Goal: Information Seeking & Learning: Learn about a topic

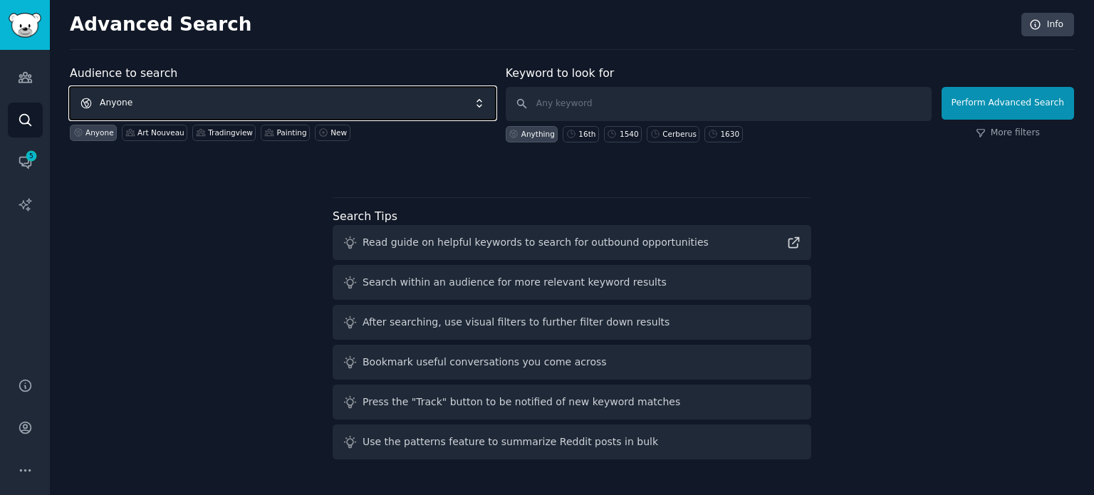
click at [245, 95] on span "Anyone" at bounding box center [283, 103] width 426 height 33
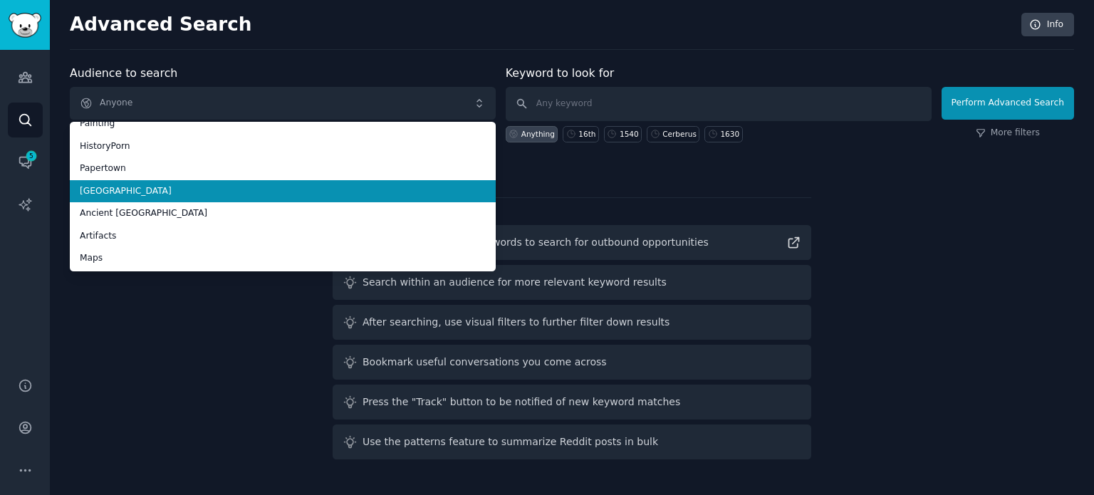
scroll to position [80, 0]
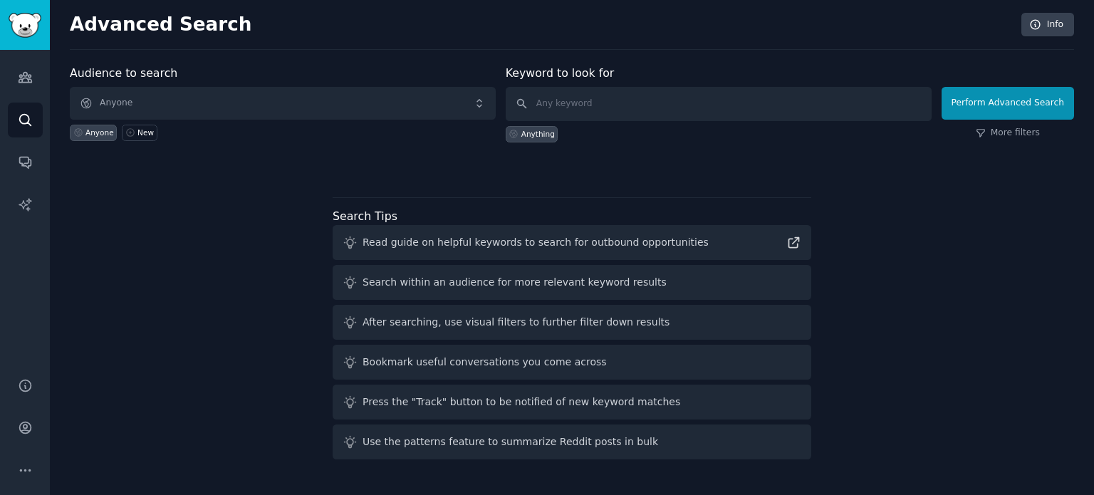
click at [208, 100] on span "Anyone" at bounding box center [283, 103] width 426 height 33
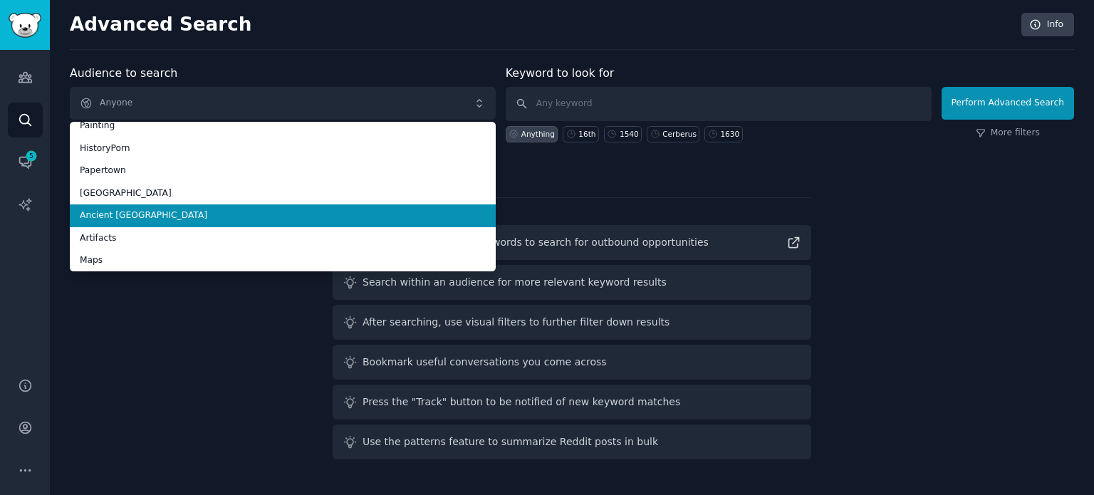
scroll to position [80, 0]
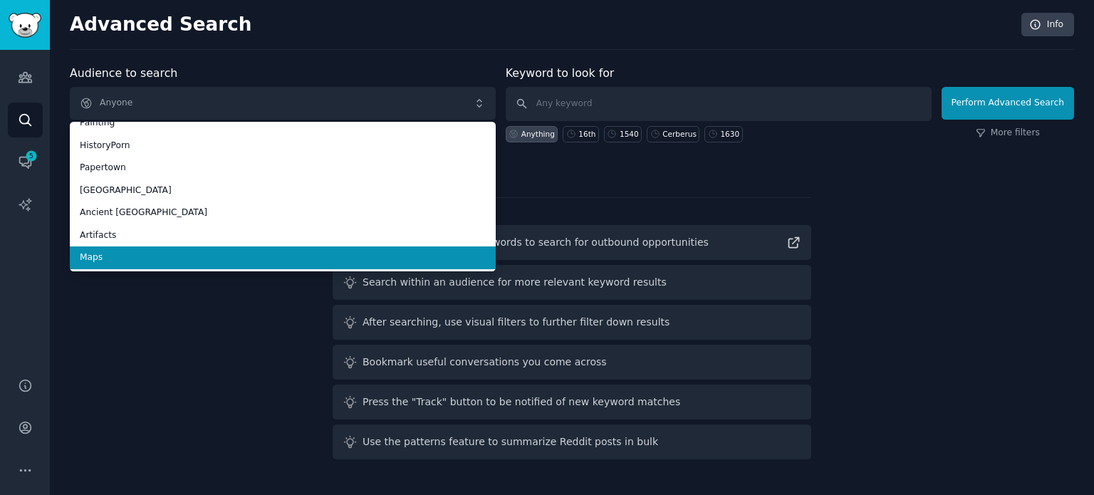
click at [138, 254] on span "Maps" at bounding box center [283, 257] width 406 height 13
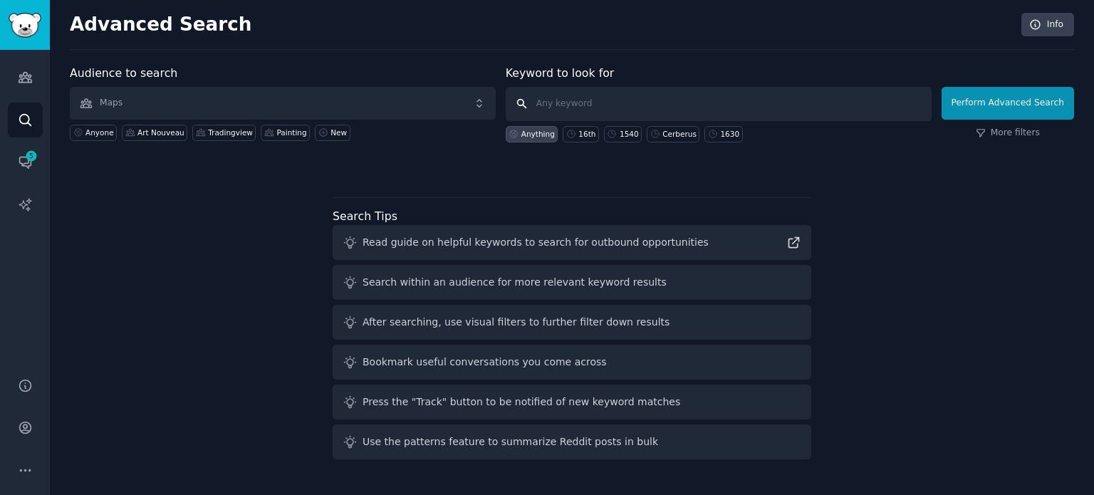
click at [614, 109] on input "text" at bounding box center [719, 104] width 426 height 34
type input "1810"
click button "Perform Advanced Search" at bounding box center [1007, 103] width 132 height 33
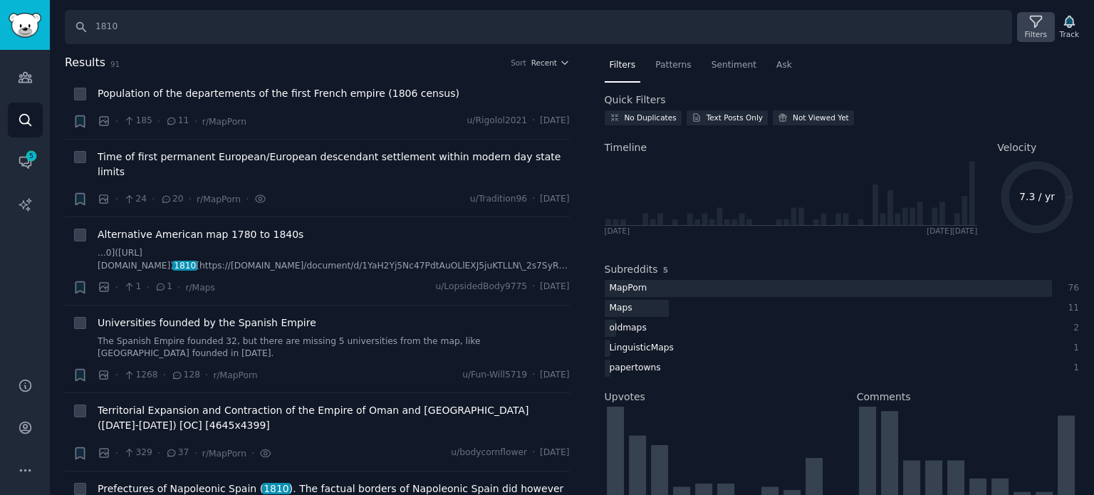
click at [1048, 24] on div "Filters" at bounding box center [1035, 27] width 37 height 30
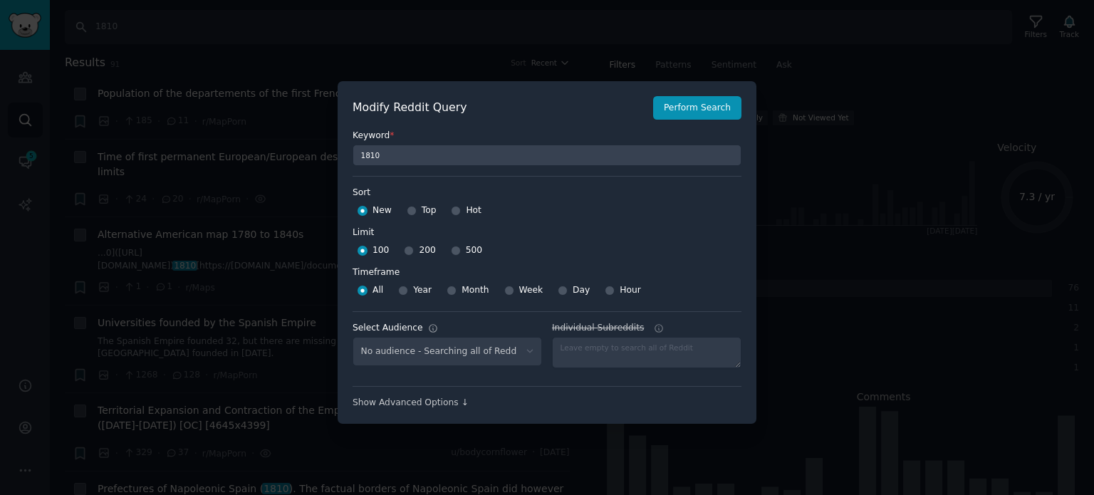
select select "f33d550f09"
click at [410, 212] on input "Top" at bounding box center [412, 211] width 10 height 10
radio input "true"
click at [451, 251] on input "500" at bounding box center [456, 251] width 10 height 10
radio input "true"
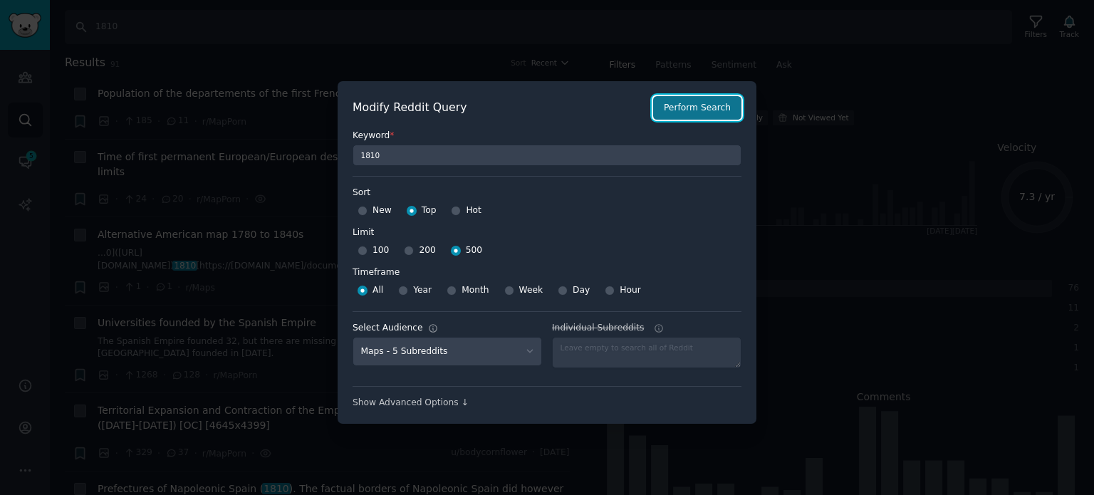
click at [697, 112] on button "Perform Search" at bounding box center [697, 108] width 88 height 24
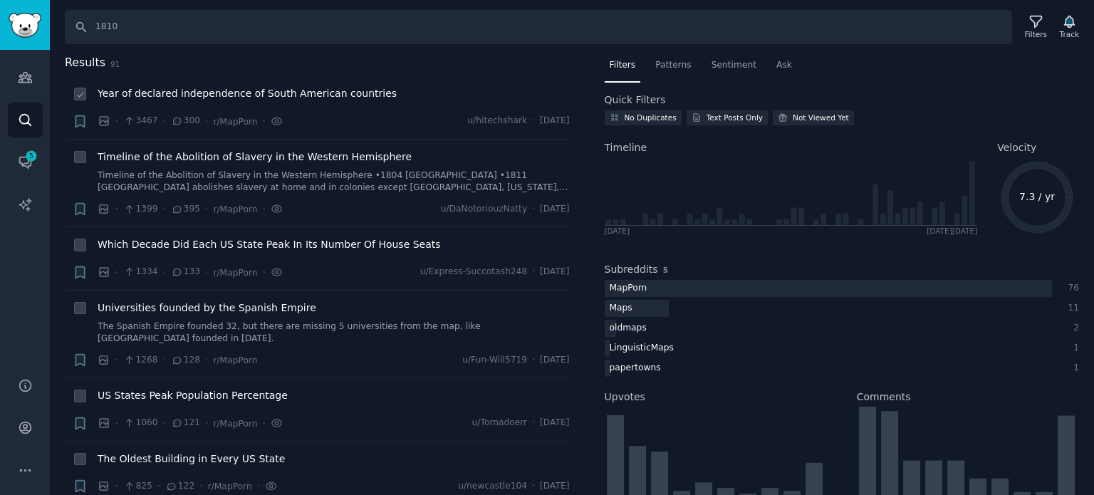
click at [199, 99] on span "Year of declared independence of South American countries" at bounding box center [247, 93] width 299 height 15
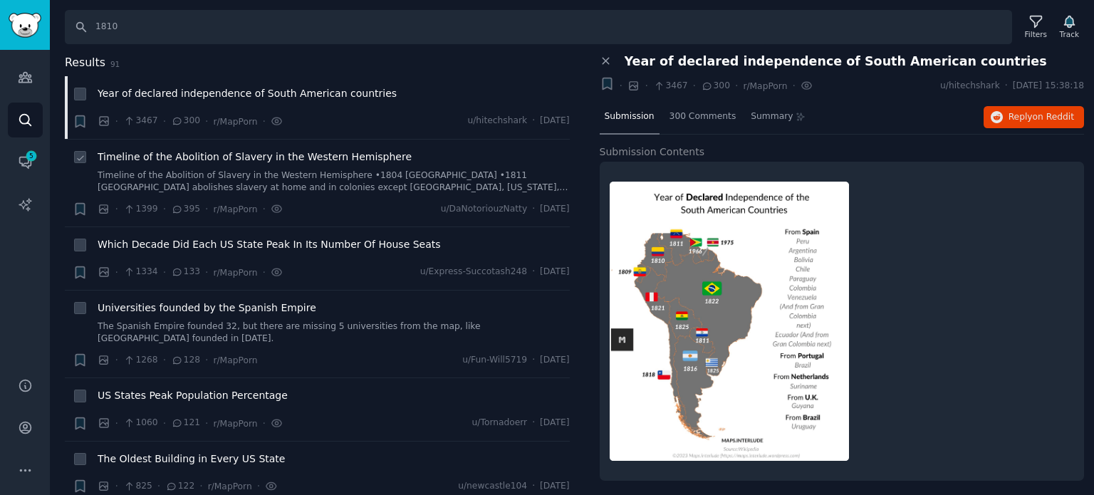
click at [164, 157] on span "Timeline of the Abolition of Slavery in the Western Hemisphere" at bounding box center [255, 157] width 314 height 15
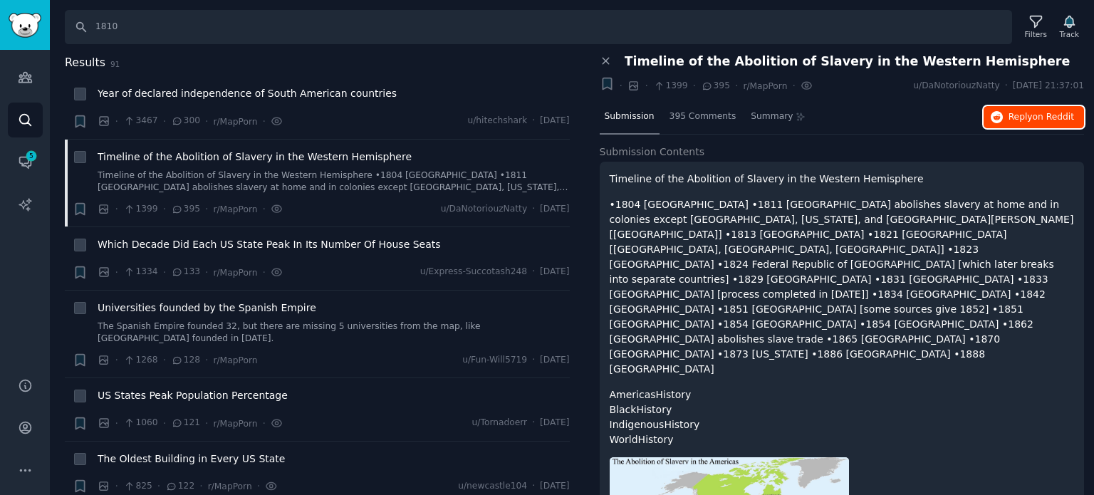
click at [1006, 115] on button "Reply on Reddit" at bounding box center [1033, 117] width 100 height 23
click at [151, 304] on span "Universities founded by the Spanish Empire" at bounding box center [207, 308] width 219 height 15
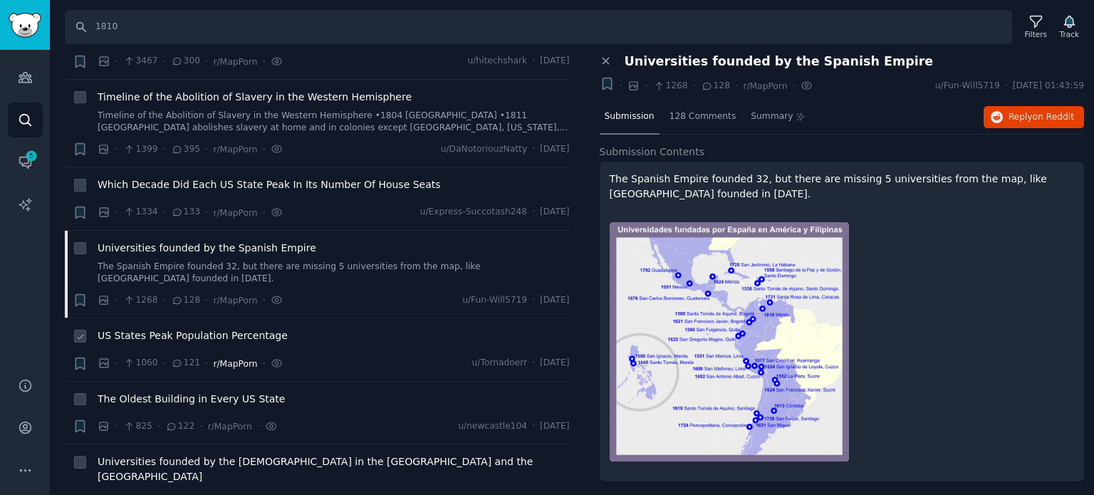
scroll to position [142, 0]
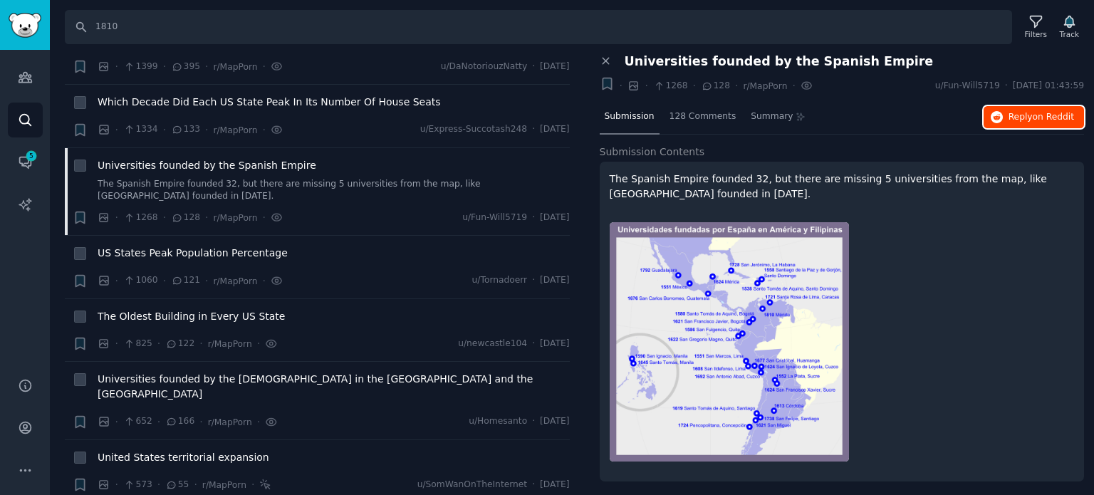
click at [995, 113] on icon "button" at bounding box center [997, 117] width 13 height 13
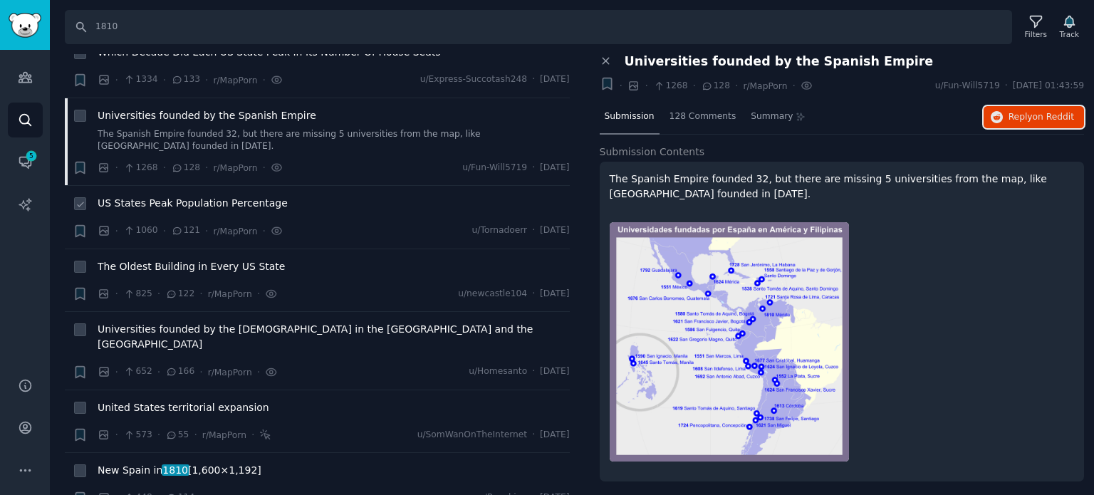
scroll to position [214, 0]
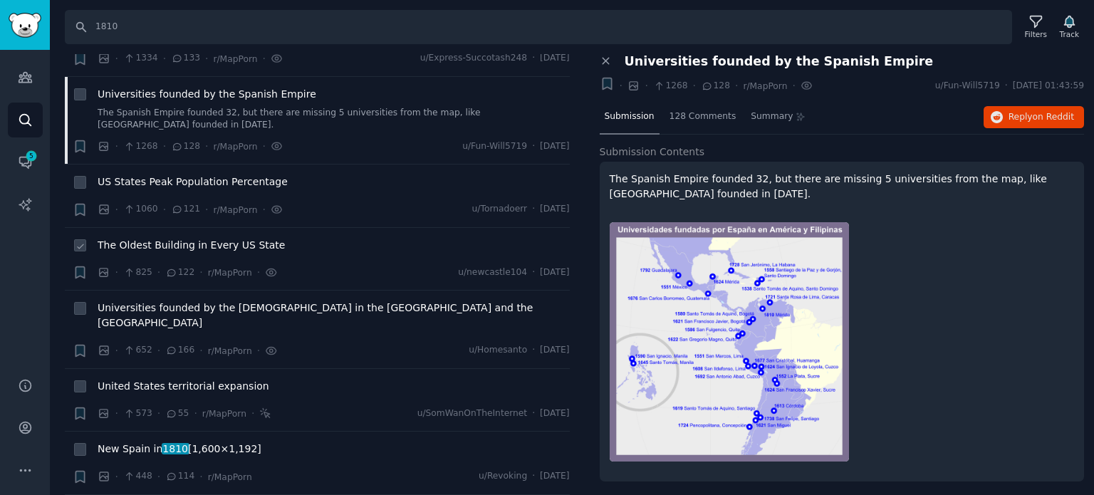
click at [185, 238] on span "The Oldest Building in Every US State" at bounding box center [191, 245] width 187 height 15
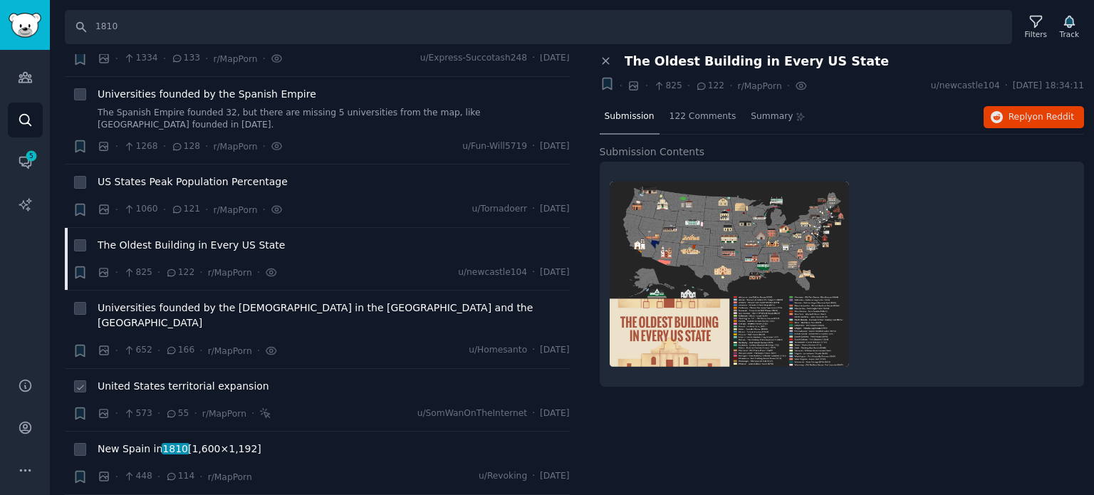
click at [175, 379] on span "United States territorial expansion" at bounding box center [184, 386] width 172 height 15
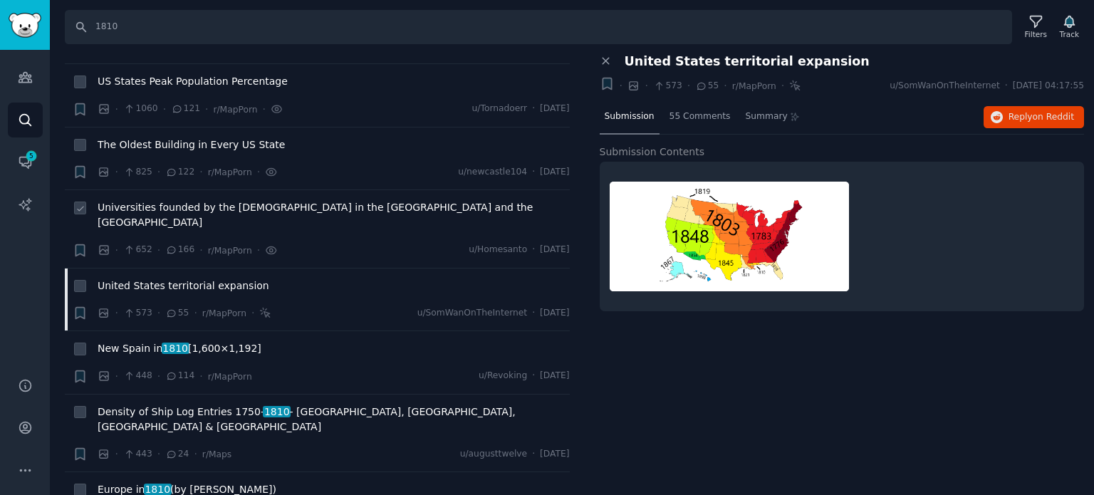
scroll to position [356, 0]
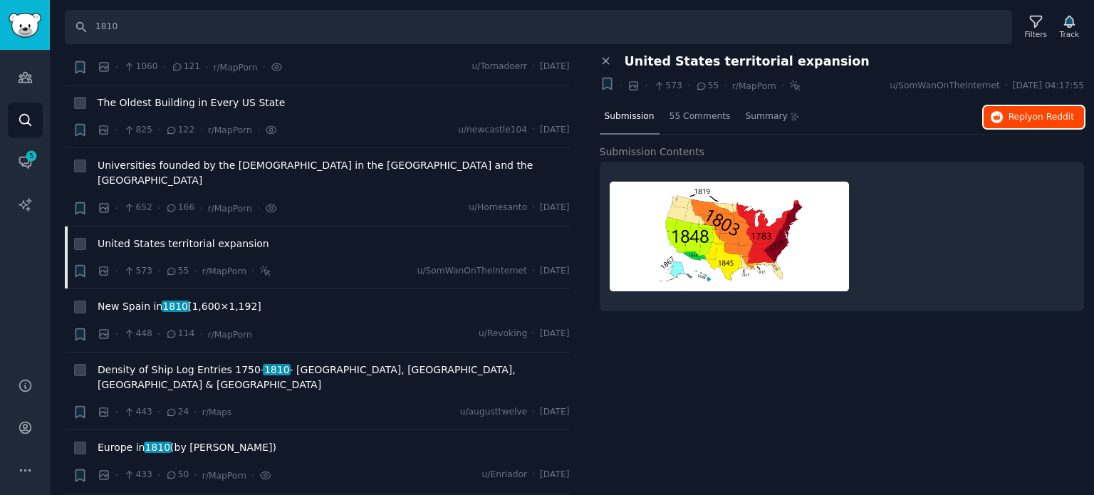
click at [1020, 120] on span "Reply on Reddit" at bounding box center [1041, 117] width 66 height 13
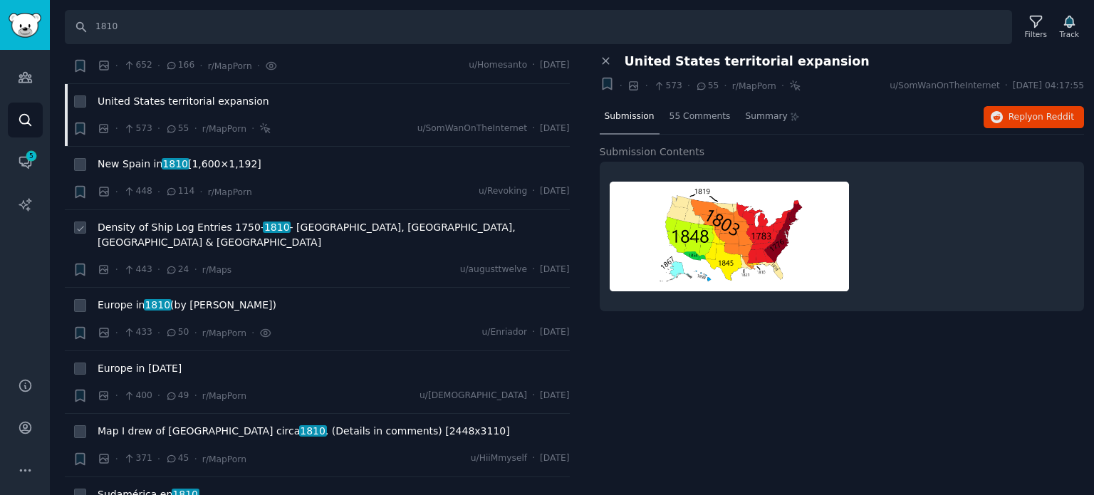
click at [207, 220] on span "Density of Ship Log Entries [DATE]- [DATE] - [GEOGRAPHIC_DATA], [GEOGRAPHIC_DAT…" at bounding box center [334, 235] width 472 height 30
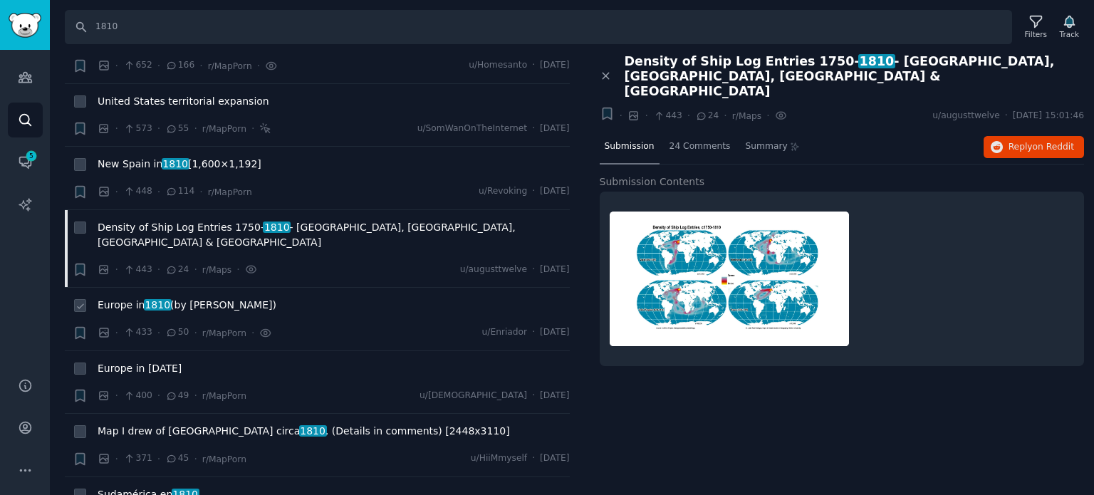
click at [160, 299] on span "1810" at bounding box center [158, 304] width 28 height 11
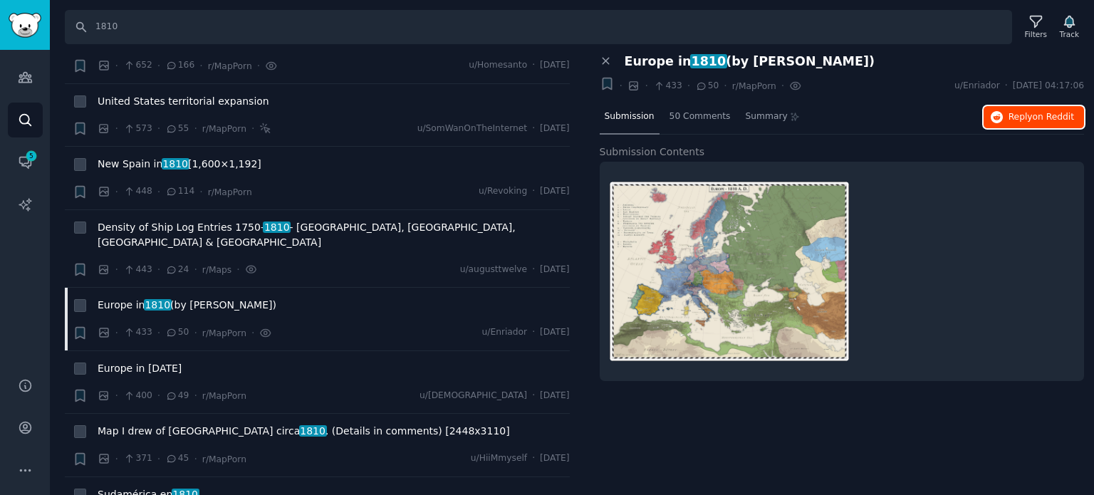
click at [1030, 117] on span "Reply on Reddit" at bounding box center [1041, 117] width 66 height 13
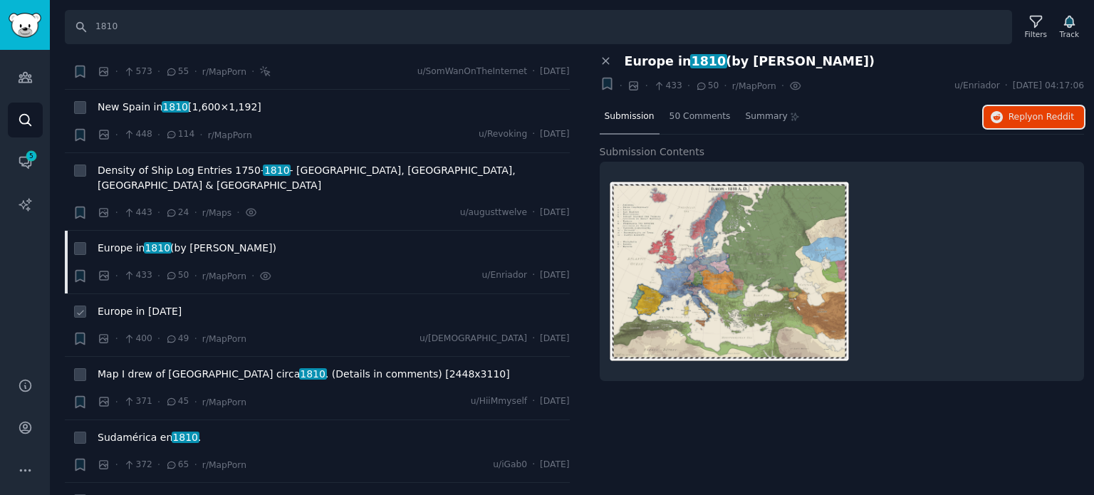
scroll to position [641, 0]
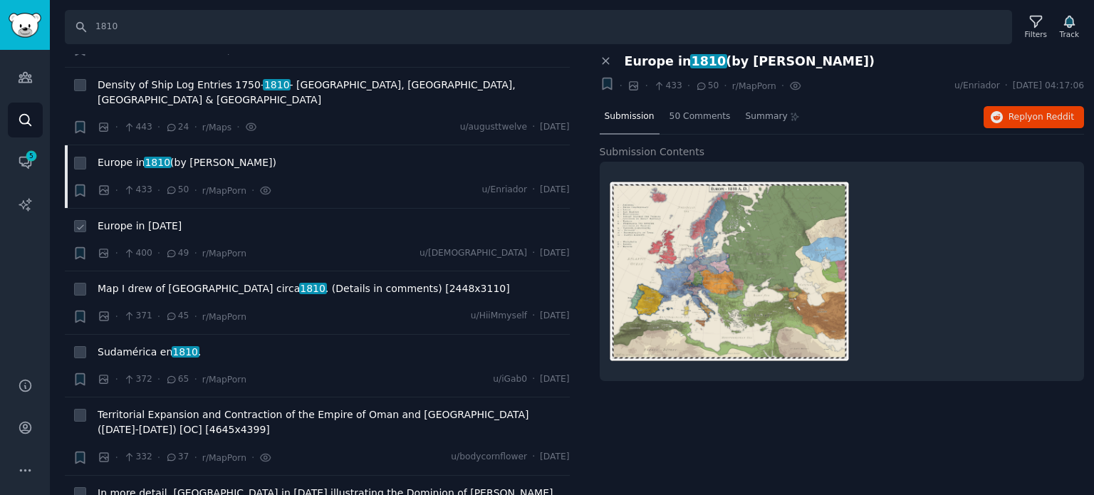
click at [145, 219] on span "Europe in [DATE]" at bounding box center [140, 226] width 84 height 15
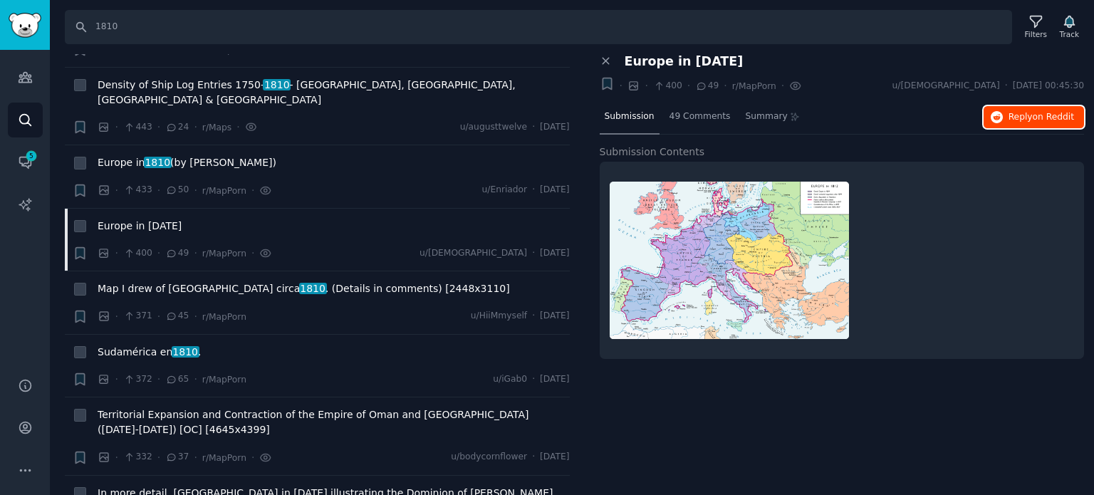
click at [1025, 119] on span "Reply on Reddit" at bounding box center [1041, 117] width 66 height 13
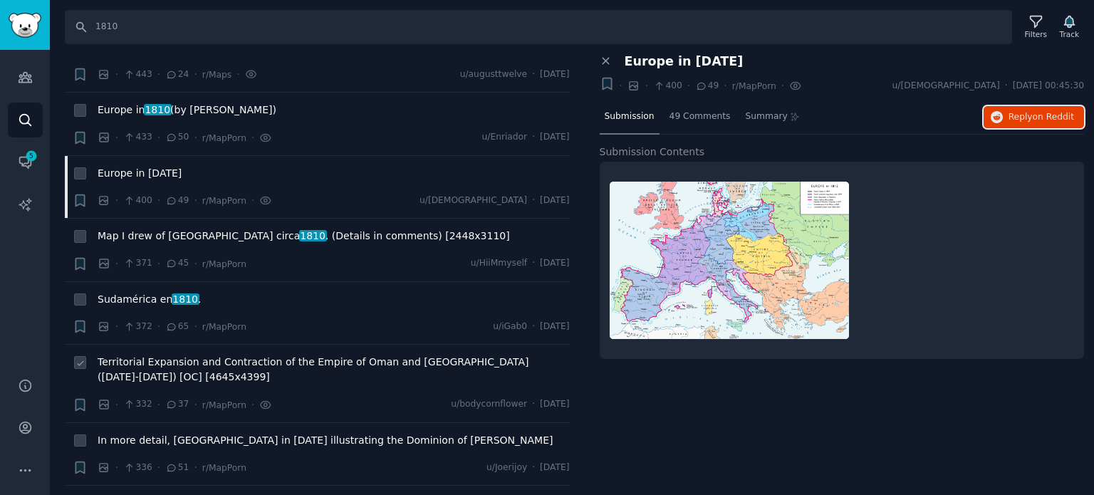
scroll to position [712, 0]
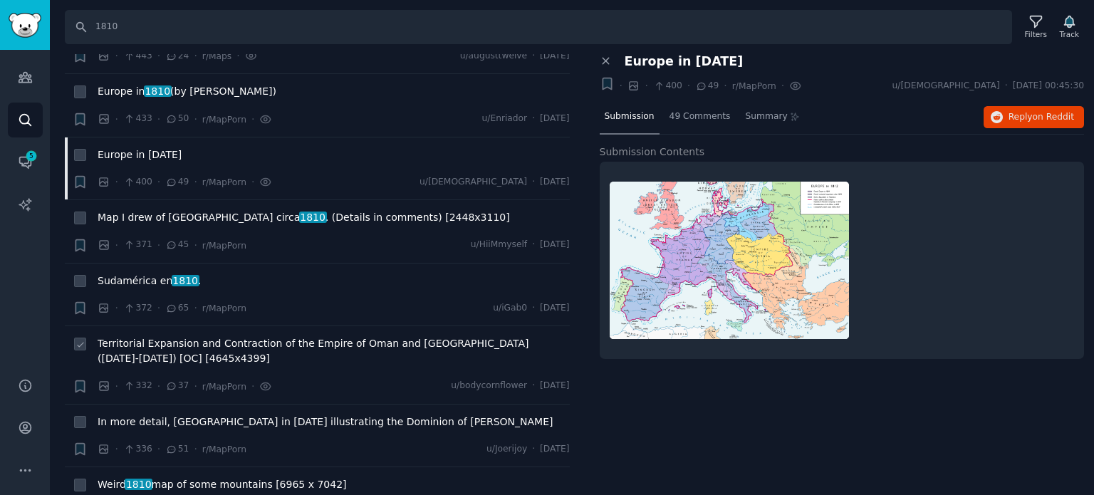
click at [174, 336] on span "Territorial Expansion and Contraction of the Empire of Oman and [GEOGRAPHIC_DAT…" at bounding box center [334, 351] width 472 height 30
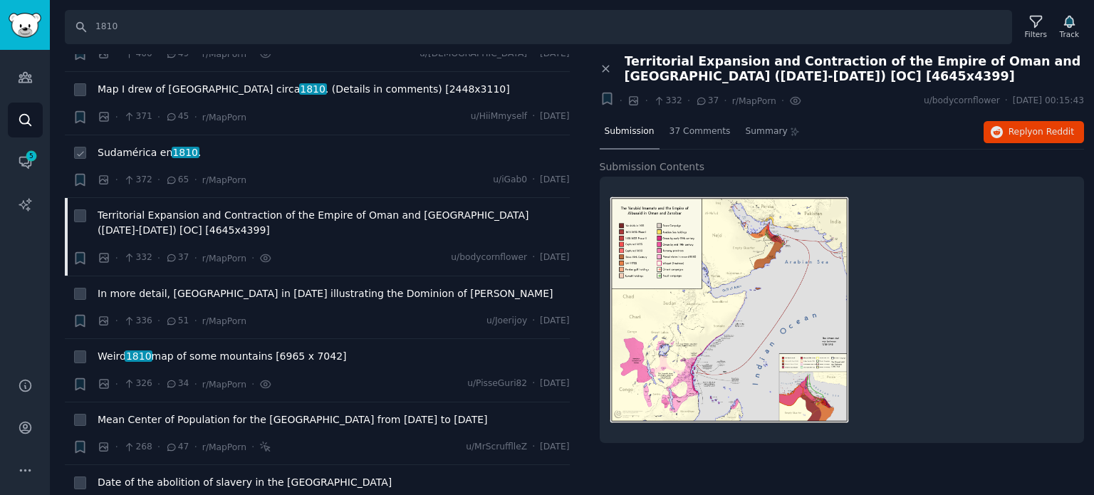
scroll to position [855, 0]
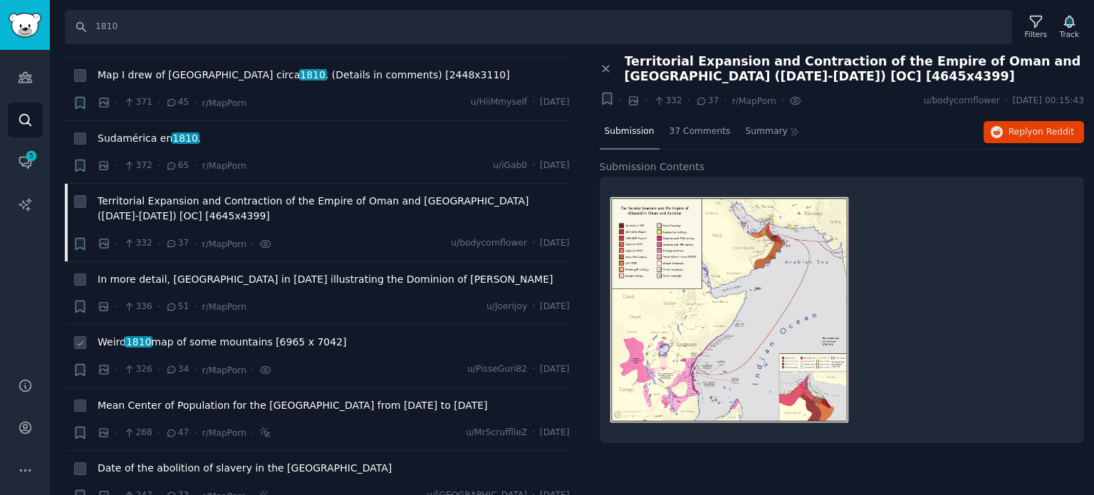
click at [185, 335] on span "Weird 1810 map of some mountains [6965 x 7042]" at bounding box center [222, 342] width 249 height 15
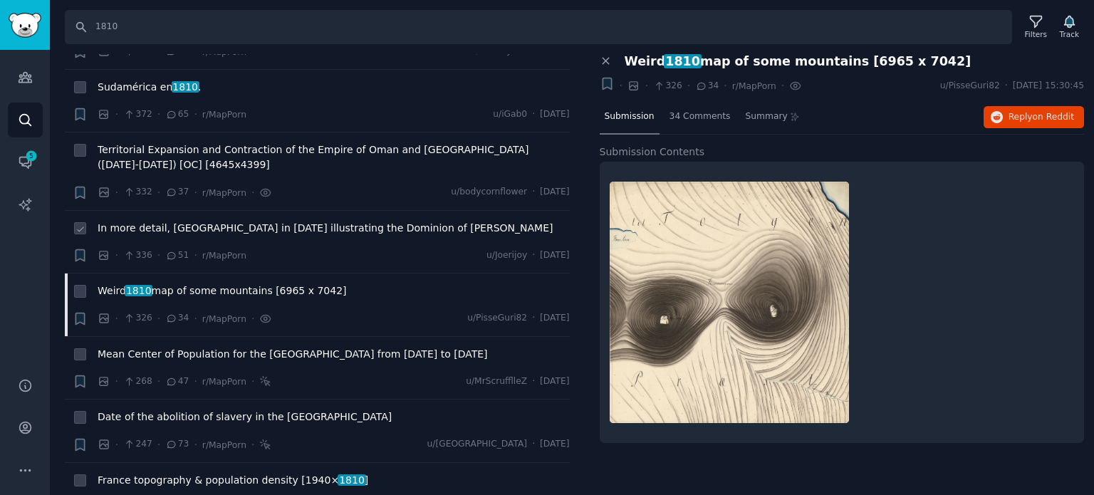
scroll to position [926, 0]
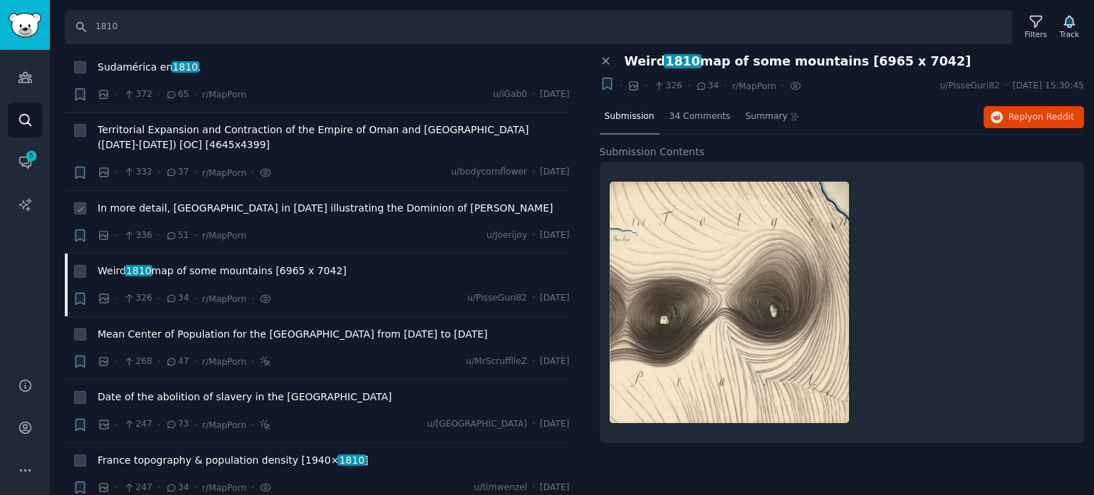
click at [291, 201] on span "In more detail, [GEOGRAPHIC_DATA] in [DATE] illustrating the Dominion of [PERSO…" at bounding box center [325, 208] width 455 height 15
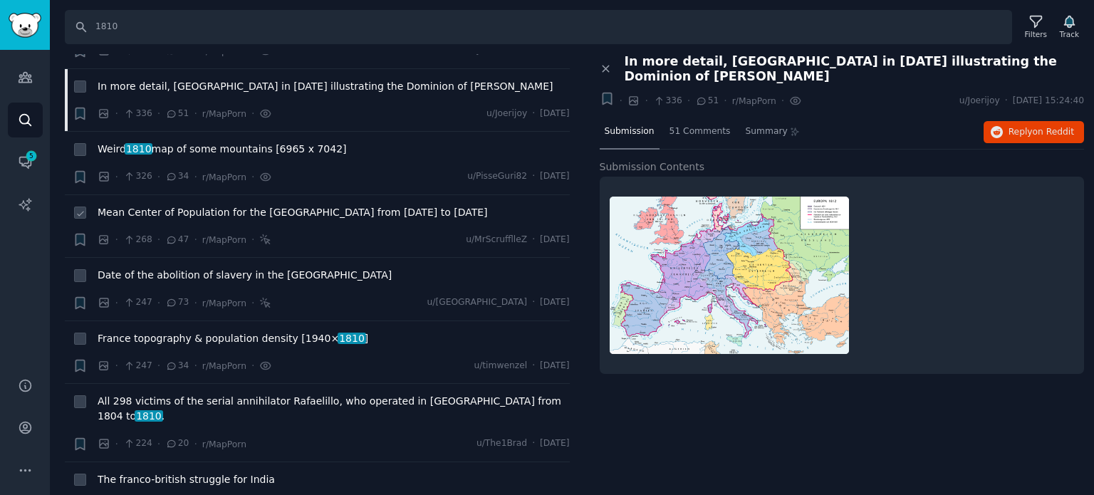
scroll to position [1068, 0]
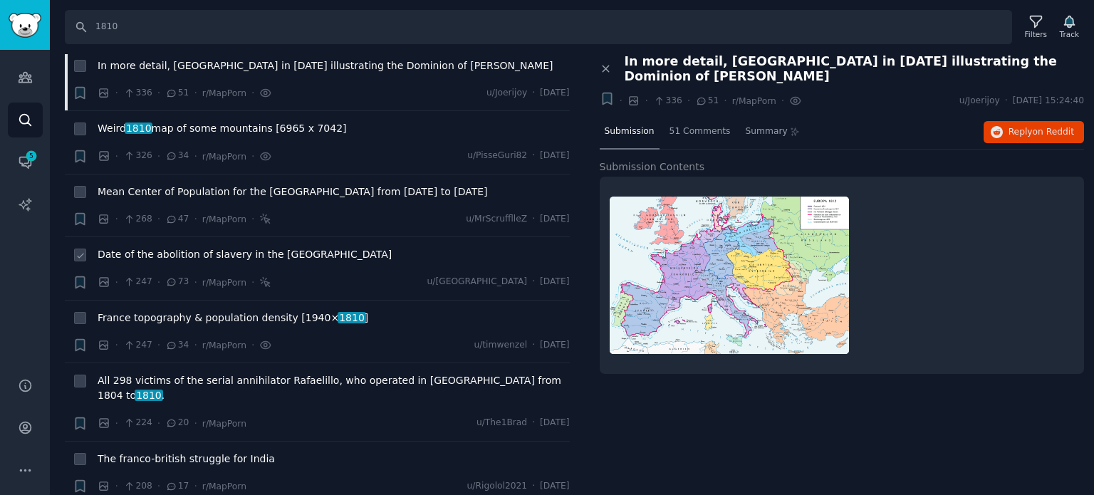
click at [234, 247] on span "Date of the abolition of slavery in the [GEOGRAPHIC_DATA]" at bounding box center [245, 254] width 294 height 15
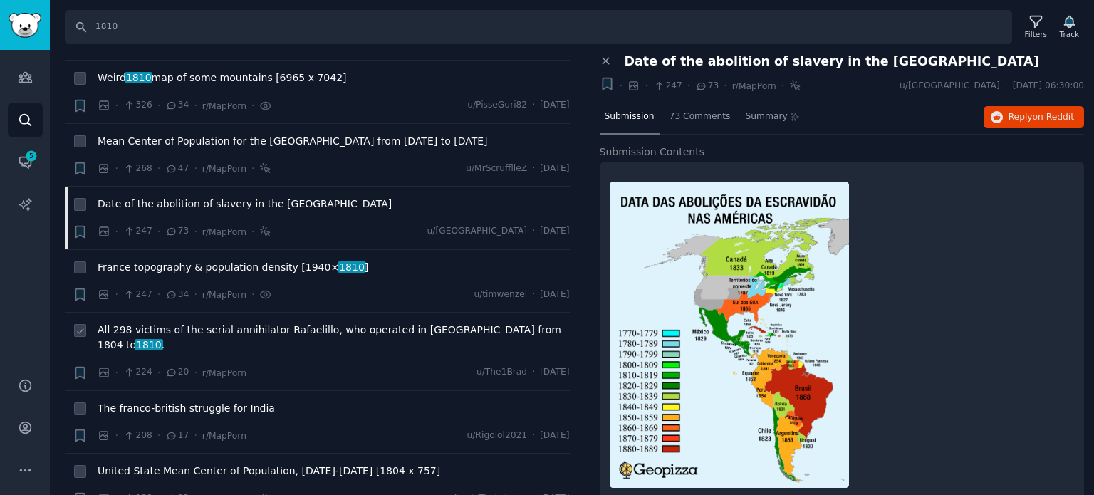
scroll to position [1139, 0]
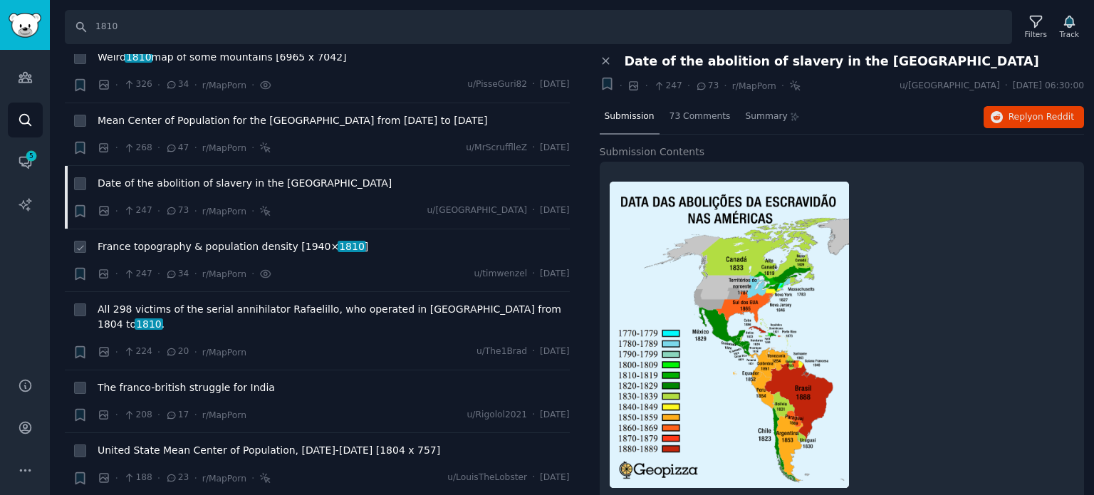
click at [219, 239] on span "France topography & population density [1940× 1810 ]" at bounding box center [233, 246] width 271 height 15
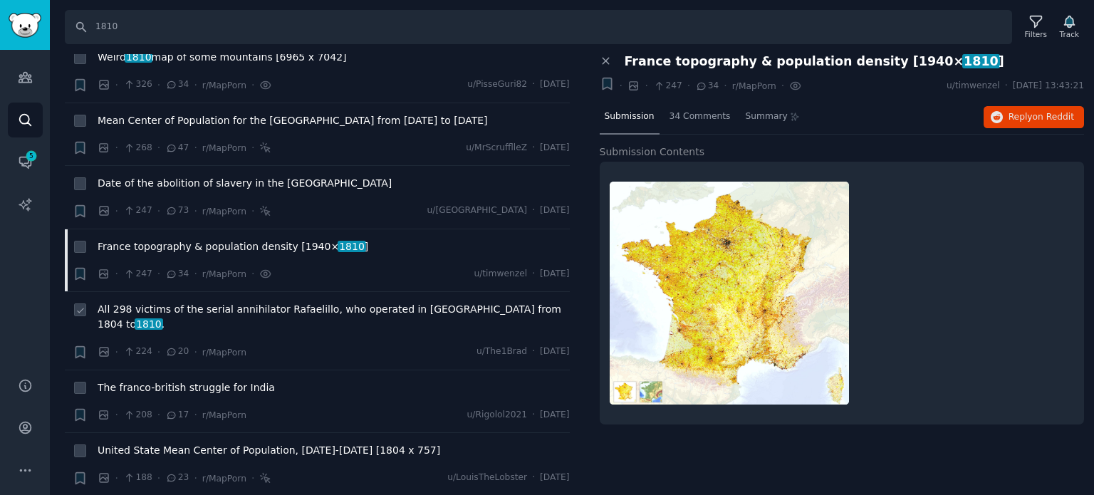
click at [230, 302] on span "All 298 victims of the serial annihilator Rafaelillo, who operated in [GEOGRAPH…" at bounding box center [334, 317] width 472 height 30
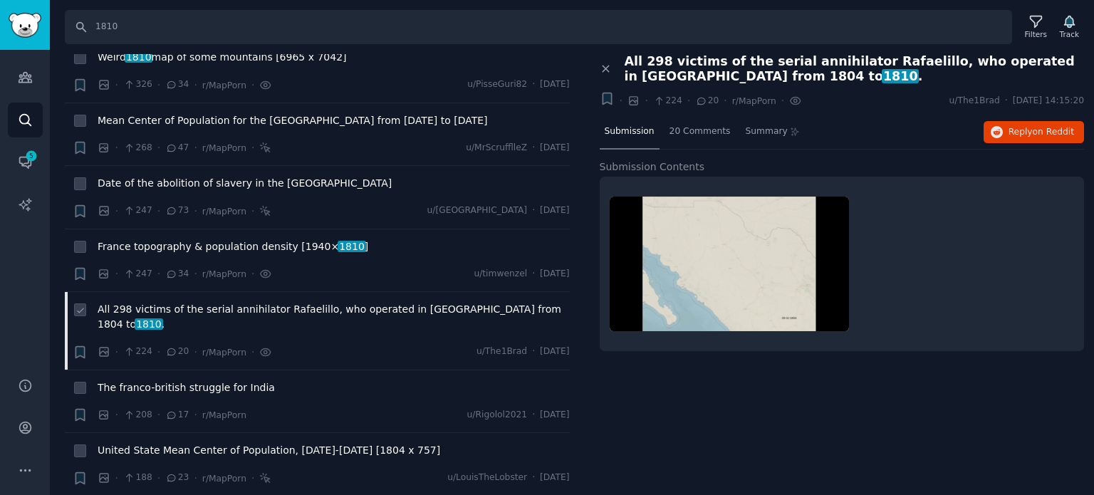
scroll to position [1211, 0]
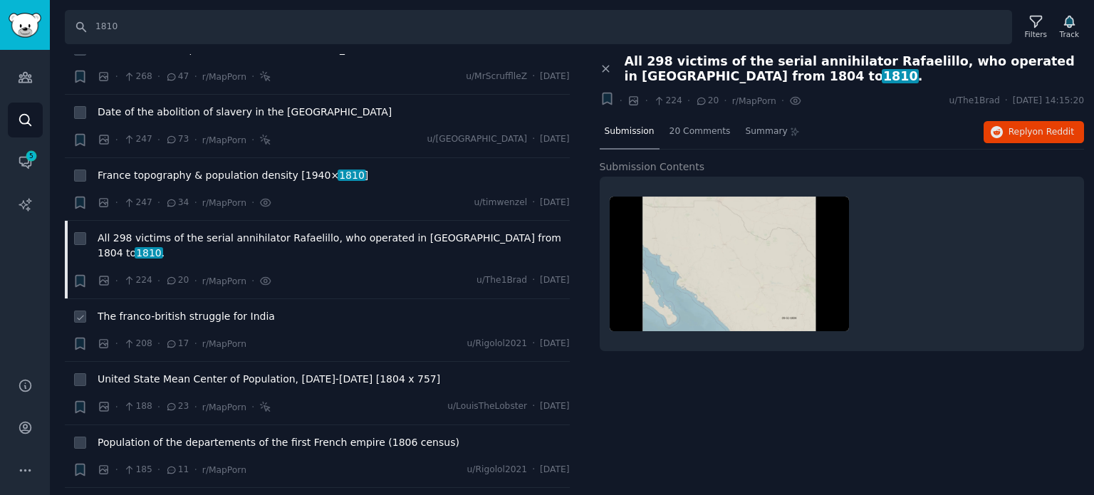
click at [198, 309] on span "The franco-british struggle for India" at bounding box center [186, 316] width 177 height 15
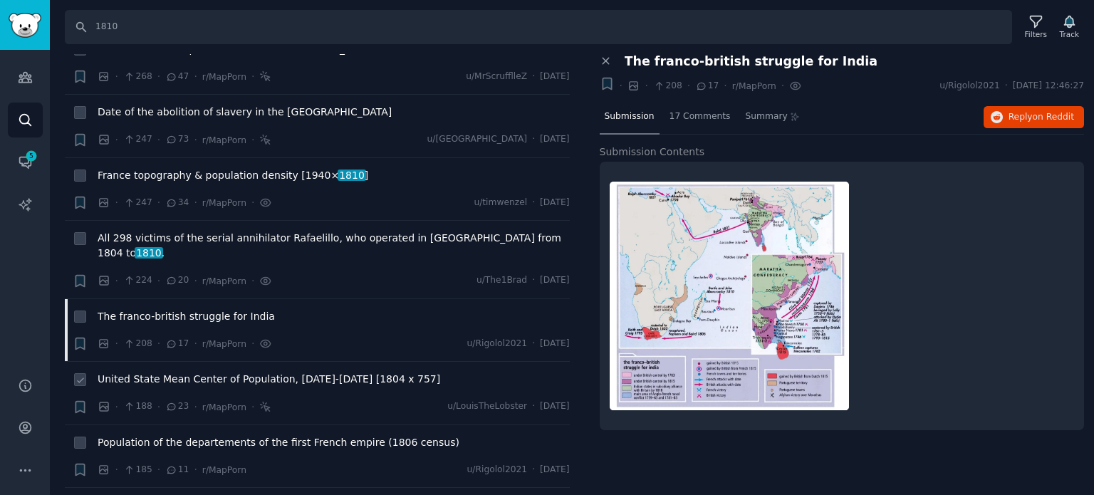
click at [202, 372] on span "United State Mean Center of Population, [DATE]-[DATE] [1804 x 757]" at bounding box center [269, 379] width 343 height 15
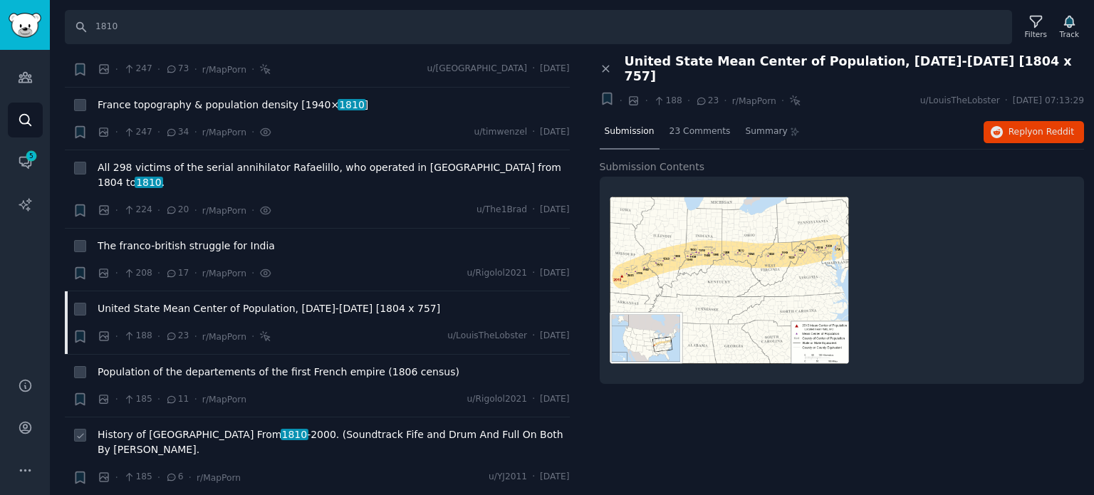
scroll to position [1353, 0]
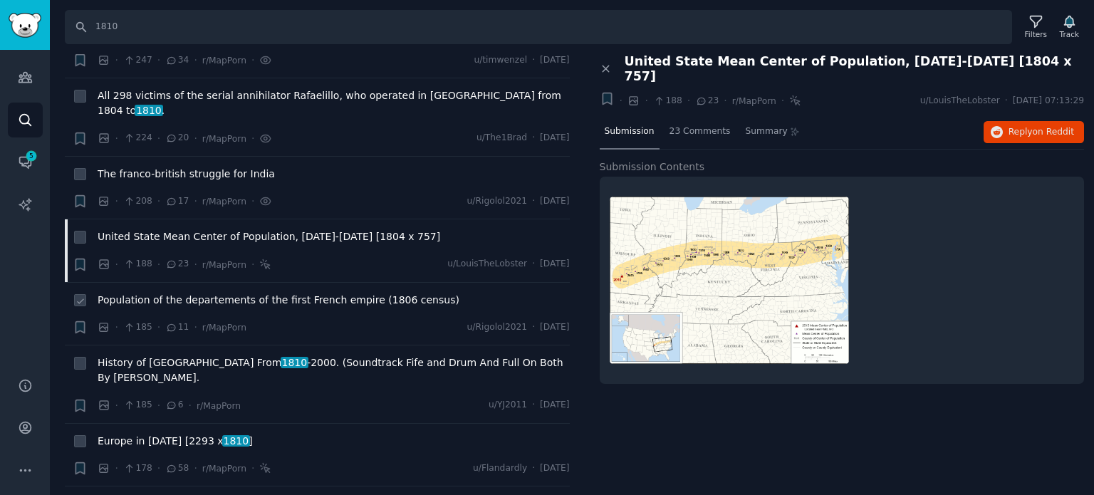
click at [206, 293] on span "Population of the departements of the first French empire (1806 census)" at bounding box center [279, 300] width 362 height 15
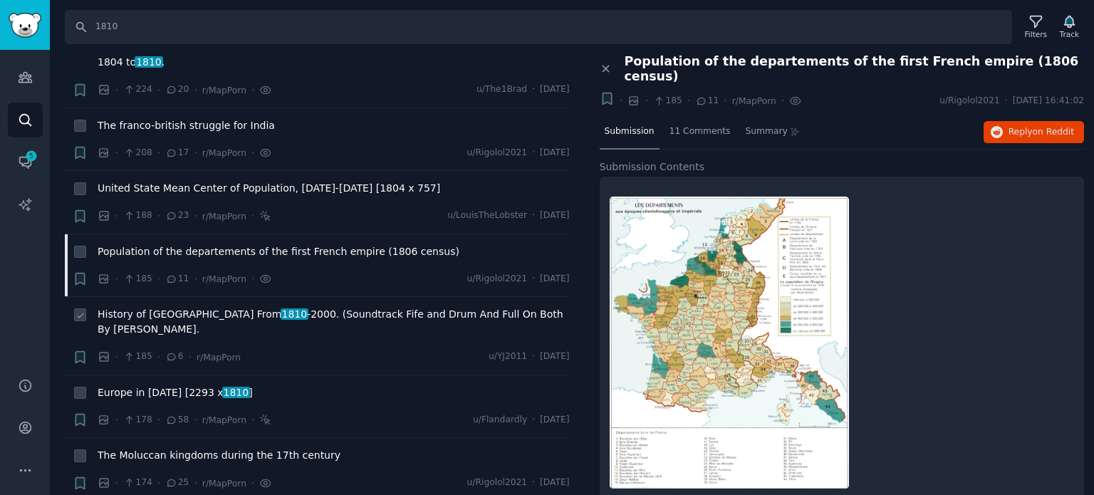
scroll to position [1424, 0]
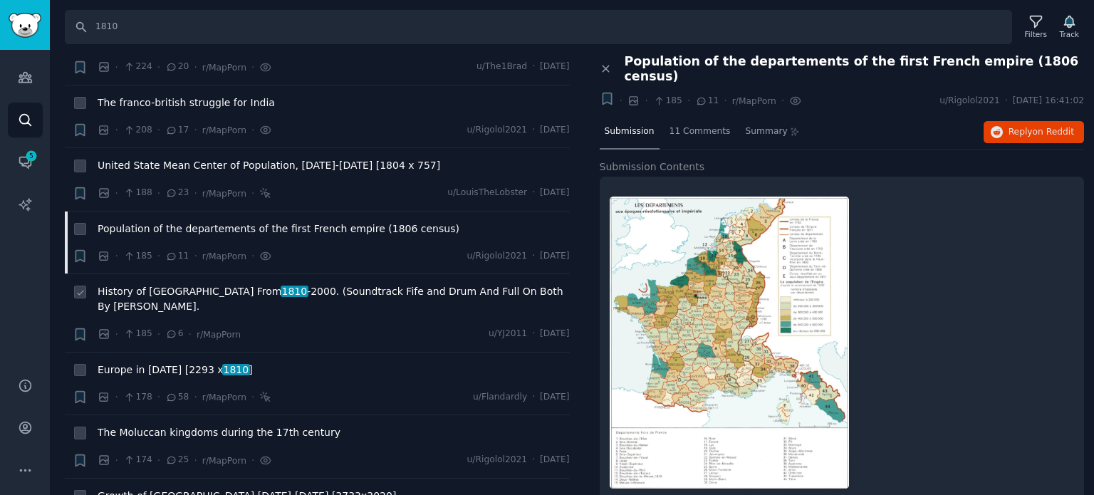
click at [199, 284] on span "History of [GEOGRAPHIC_DATA] From [DATE] -[DATE]. (Soundtrack Fife and Drum And…" at bounding box center [334, 299] width 472 height 30
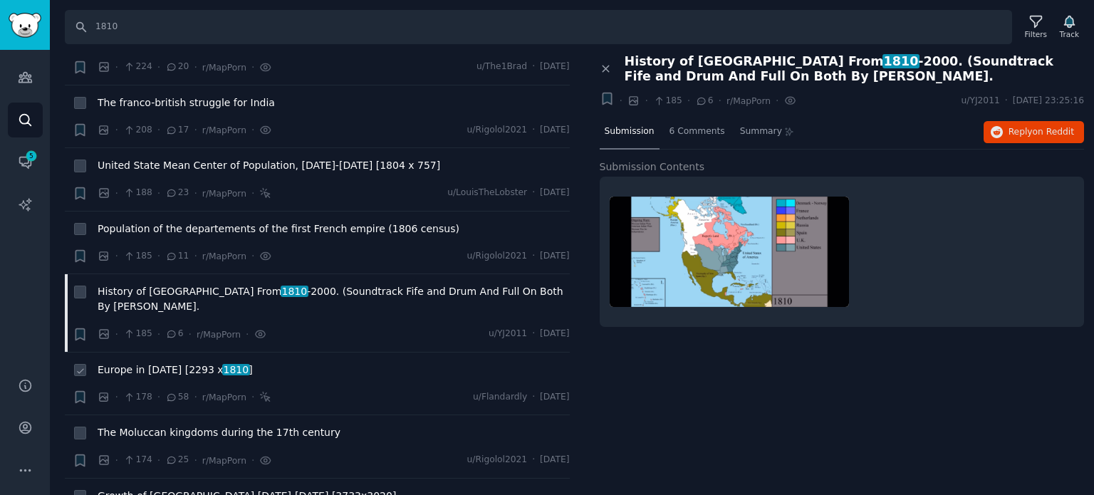
click at [156, 362] on span "Europe in [DATE] [2293 x 1810 ]" at bounding box center [175, 369] width 155 height 15
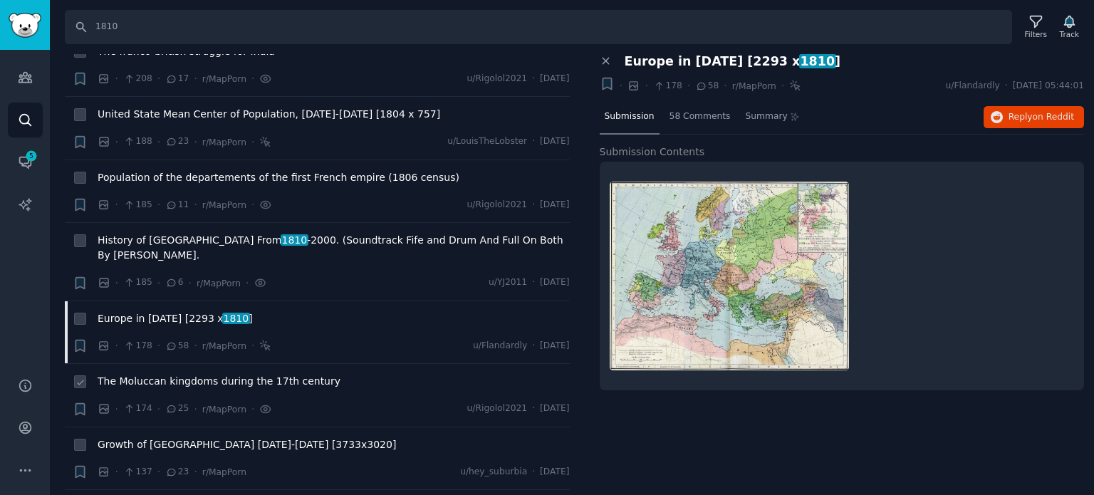
scroll to position [1495, 0]
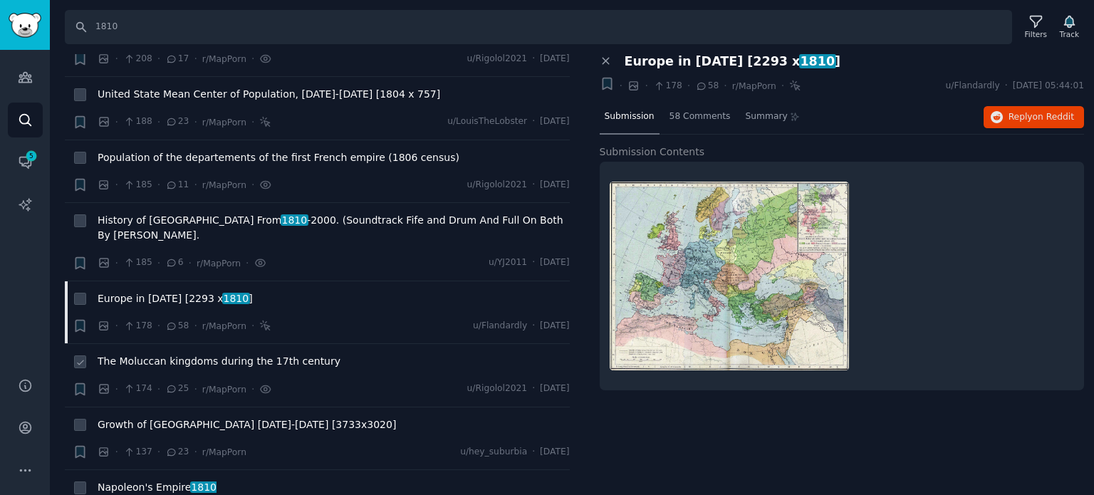
click at [189, 354] on span "The Moluccan kingdoms during the 17th century" at bounding box center [219, 361] width 243 height 15
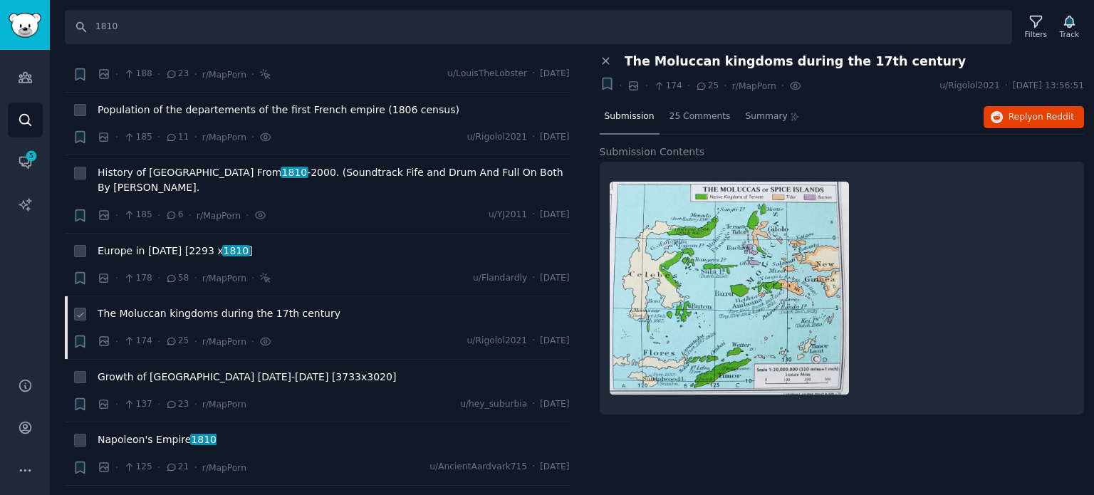
scroll to position [1567, 0]
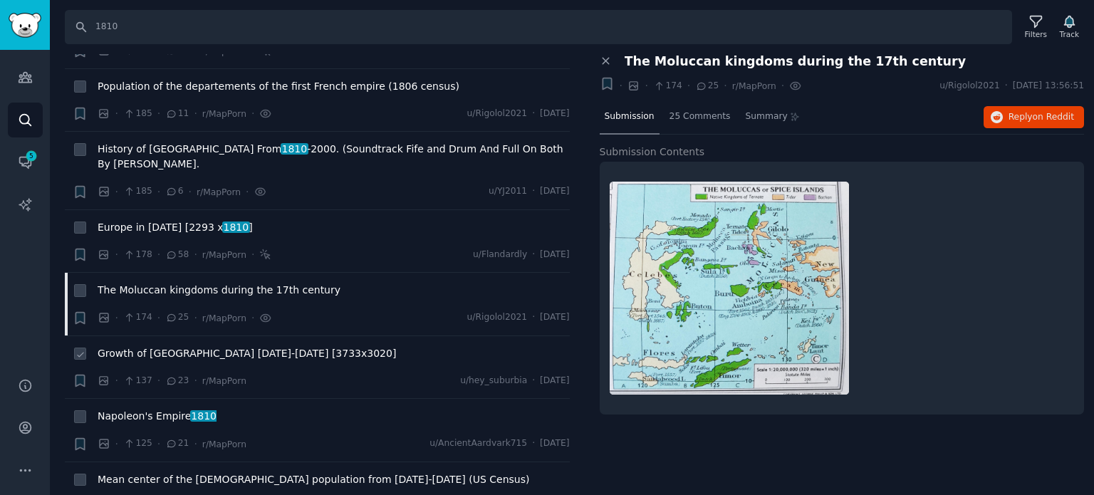
click at [179, 346] on span "Growth of [GEOGRAPHIC_DATA] [DATE]-[DATE] [3733x3020]" at bounding box center [247, 353] width 298 height 15
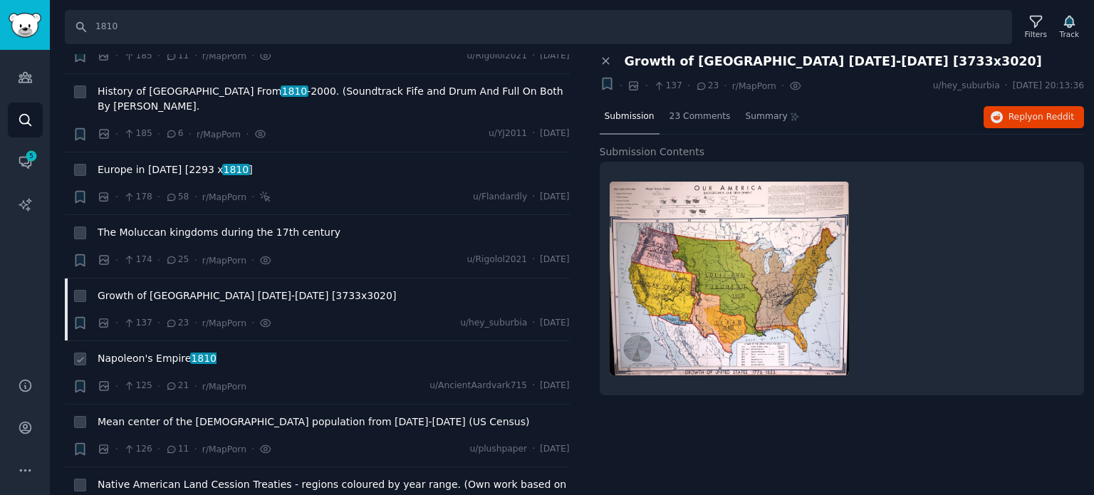
scroll to position [1709, 0]
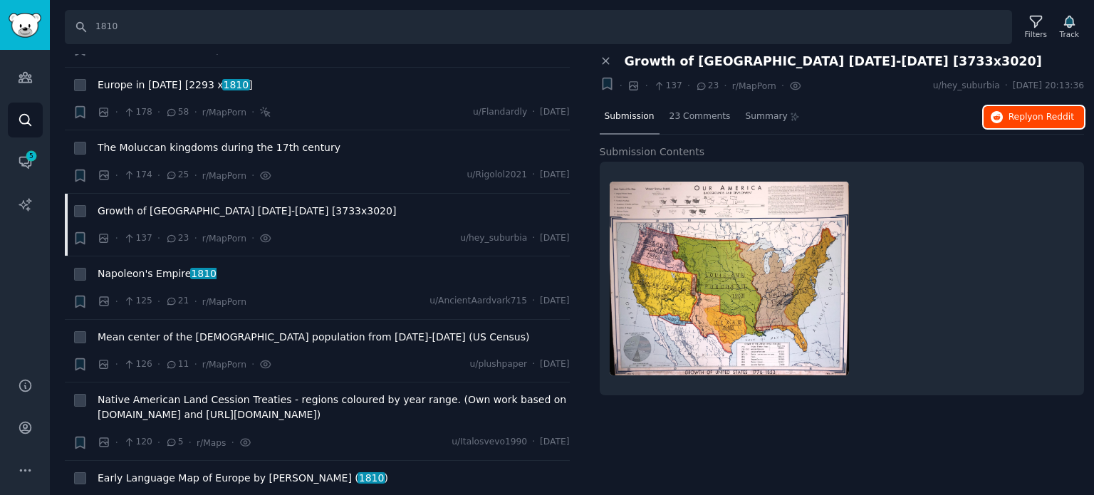
click at [1023, 114] on span "Reply on Reddit" at bounding box center [1041, 117] width 66 height 13
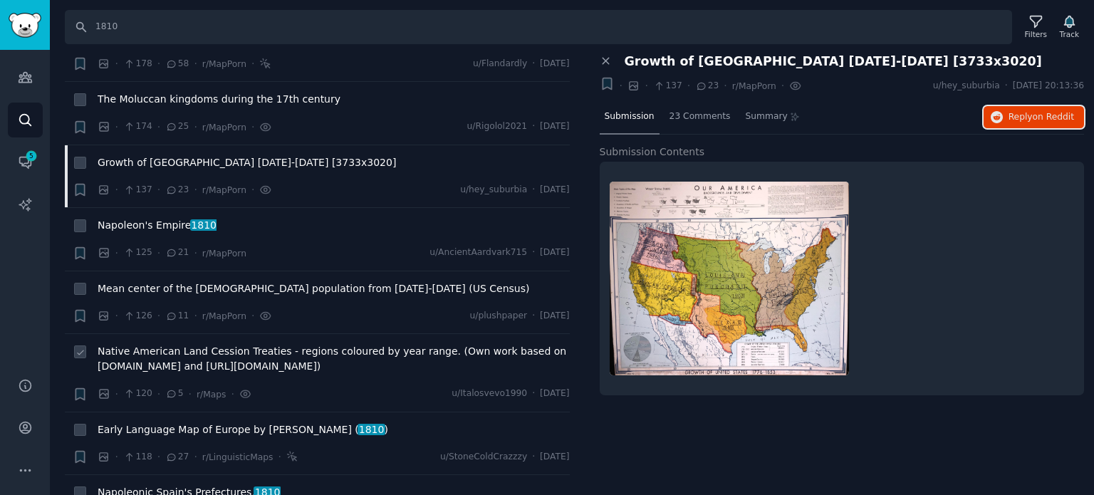
scroll to position [1780, 0]
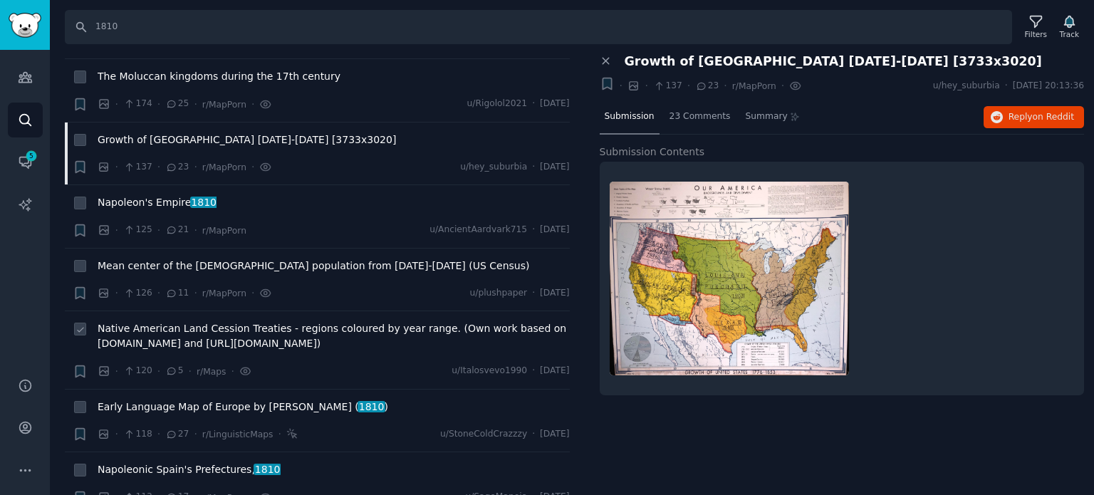
click at [228, 321] on span "Native American Land Cession Treaties - regions coloured by year range. (Own wo…" at bounding box center [334, 336] width 472 height 30
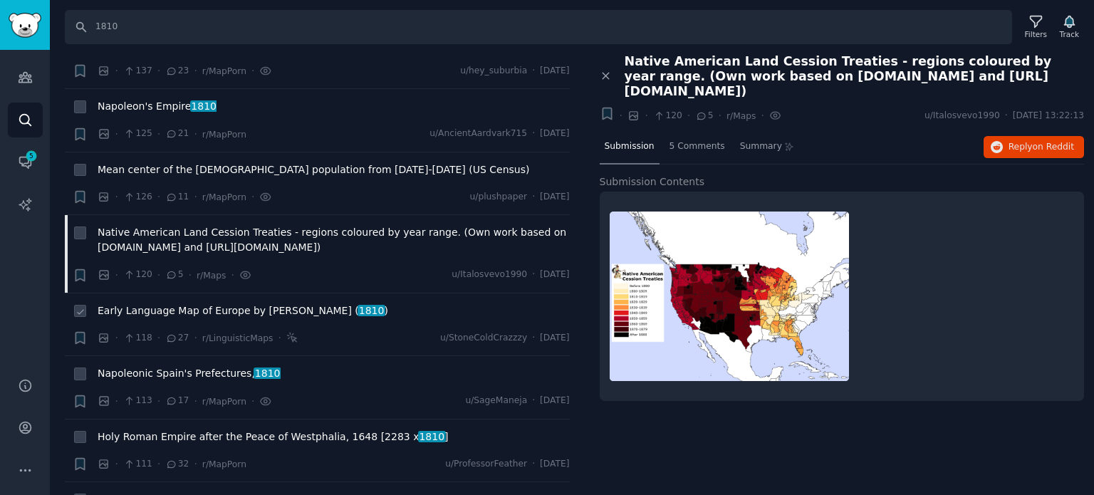
scroll to position [1923, 0]
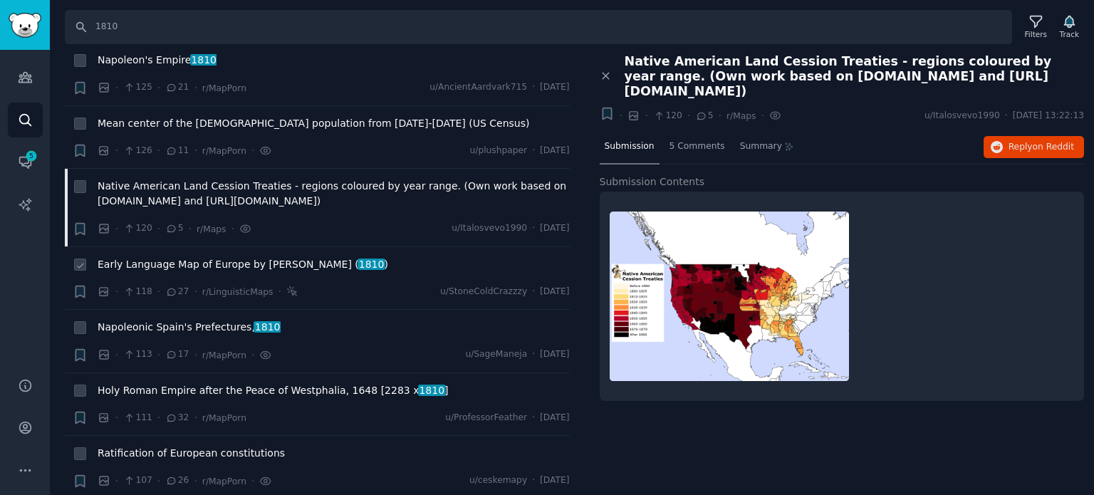
click at [231, 257] on span "Early Language Map of Europe by [PERSON_NAME] ( 1810 )" at bounding box center [243, 264] width 291 height 15
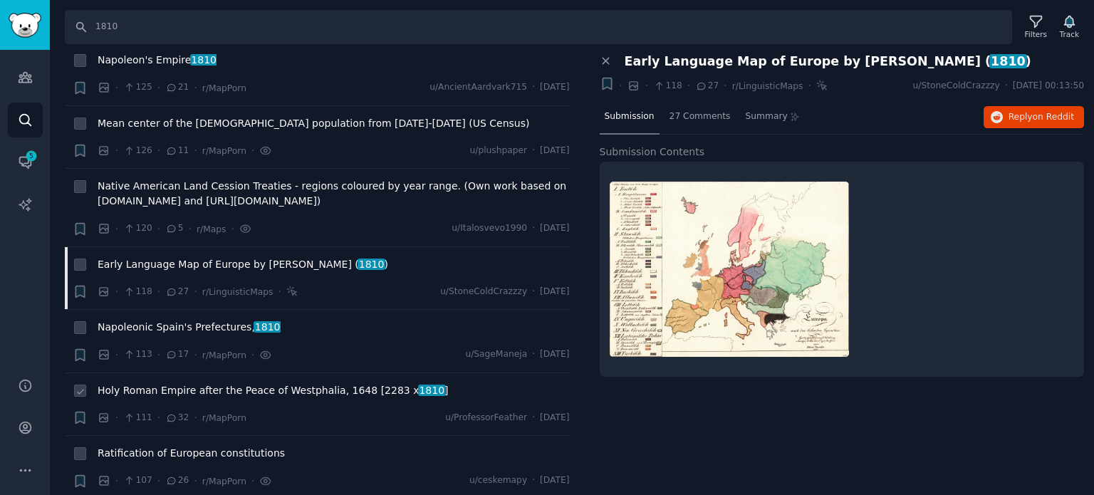
click at [223, 383] on span "Holy Roman Empire after the Peace of Westphalia, 1648 [2283 x 1810 ]" at bounding box center [273, 390] width 351 height 15
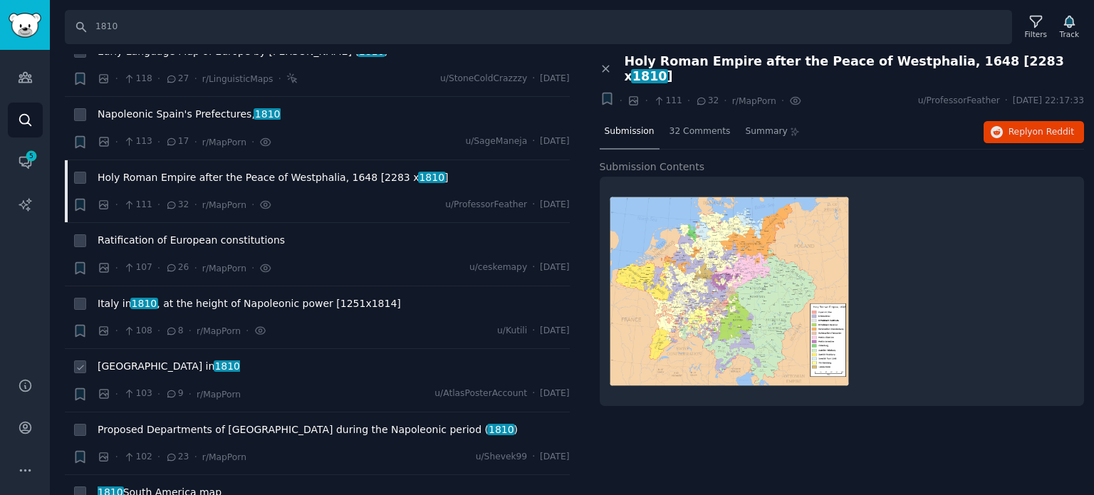
scroll to position [2136, 0]
click at [128, 358] on span "[GEOGRAPHIC_DATA] in [DATE]" at bounding box center [169, 365] width 142 height 15
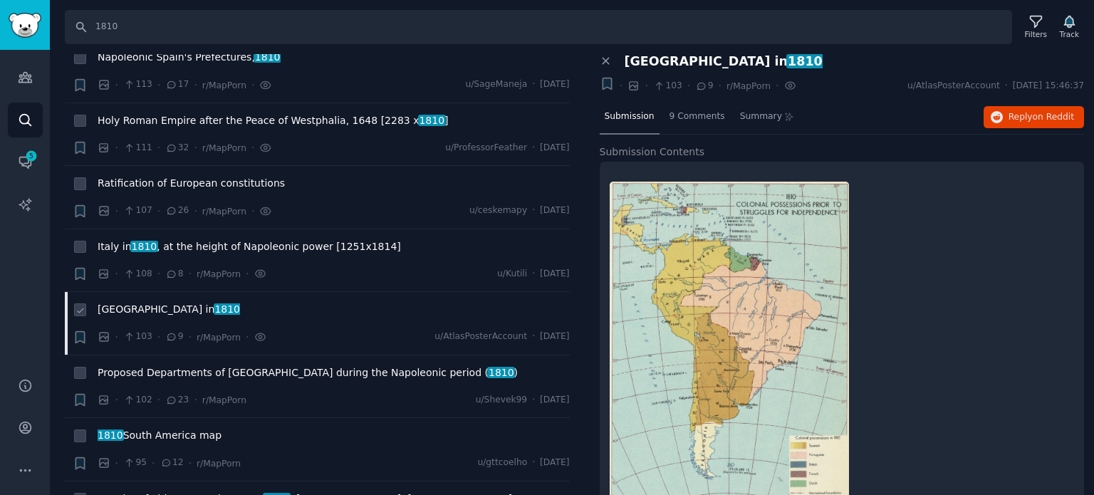
scroll to position [2279, 0]
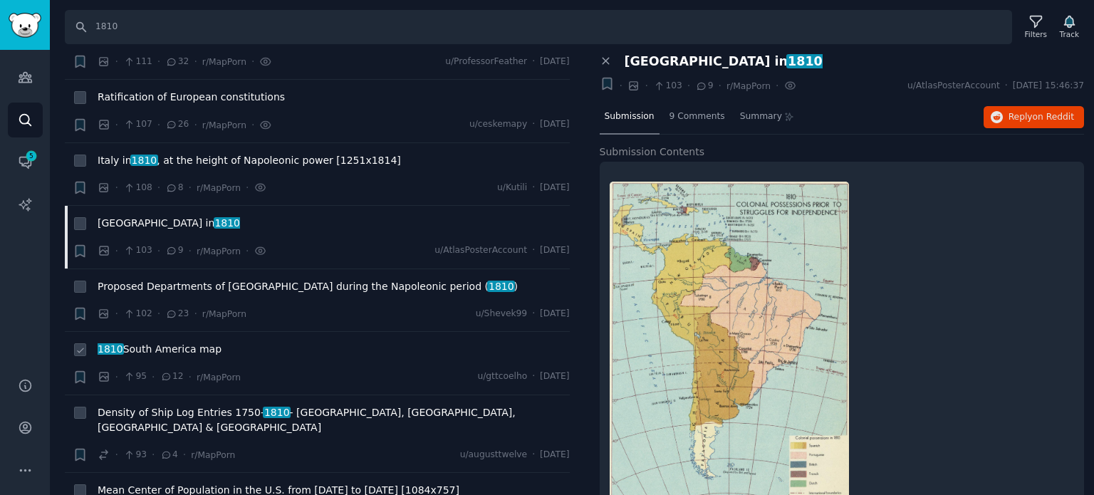
click at [162, 342] on span "1810 [GEOGRAPHIC_DATA] map" at bounding box center [160, 349] width 124 height 15
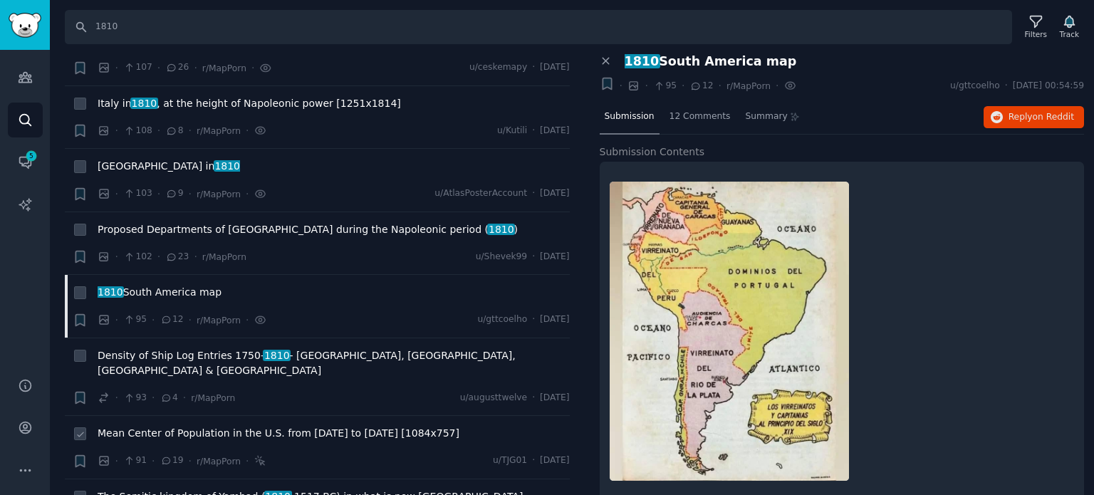
scroll to position [2421, 0]
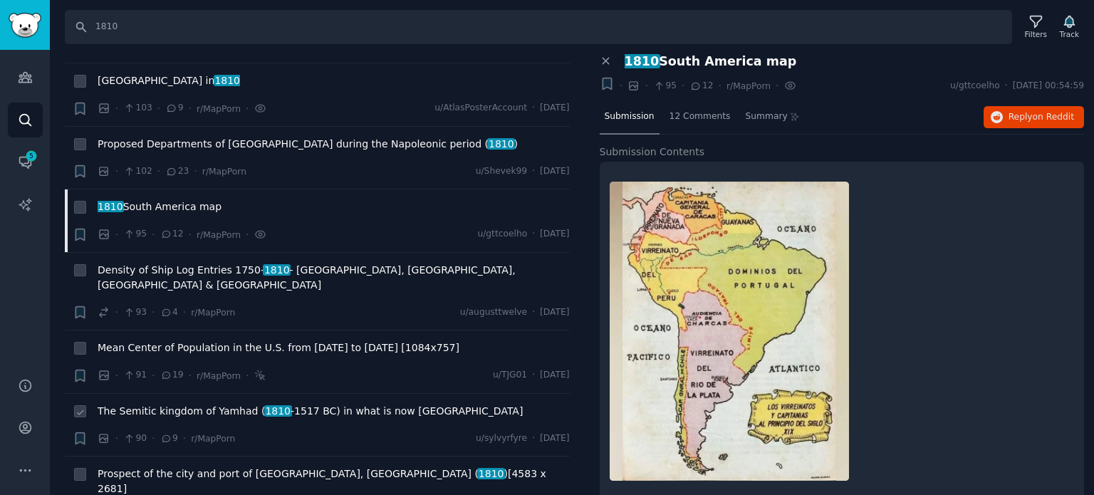
click at [184, 404] on span "The Semitic kingdom of Yamhad ( [DATE] -[DATE]) in what is now [GEOGRAPHIC_DATA]" at bounding box center [310, 411] width 425 height 15
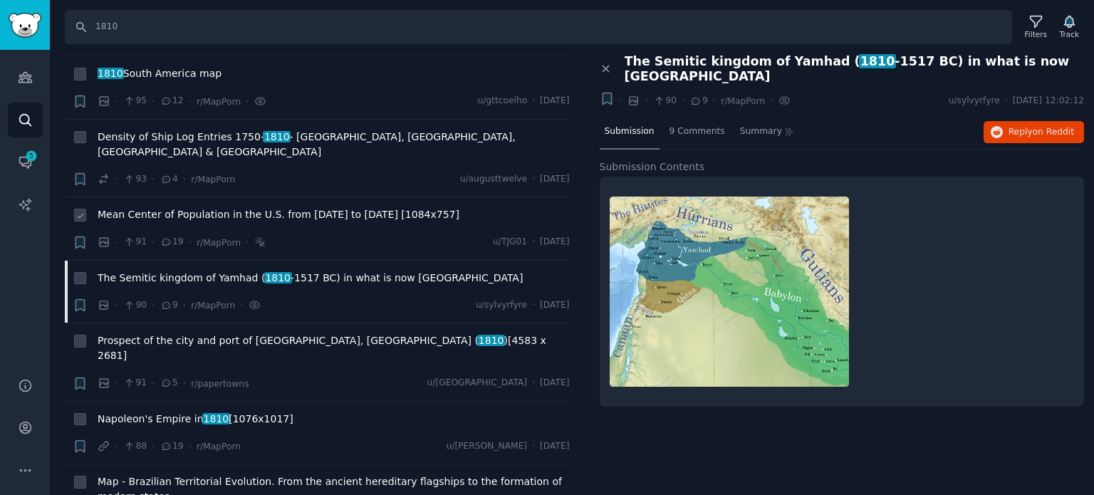
scroll to position [2564, 0]
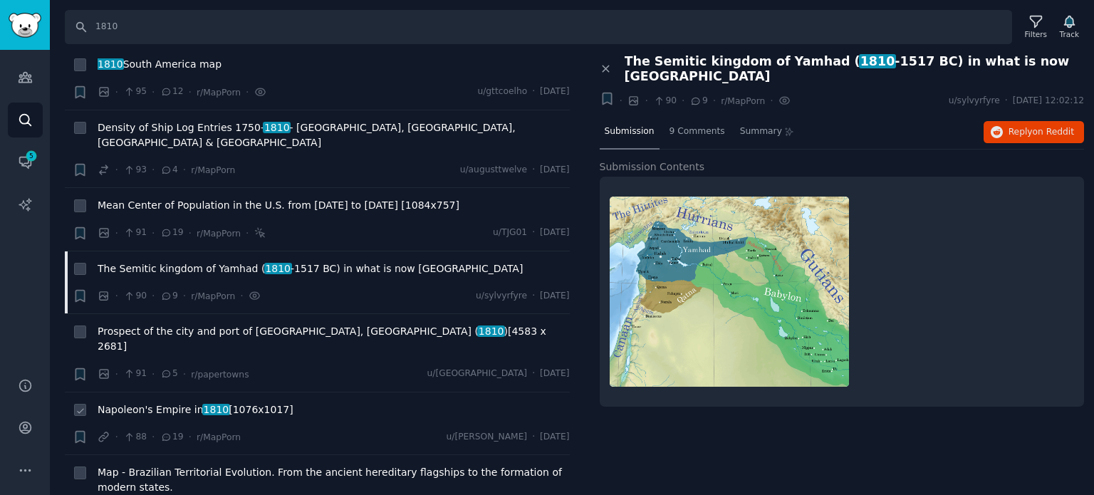
click at [179, 402] on span "Napoleon's Empire in [DATE] [1076x1017]" at bounding box center [196, 409] width 196 height 15
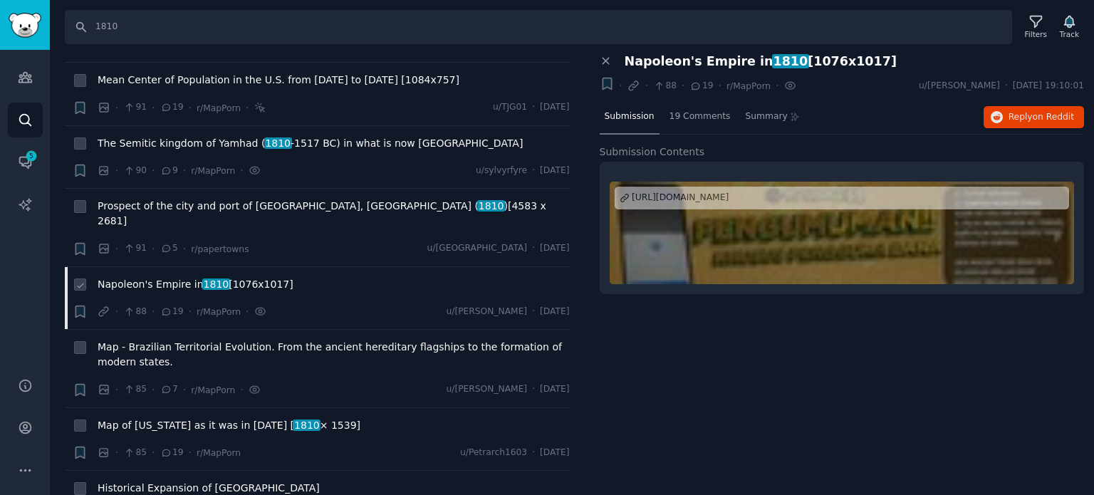
scroll to position [2706, 0]
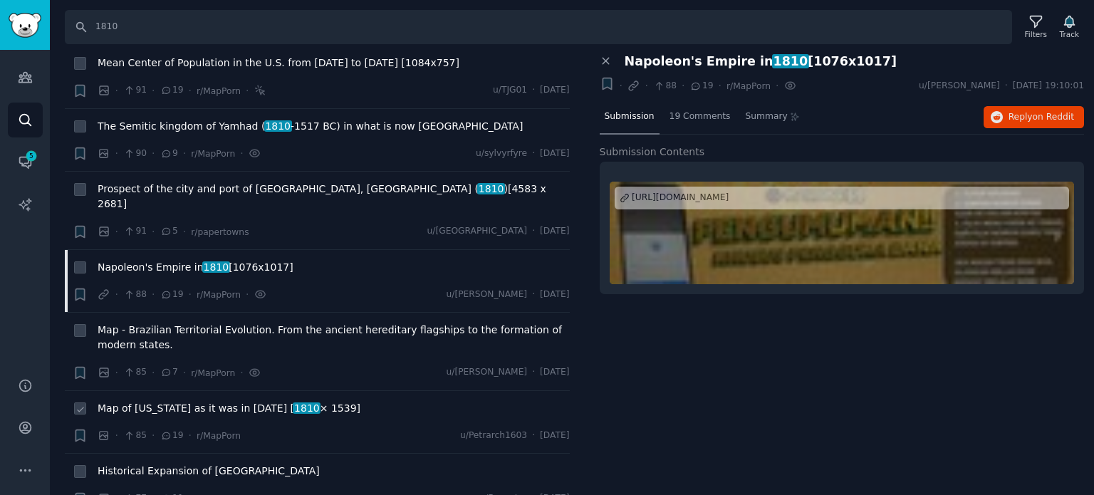
click at [199, 401] on span "Map of [US_STATE] as it was in [DATE] [ 1810 × 1539]" at bounding box center [229, 408] width 263 height 15
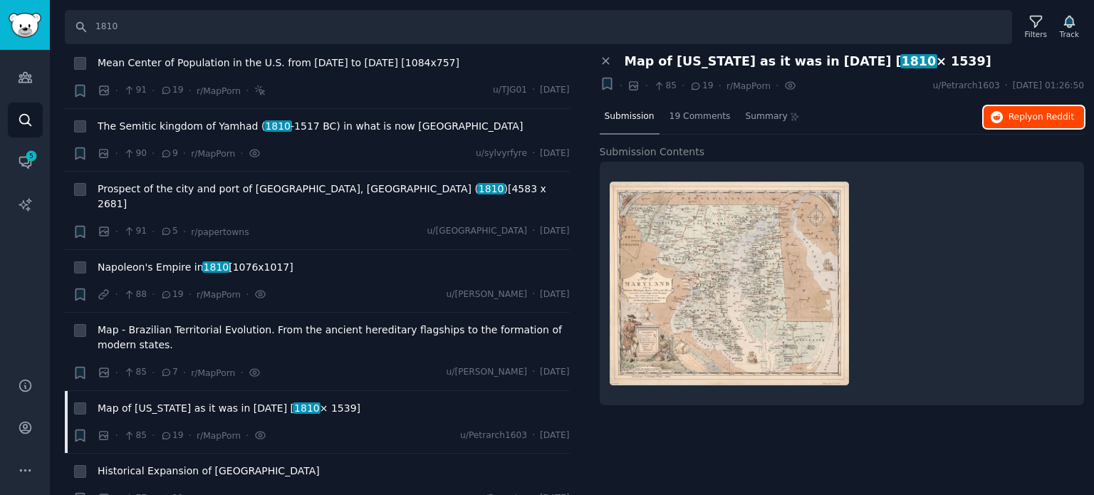
click at [1012, 117] on span "Reply on Reddit" at bounding box center [1041, 117] width 66 height 13
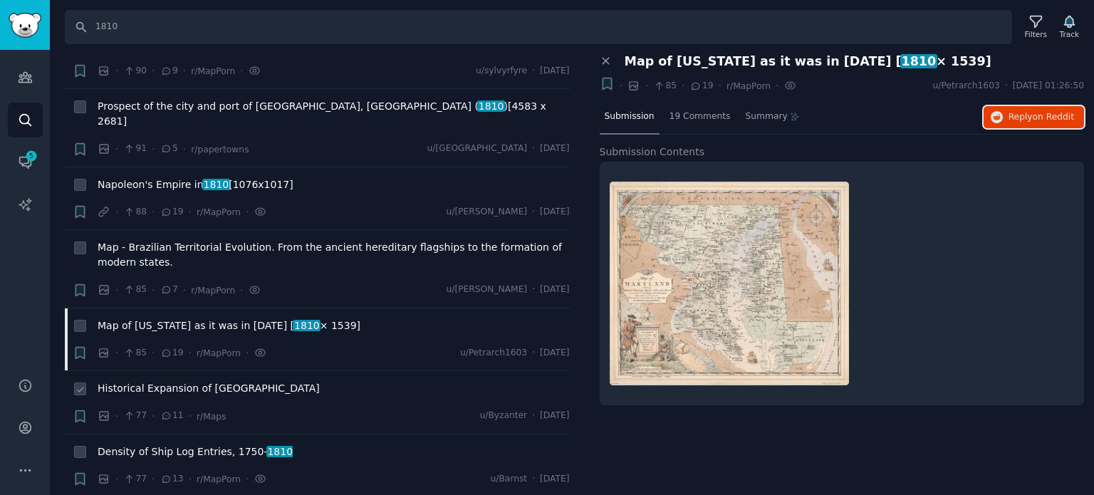
scroll to position [2848, 0]
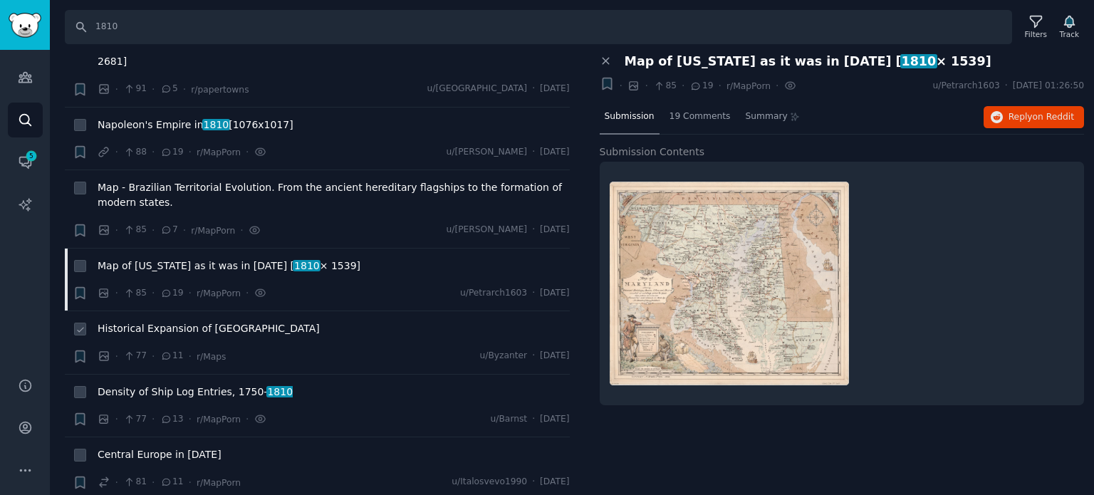
click at [192, 321] on span "Historical Expansion of [GEOGRAPHIC_DATA]" at bounding box center [209, 328] width 222 height 15
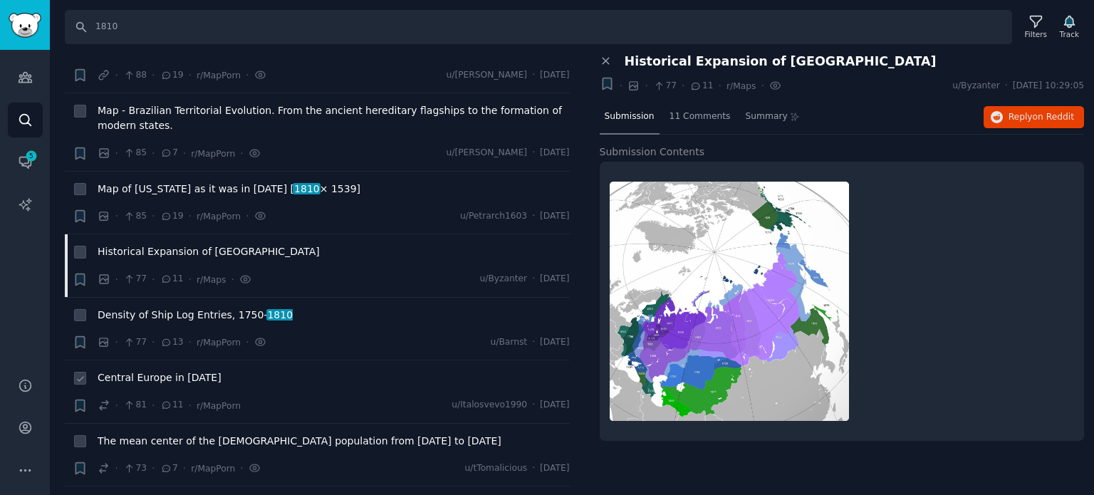
scroll to position [2991, 0]
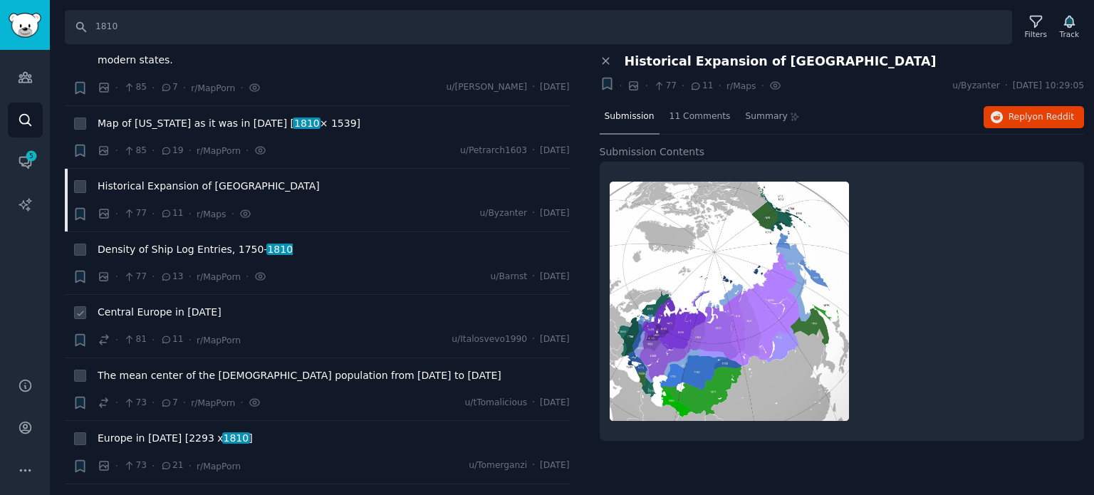
click at [161, 305] on span "Central Europe in [DATE]" at bounding box center [160, 312] width 124 height 15
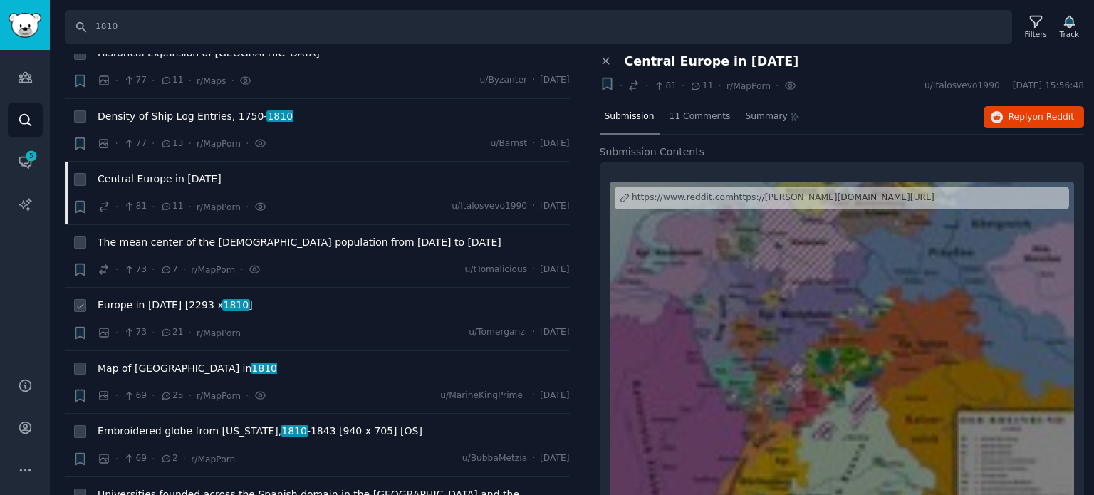
scroll to position [3133, 0]
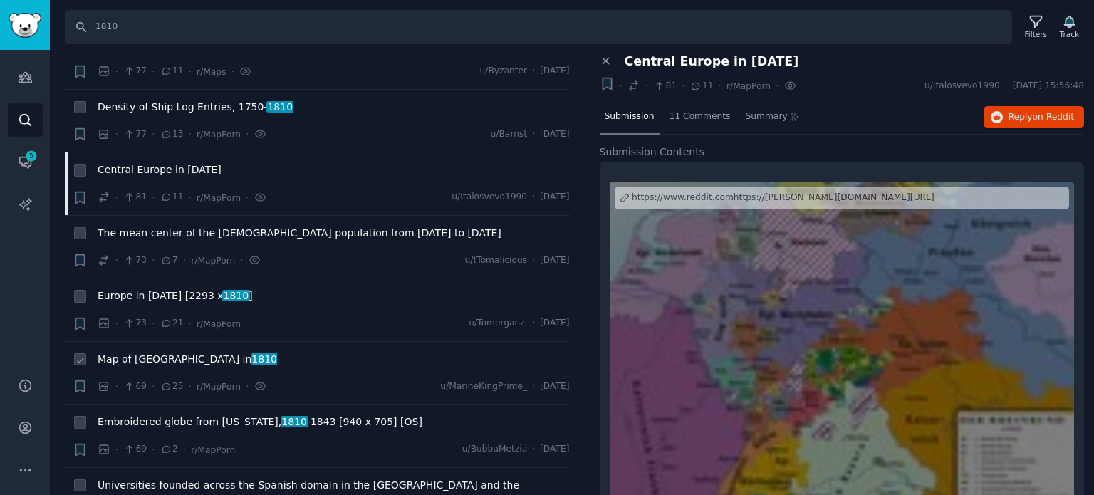
click at [161, 352] on span "Map of [GEOGRAPHIC_DATA] in [DATE]" at bounding box center [187, 359] width 179 height 15
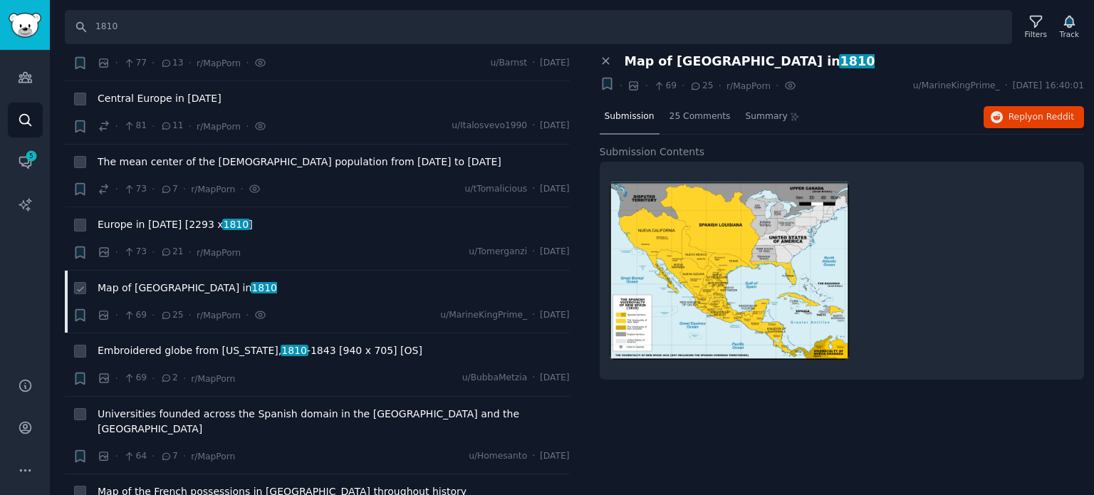
scroll to position [3276, 0]
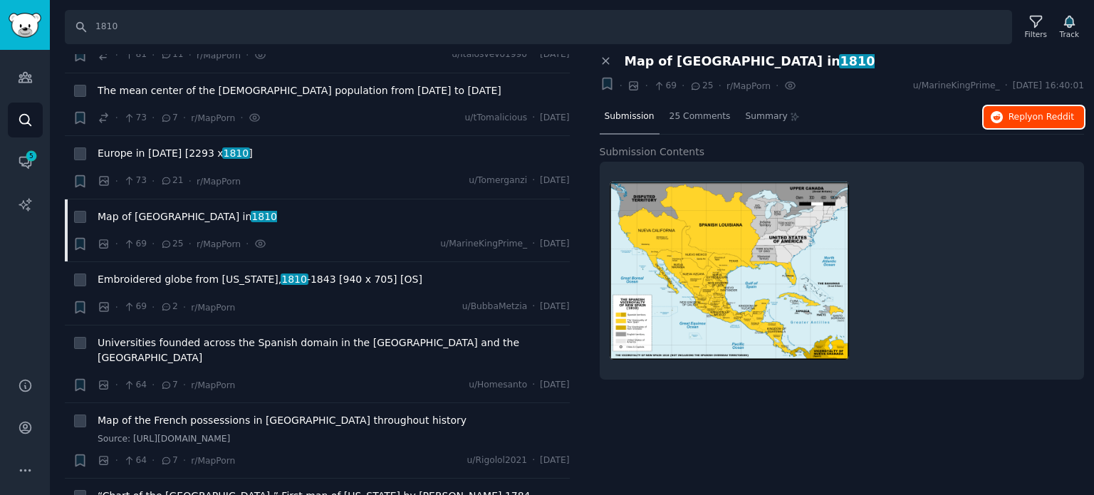
click at [1013, 115] on span "Reply on Reddit" at bounding box center [1041, 117] width 66 height 13
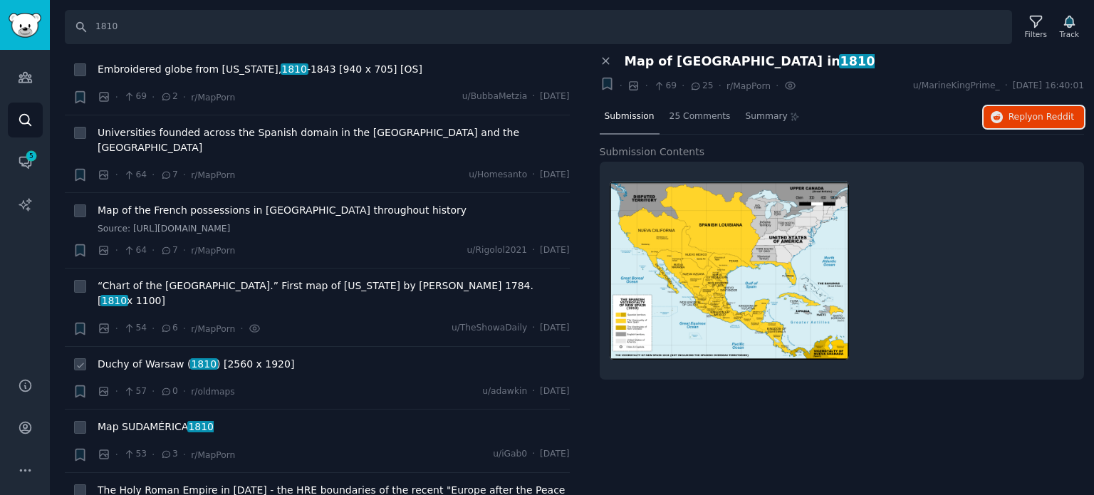
scroll to position [3489, 0]
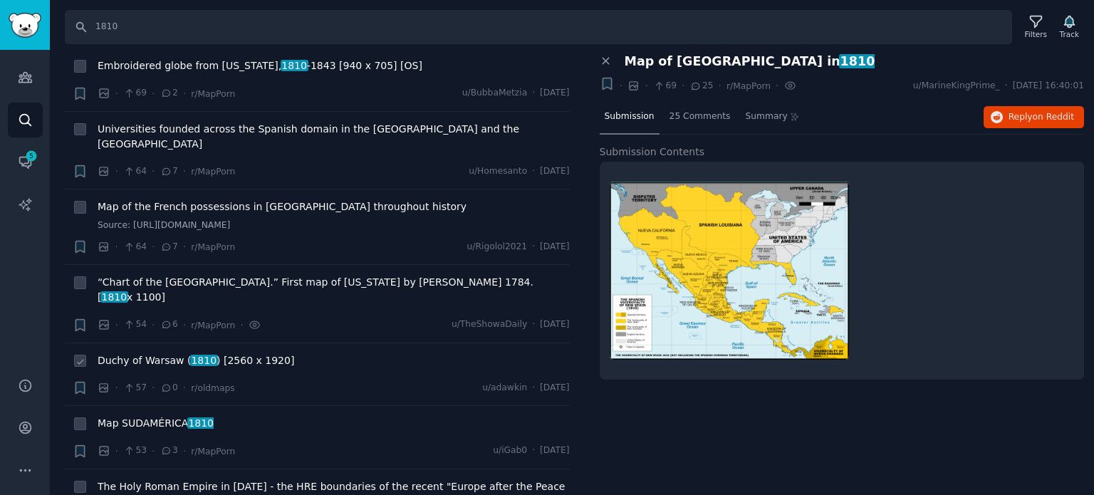
click at [167, 353] on span "Duchy of Warsaw ( 1810 ) [2560 x 1920]" at bounding box center [196, 360] width 197 height 15
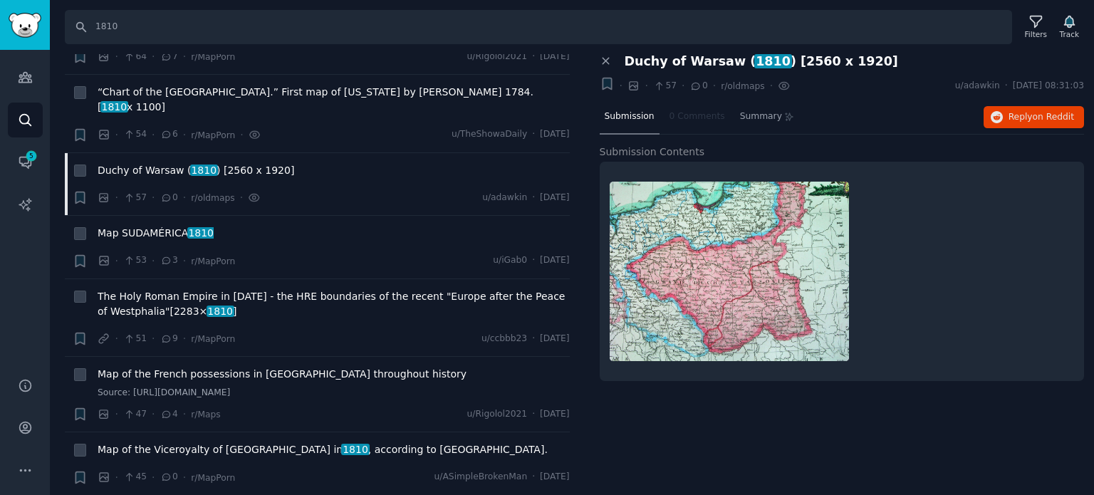
scroll to position [3774, 0]
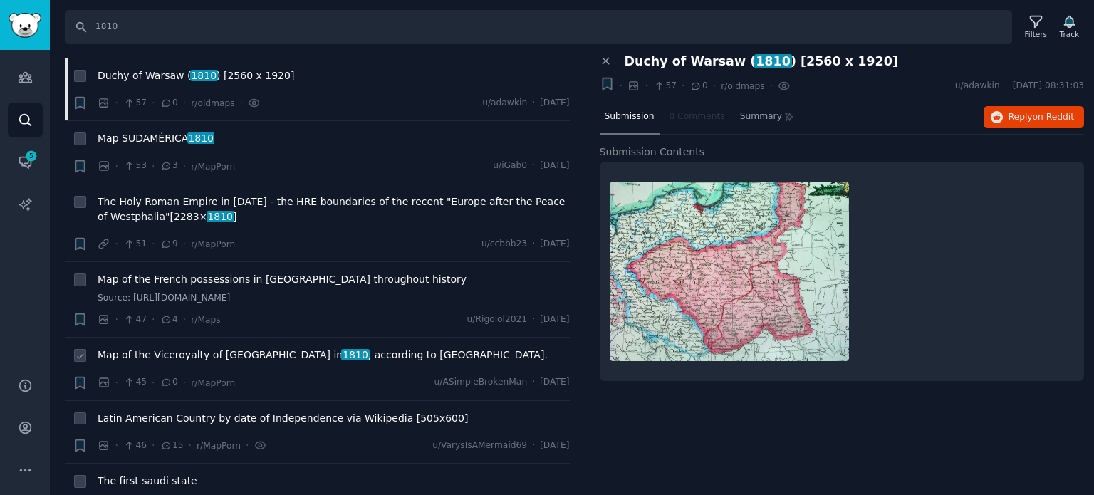
click at [236, 348] on span "Map of the Viceroyalty of Peru in [DATE] , according to [GEOGRAPHIC_DATA]." at bounding box center [323, 355] width 450 height 15
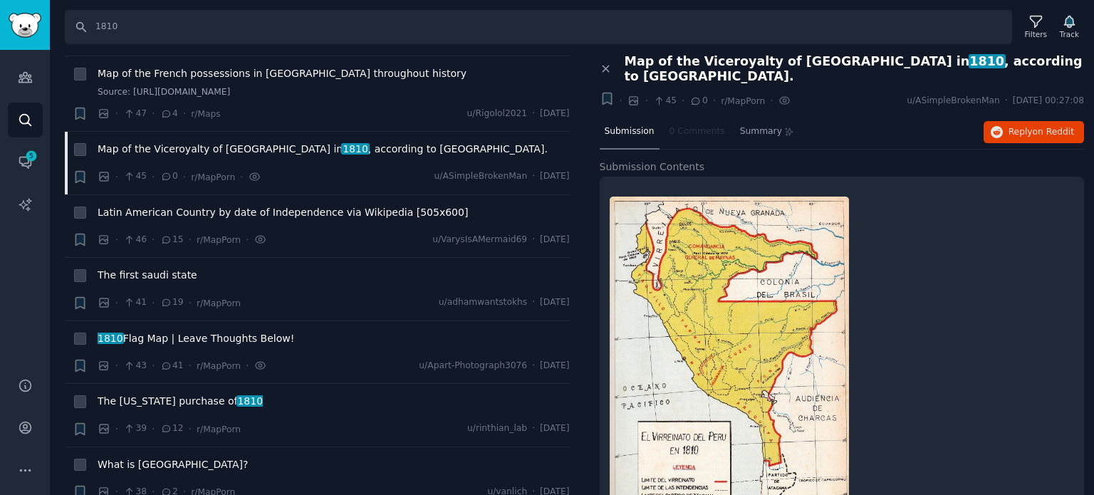
scroll to position [4059, 0]
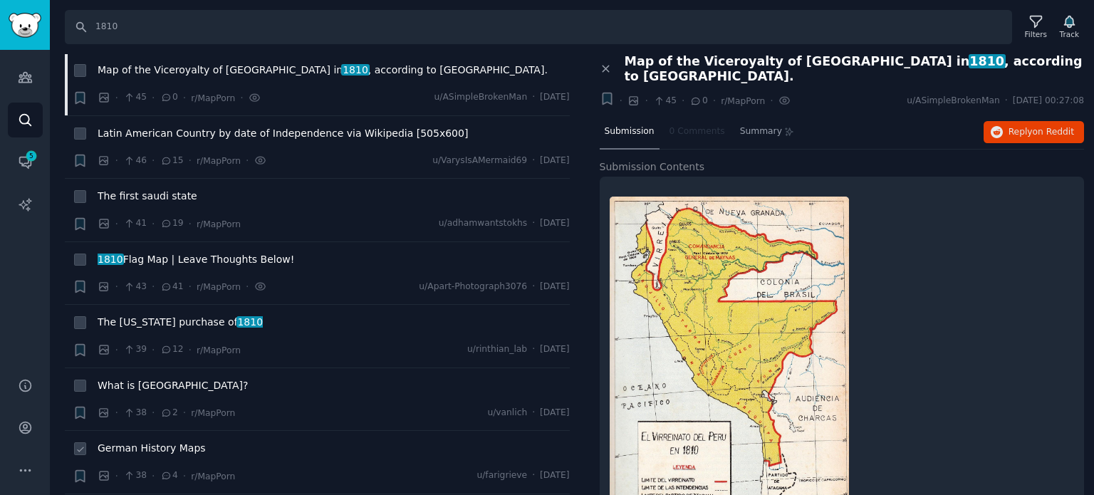
click at [137, 441] on span "German History Maps" at bounding box center [152, 448] width 108 height 15
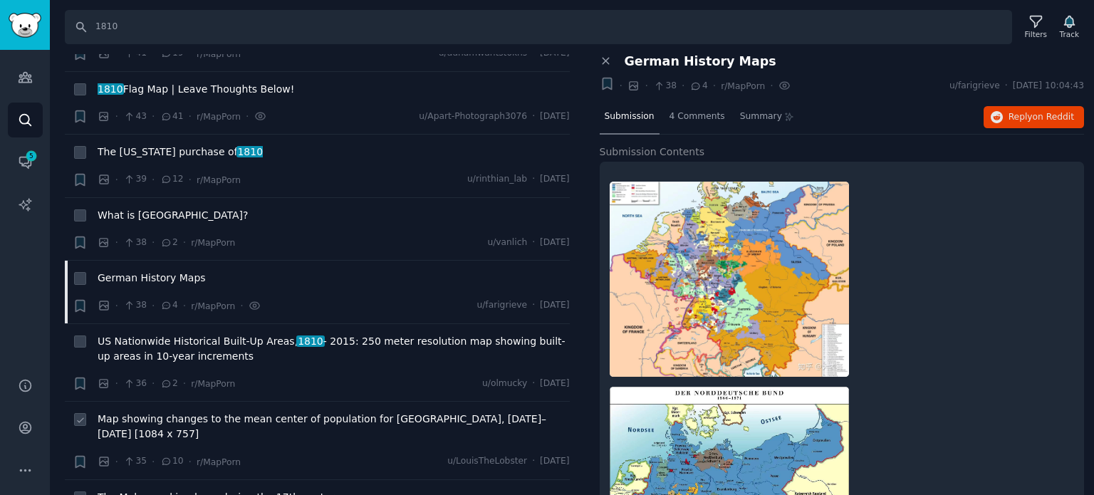
scroll to position [4273, 0]
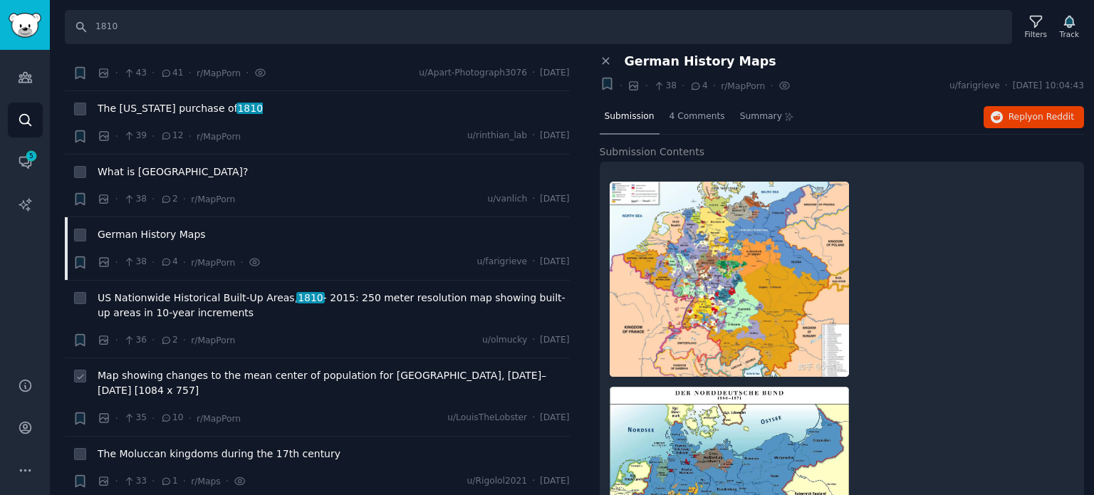
click at [219, 368] on span "Map showing changes to the mean center of population for [GEOGRAPHIC_DATA], [DA…" at bounding box center [334, 383] width 472 height 30
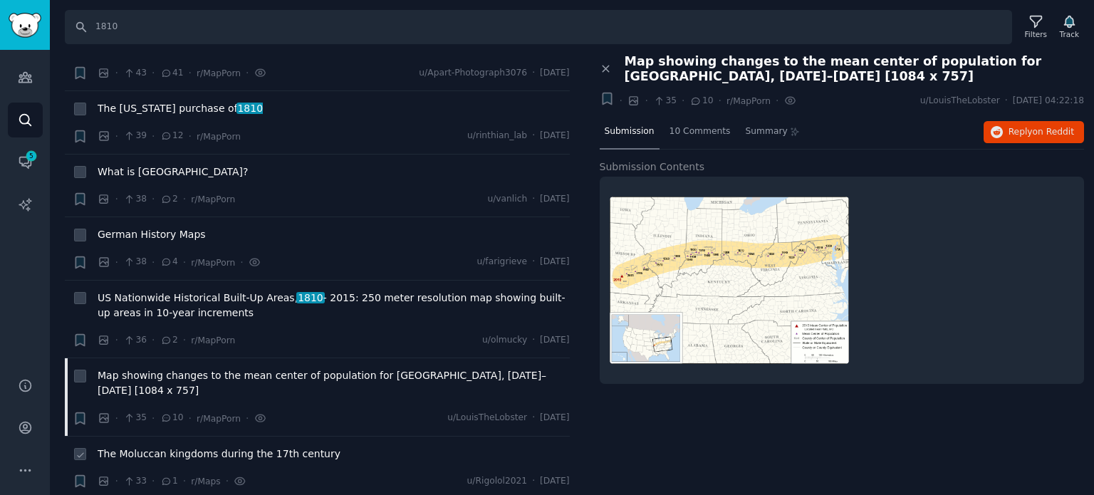
scroll to position [4344, 0]
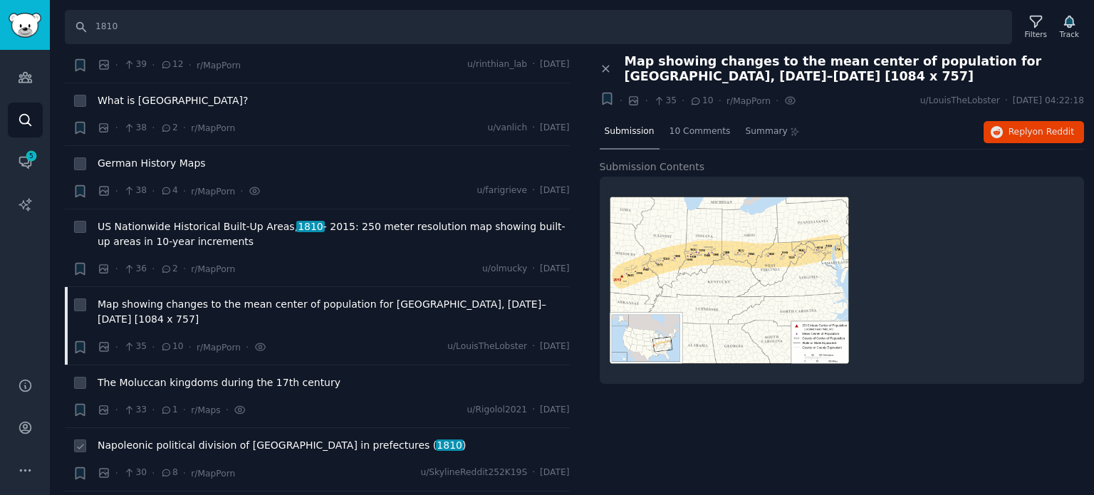
click at [202, 438] on span "Napoleonic political division of [GEOGRAPHIC_DATA] in prefectures ( 1810 )" at bounding box center [282, 445] width 368 height 15
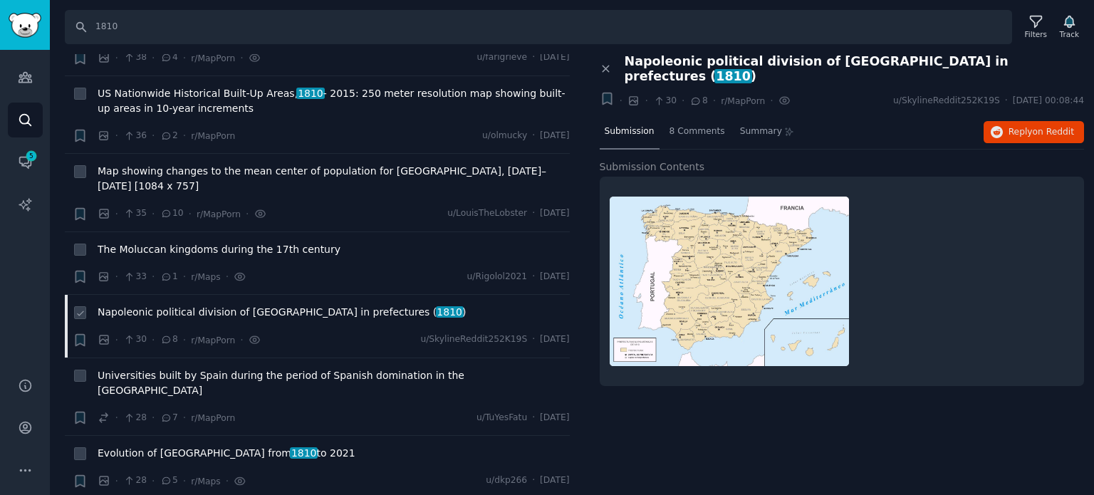
scroll to position [4486, 0]
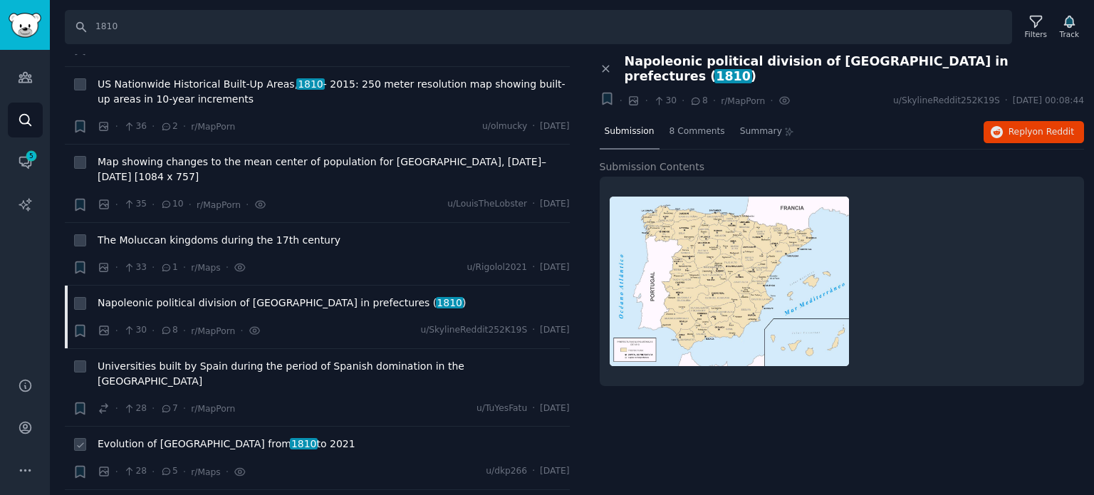
click at [202, 437] on span "Evolution of [GEOGRAPHIC_DATA] from [DATE] to [DATE]" at bounding box center [227, 444] width 258 height 15
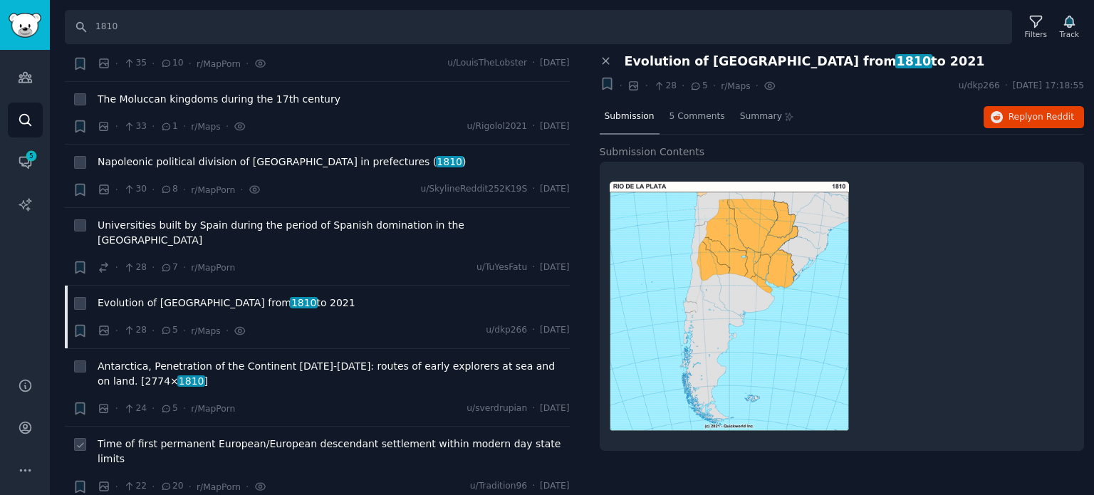
scroll to position [4629, 0]
click at [211, 435] on span "Time of first permanent European/European descendant settlement within modern d…" at bounding box center [334, 450] width 472 height 30
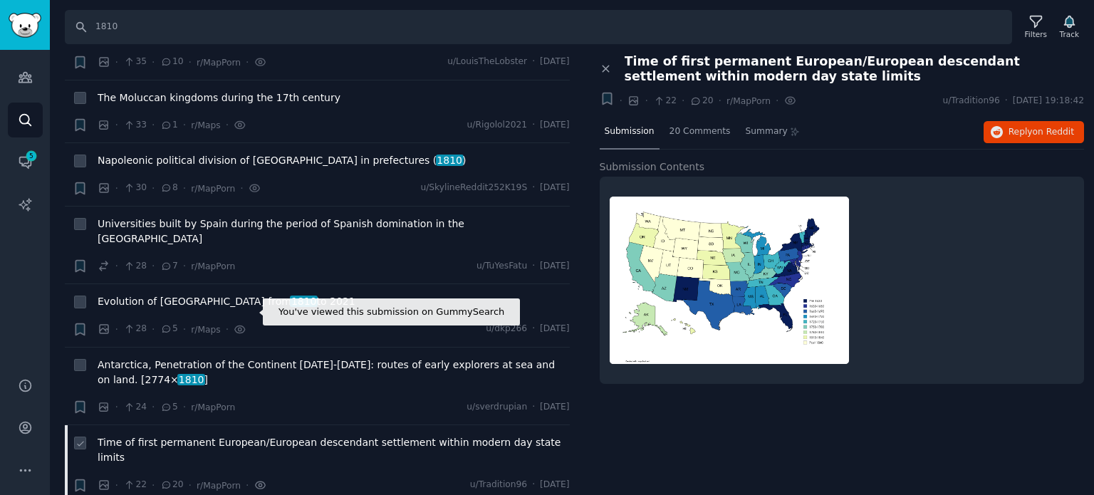
scroll to position [4700, 0]
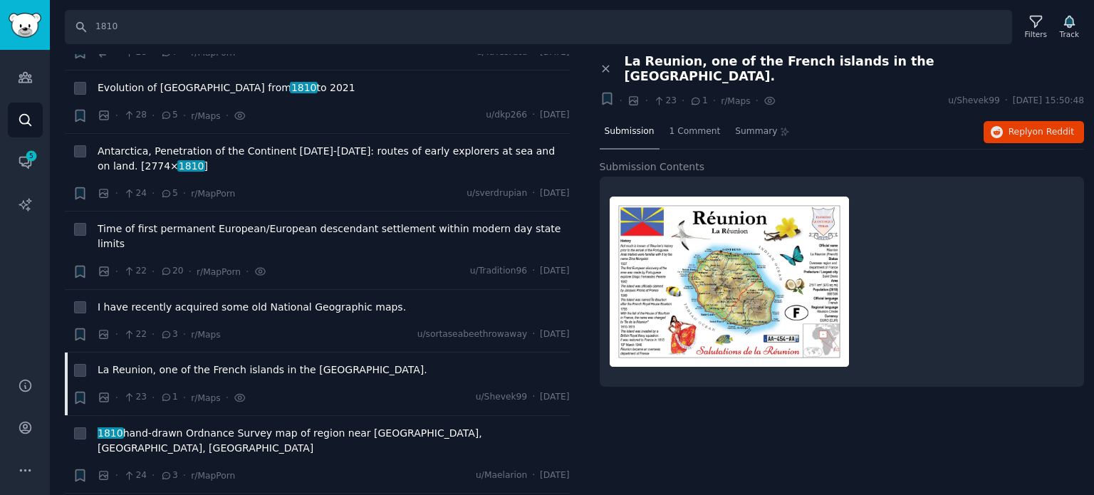
scroll to position [4985, 0]
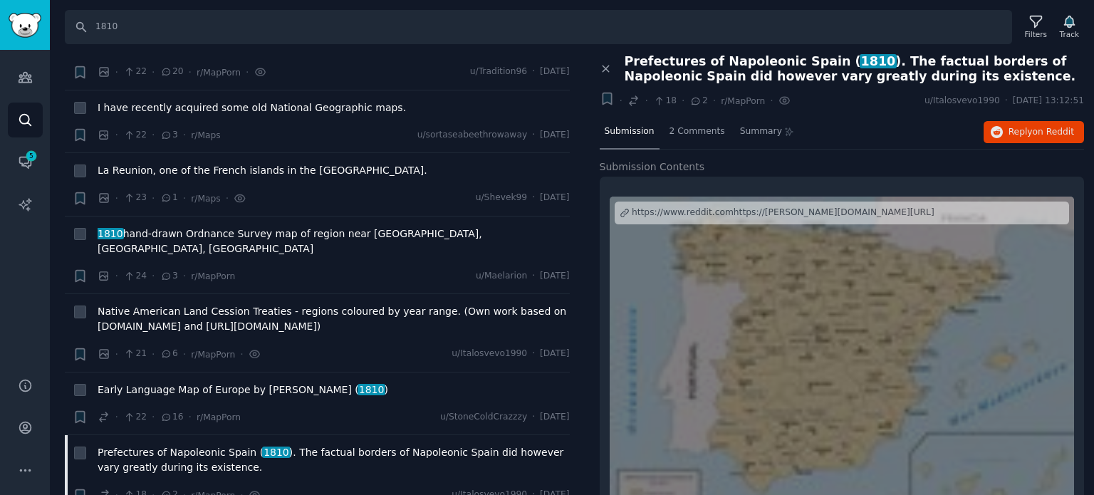
scroll to position [5127, 0]
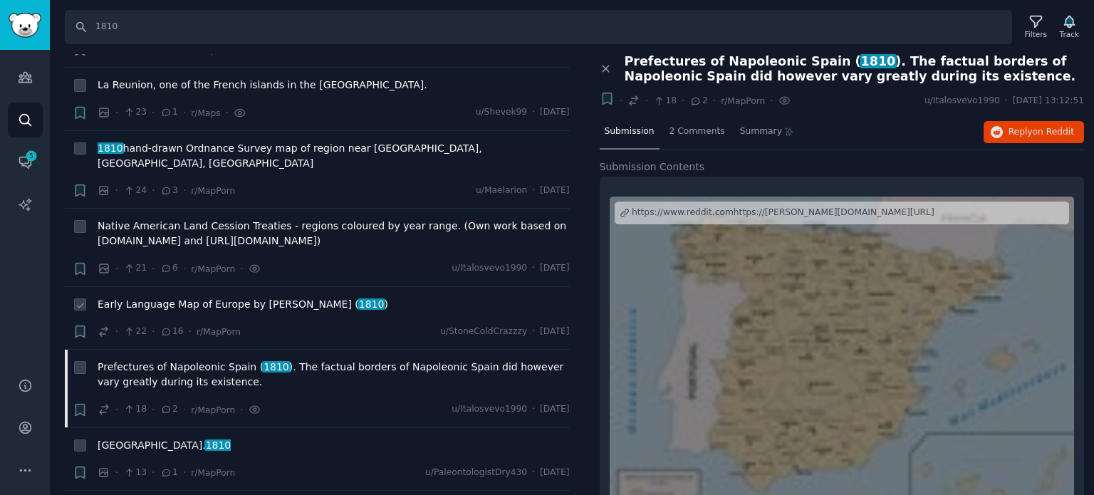
click at [244, 297] on span "Early Language Map of Europe by [PERSON_NAME] ( 1810 )" at bounding box center [243, 304] width 291 height 15
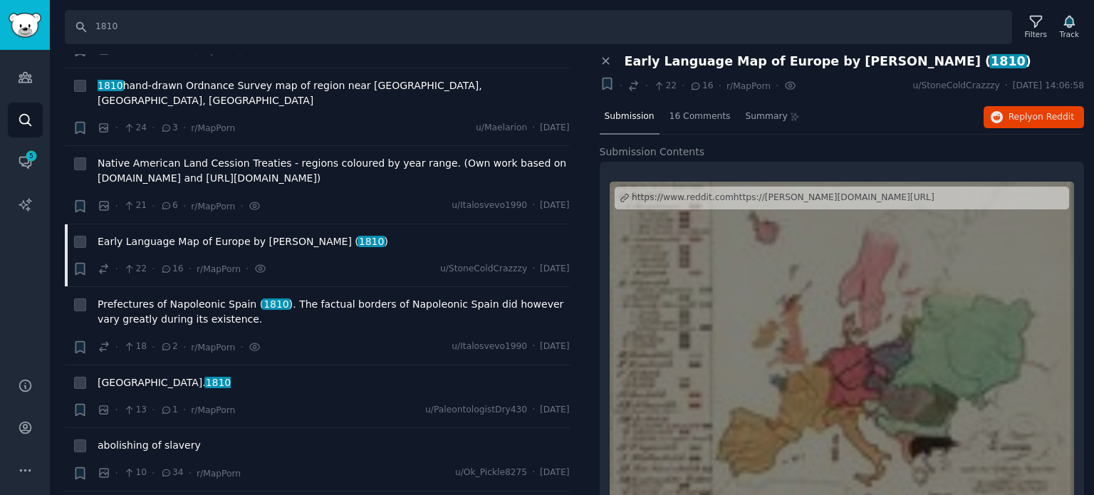
scroll to position [5270, 0]
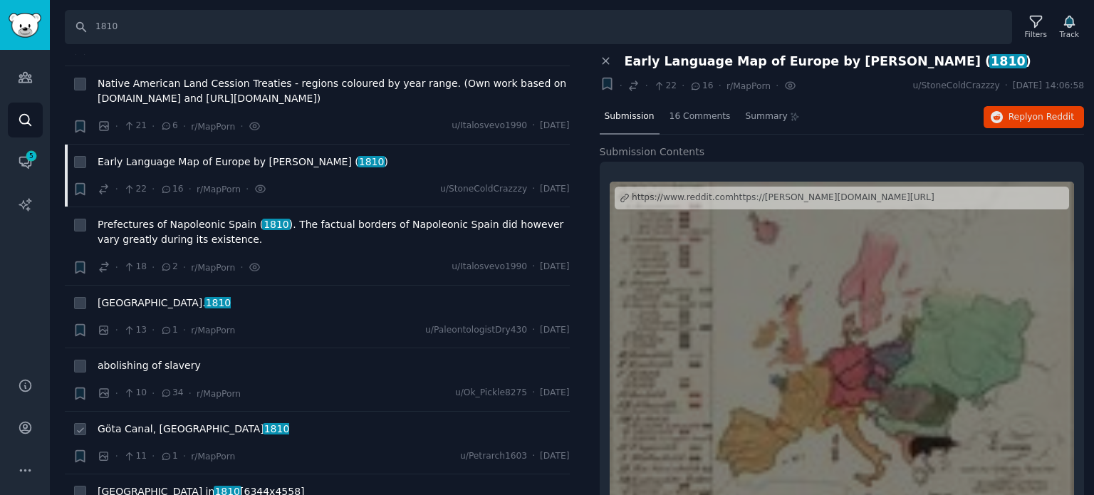
click at [162, 422] on span "Göta Canal, [GEOGRAPHIC_DATA] 1810" at bounding box center [194, 429] width 192 height 15
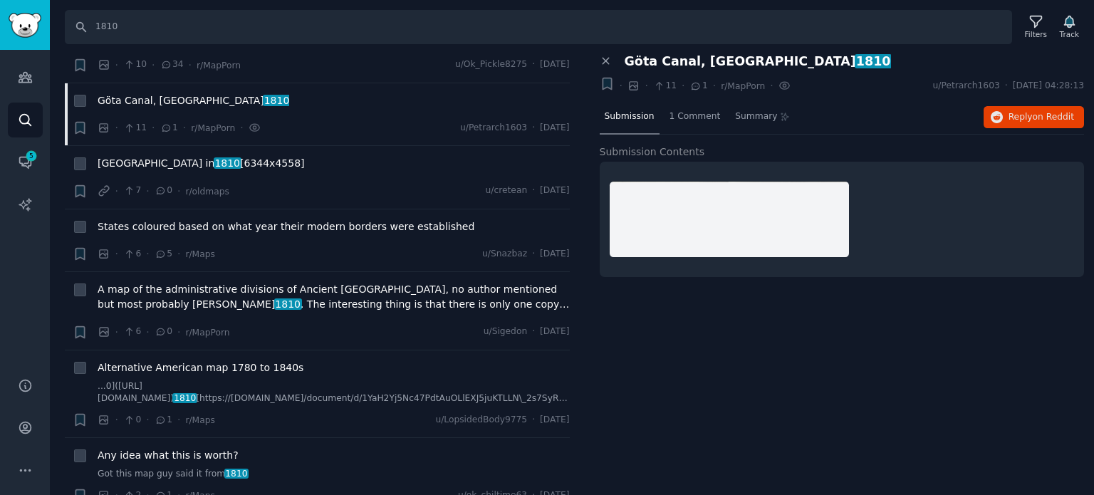
scroll to position [5601, 0]
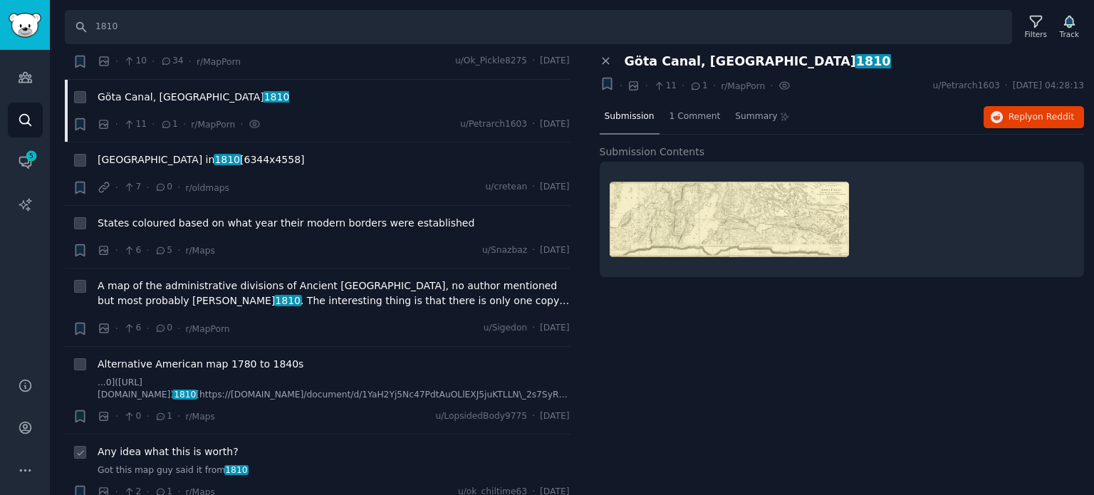
click at [160, 444] on span "Any idea what this is worth?" at bounding box center [168, 451] width 141 height 15
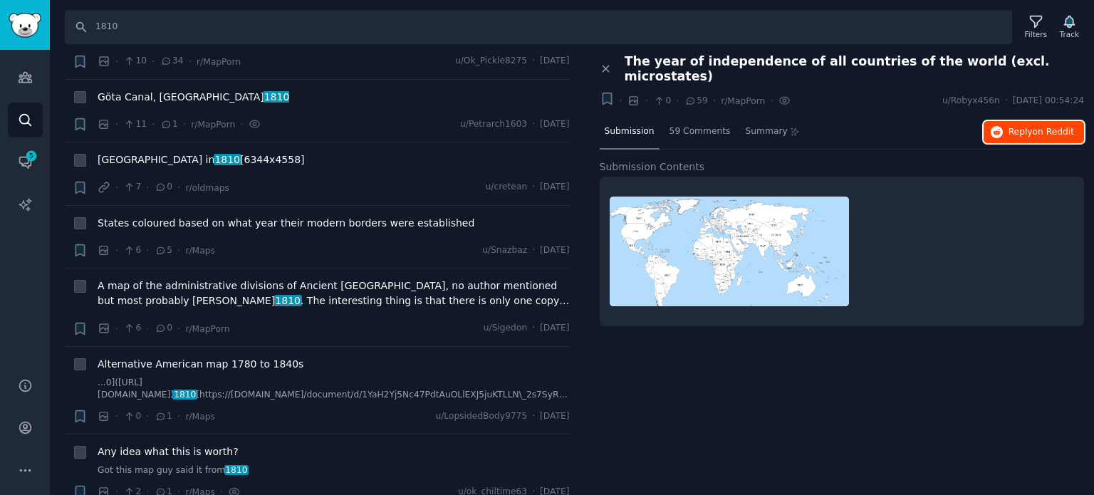
click at [1043, 127] on span "on Reddit" at bounding box center [1053, 132] width 41 height 10
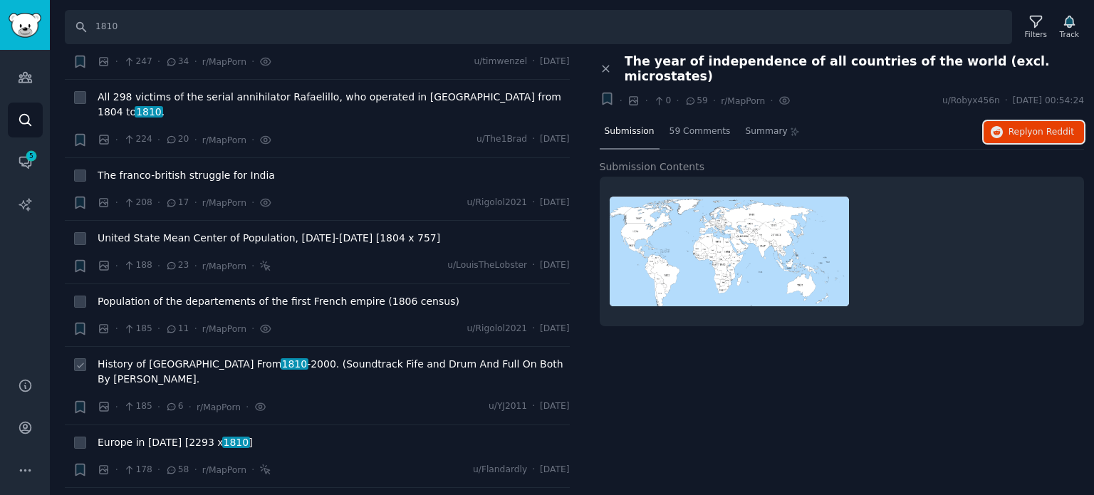
scroll to position [1258, 0]
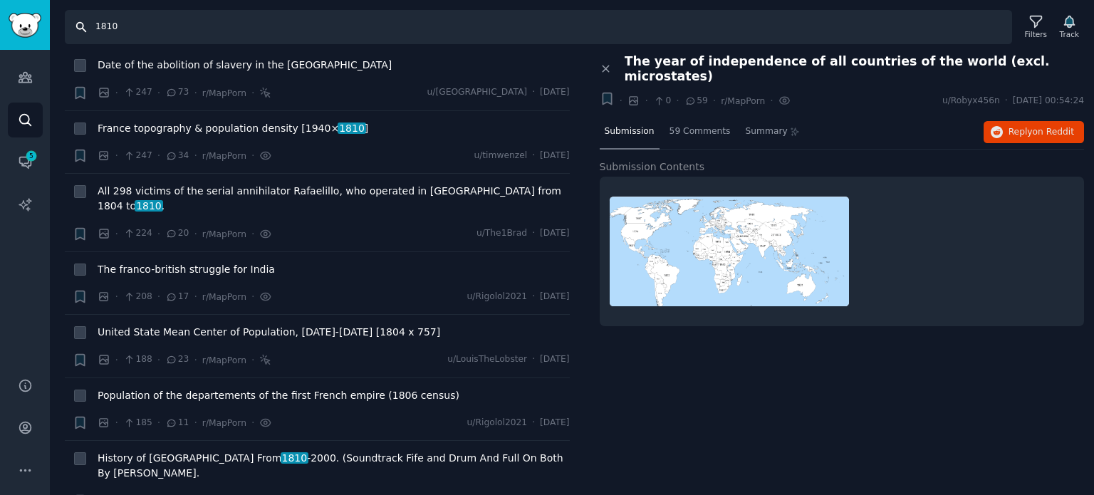
drag, startPoint x: 180, startPoint y: 28, endPoint x: 48, endPoint y: 36, distance: 132.7
click at [51, 36] on div "Search 1810 Filters Track" at bounding box center [572, 22] width 1044 height 44
type input "17th"
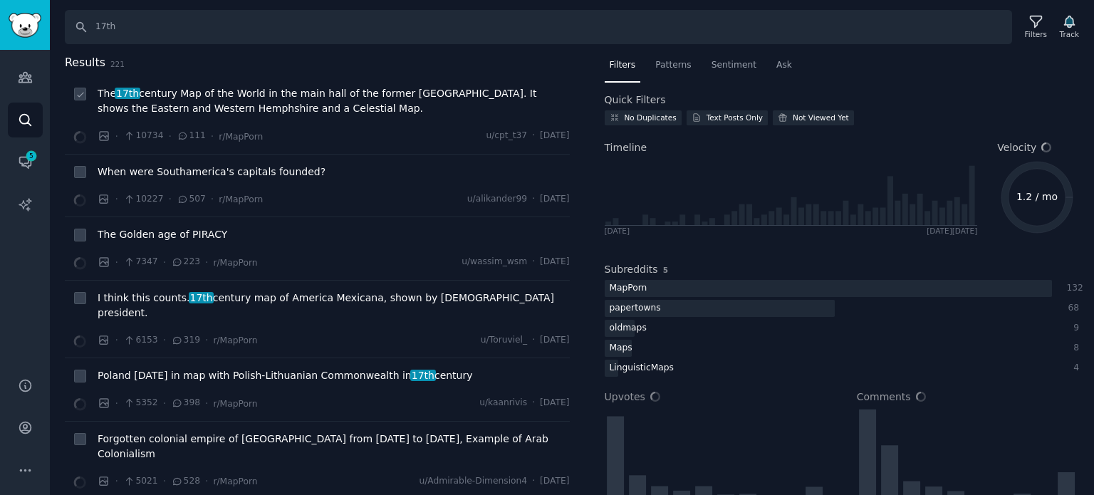
click at [255, 102] on span "The 17th century Map of the World in the main hall of the former [GEOGRAPHIC_DA…" at bounding box center [334, 101] width 472 height 30
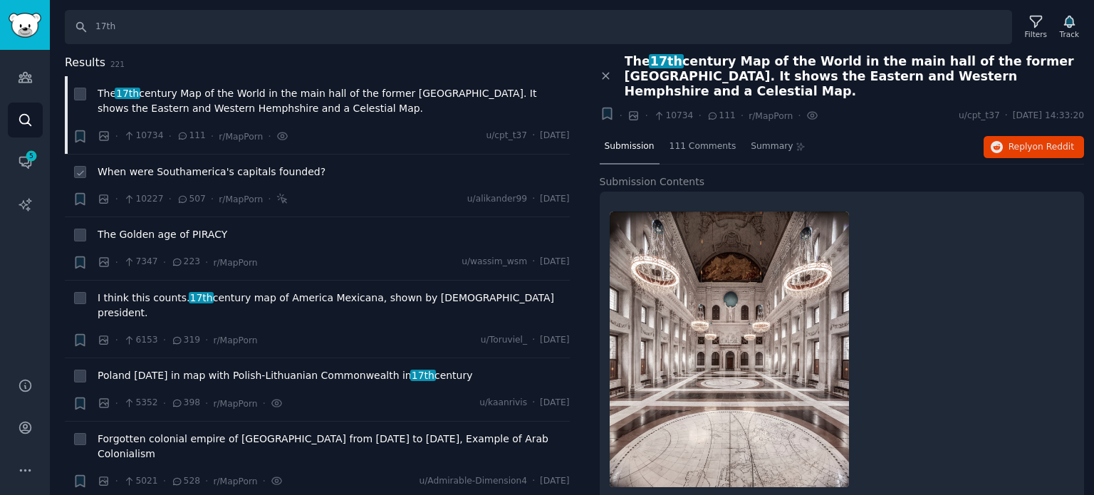
click at [249, 176] on span "When were Southamerica's capitals founded?" at bounding box center [212, 171] width 228 height 15
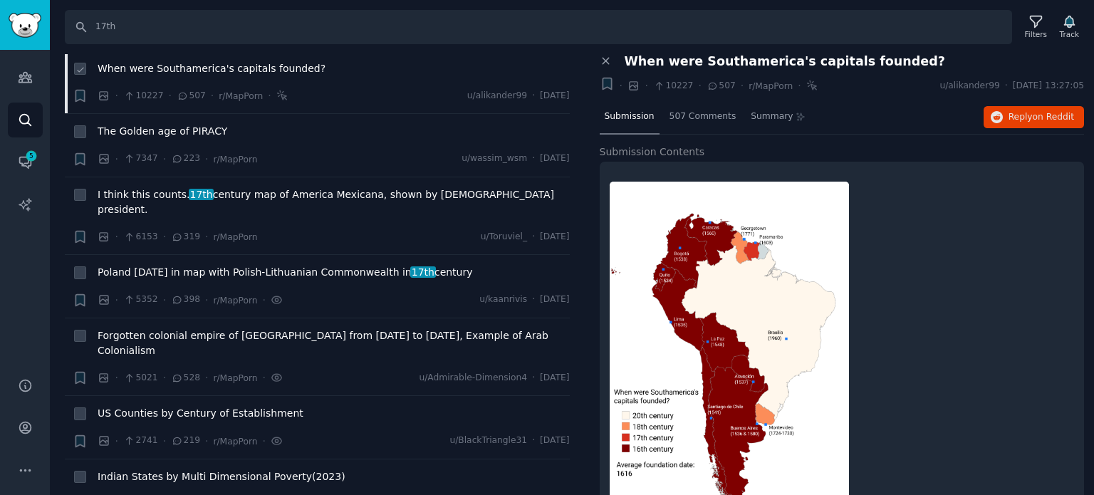
scroll to position [142, 0]
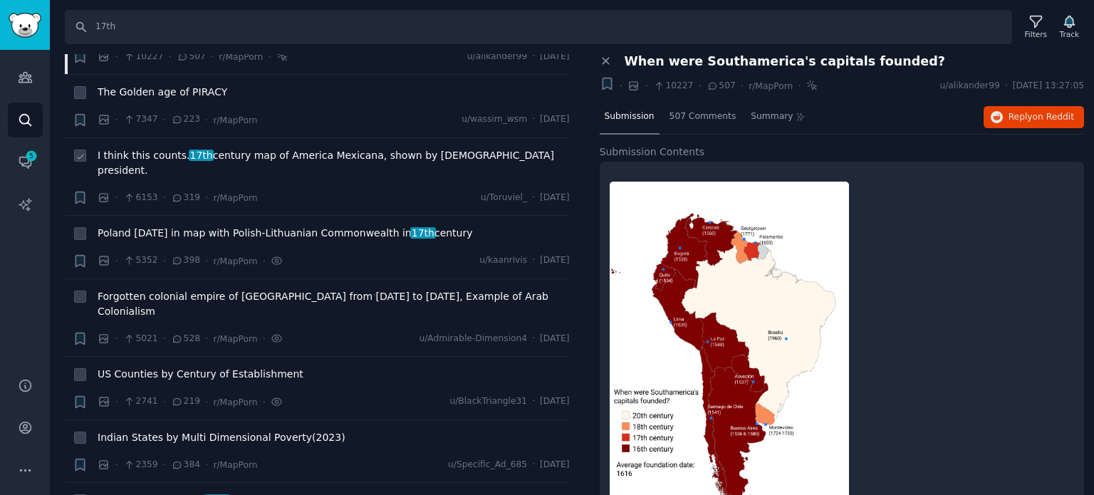
click at [199, 156] on span "17th" at bounding box center [202, 155] width 26 height 11
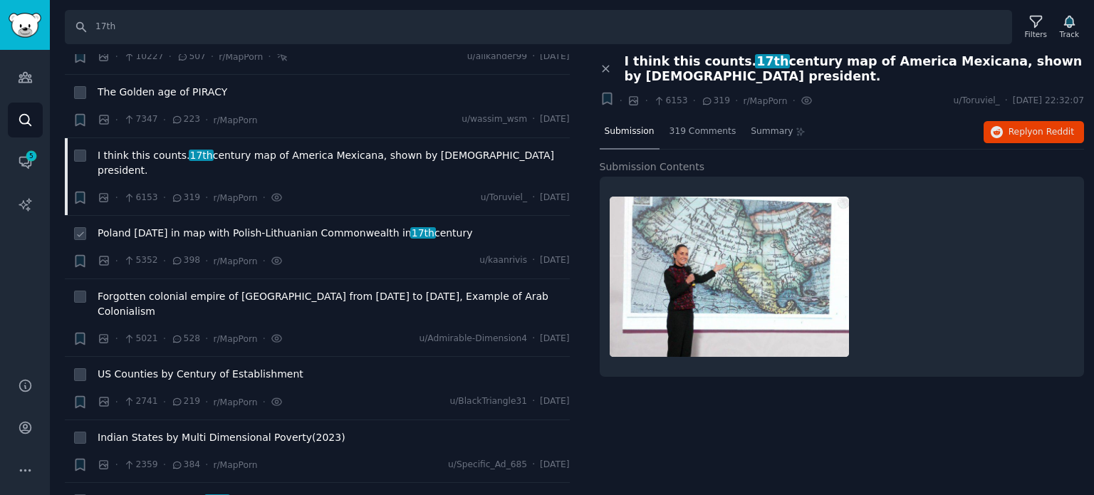
click at [222, 226] on span "Poland [DATE] in map with Polish-Lithuanian Commonwealth in 17th century" at bounding box center [285, 233] width 375 height 15
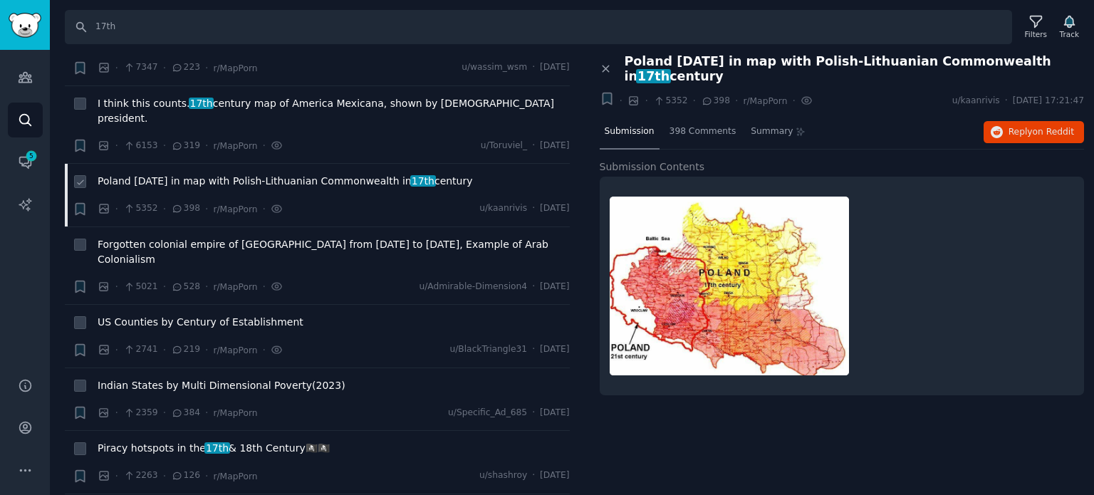
scroll to position [214, 0]
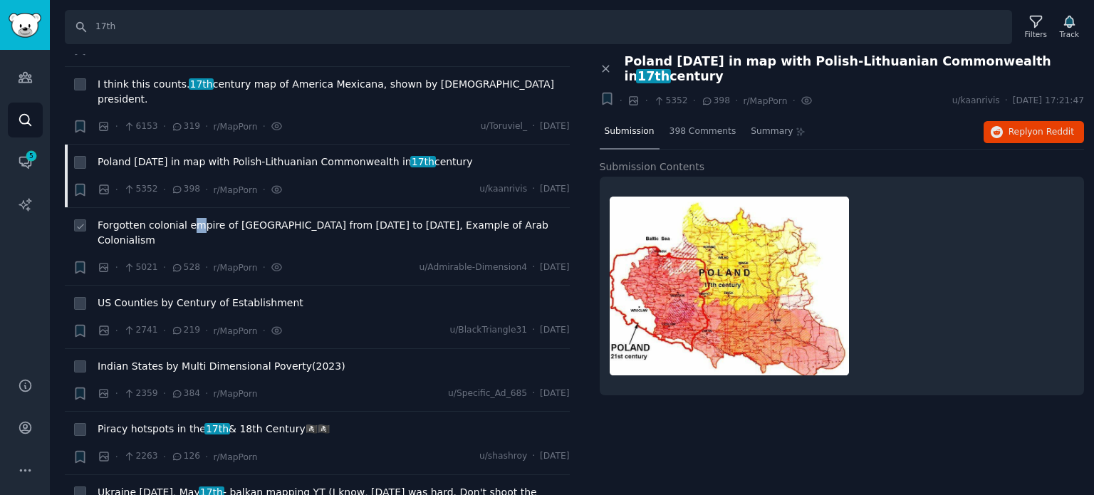
click at [193, 208] on li "+ Forgotten colonial empire of [GEOGRAPHIC_DATA] from [DATE] to [DATE], Example…" at bounding box center [317, 247] width 505 height 78
click at [198, 218] on span "Forgotten colonial empire of [GEOGRAPHIC_DATA] from [DATE] to [DATE], Example o…" at bounding box center [334, 233] width 472 height 30
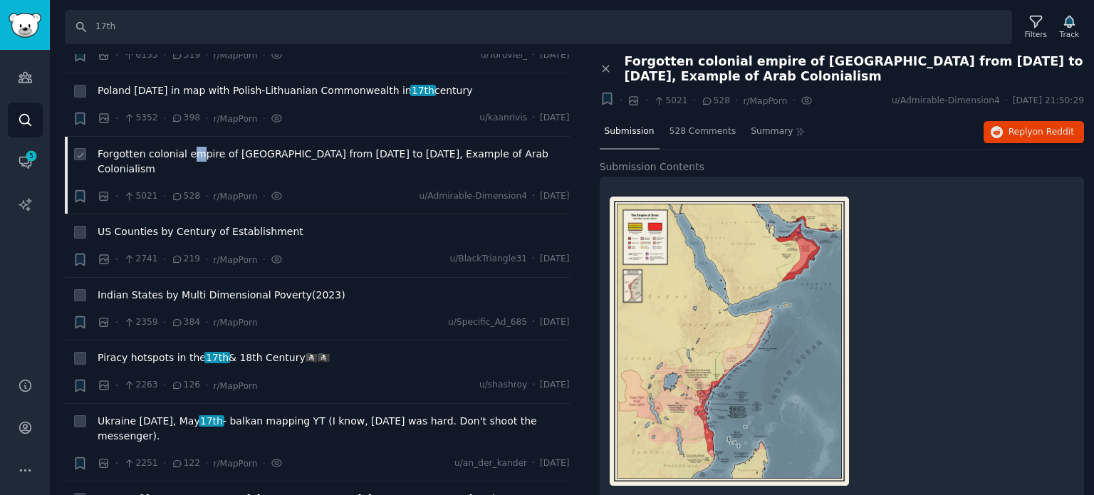
scroll to position [356, 0]
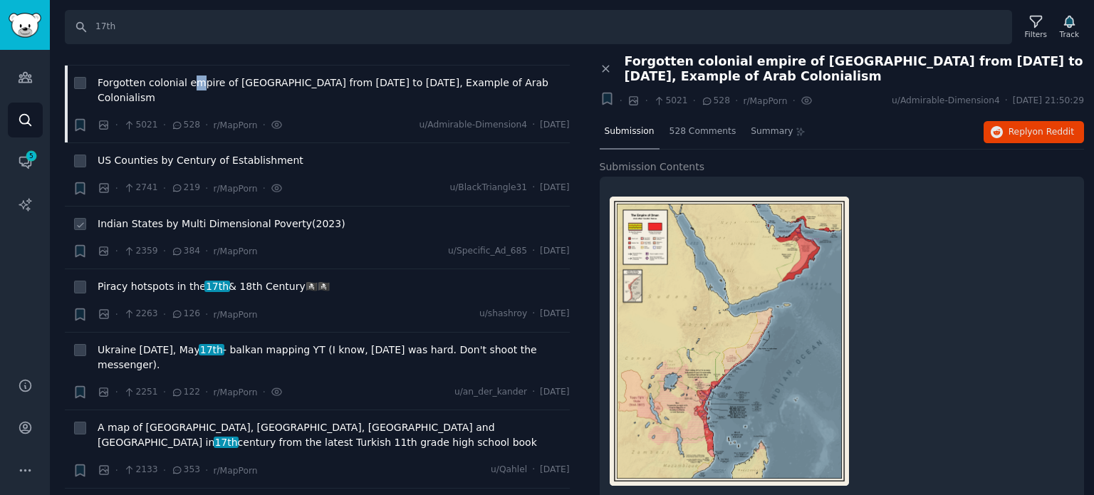
click at [162, 216] on span "Indian States by Multi Dimensional Poverty(2023)" at bounding box center [222, 223] width 248 height 15
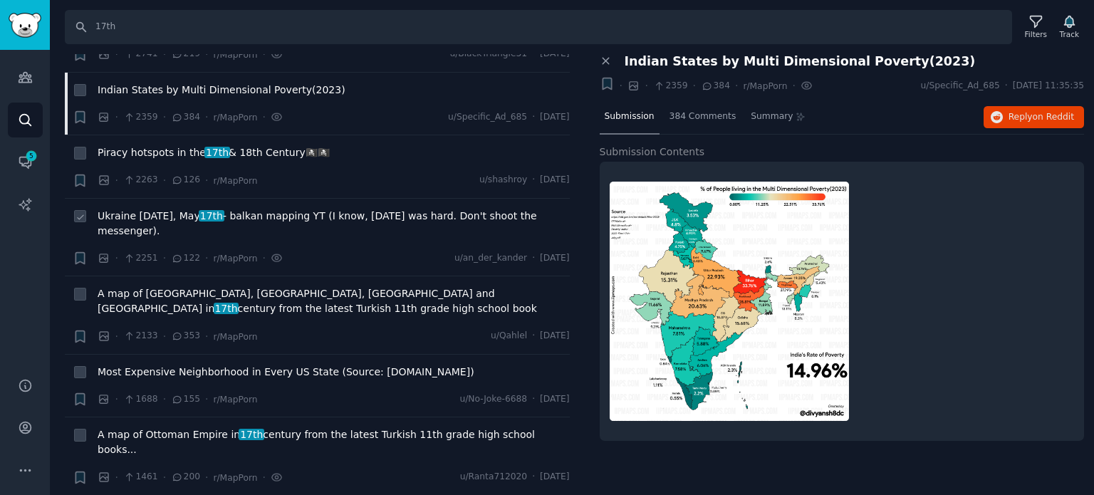
scroll to position [498, 0]
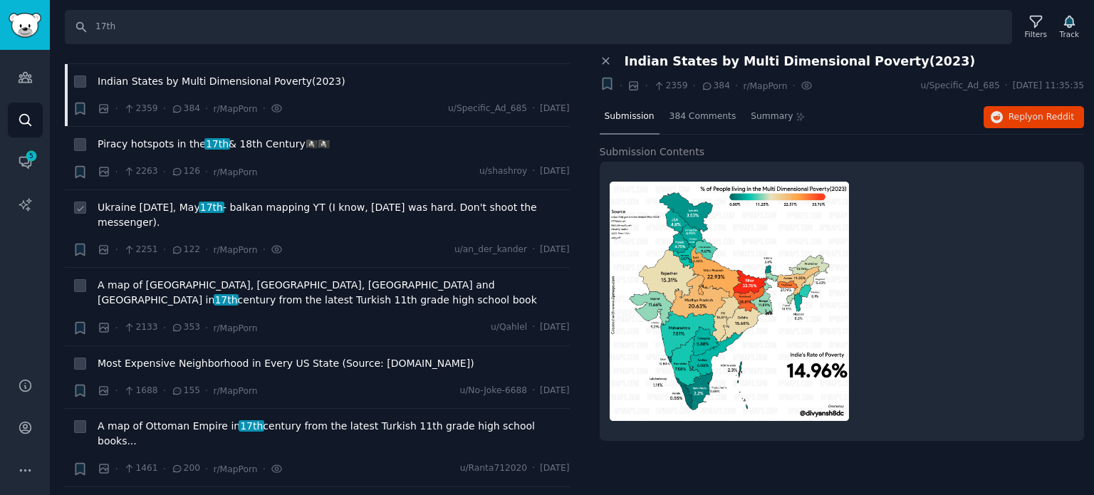
click at [184, 200] on span "Ukraine [DATE], [DATE] - balkan mapping YT (I know, [DATE] was hard. Don't shoo…" at bounding box center [334, 215] width 472 height 30
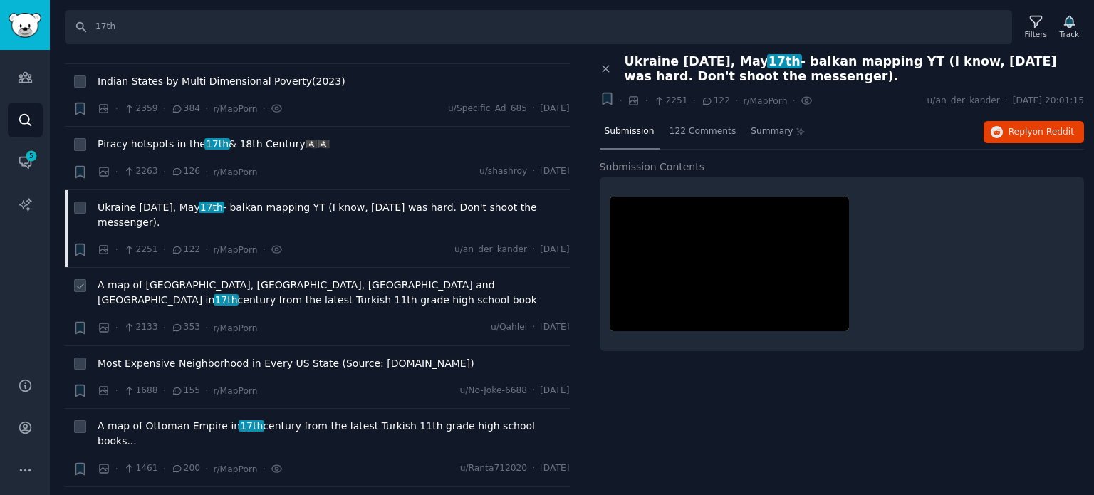
click at [291, 278] on span "A map of [GEOGRAPHIC_DATA], [GEOGRAPHIC_DATA], [GEOGRAPHIC_DATA] and [GEOGRAPHI…" at bounding box center [334, 293] width 472 height 30
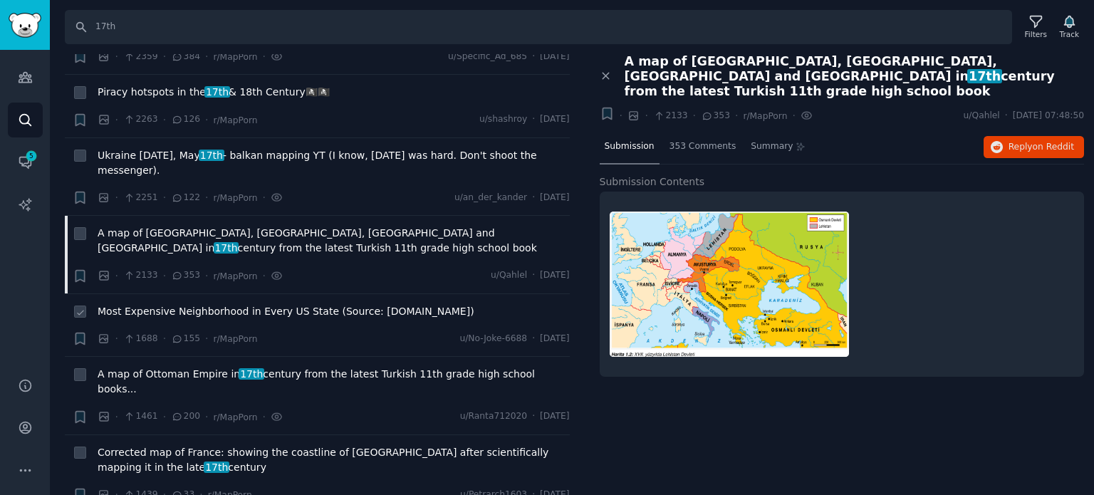
scroll to position [570, 0]
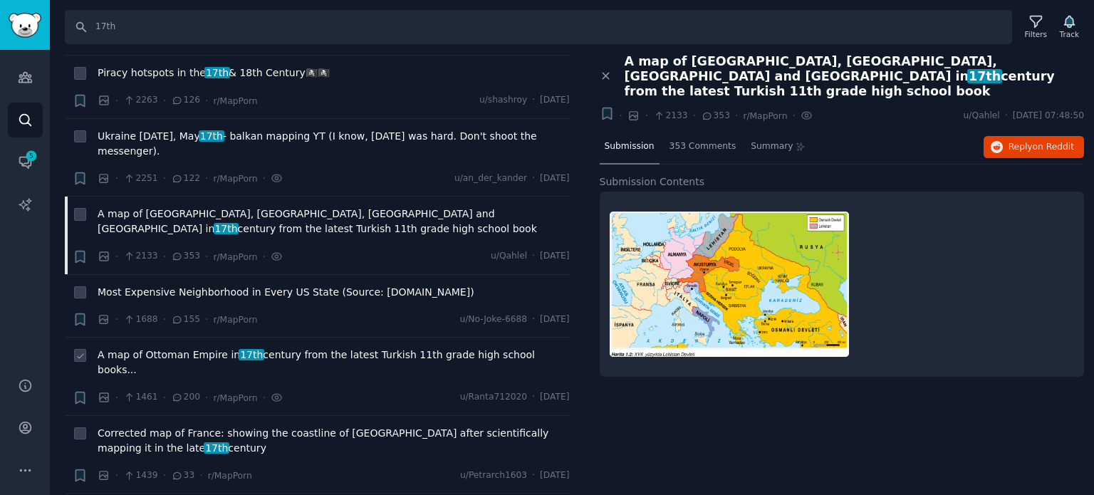
click at [147, 348] on span "A map of Ottoman Empire in 17th century from the latest Turkish 11th grade high…" at bounding box center [334, 363] width 472 height 30
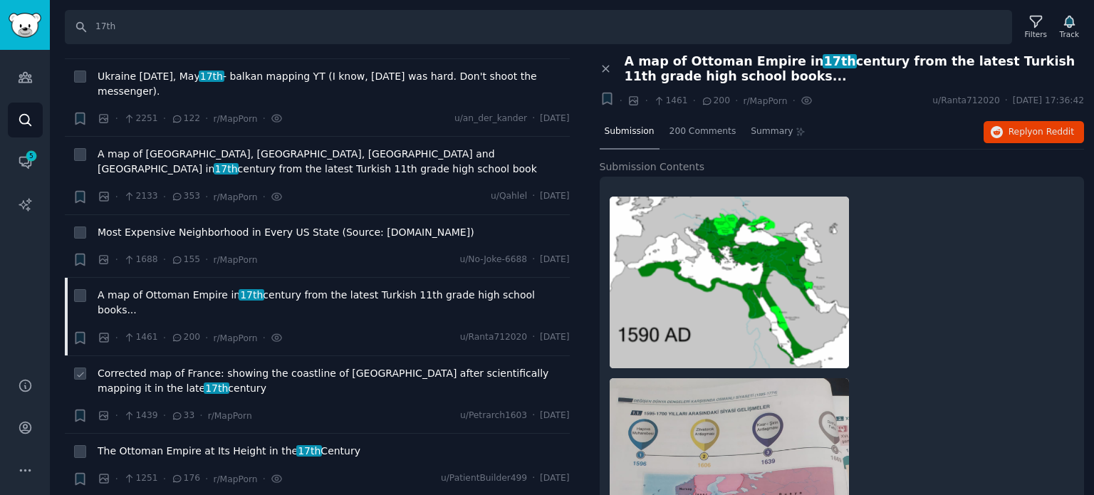
scroll to position [712, 0]
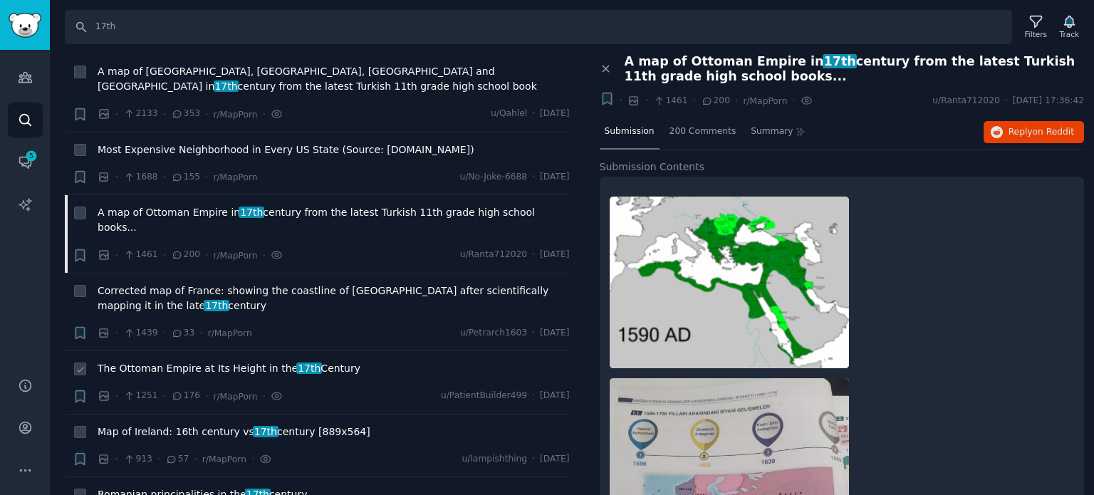
click at [214, 361] on span "The Ottoman Empire at Its Height in the 17th Century" at bounding box center [229, 368] width 263 height 15
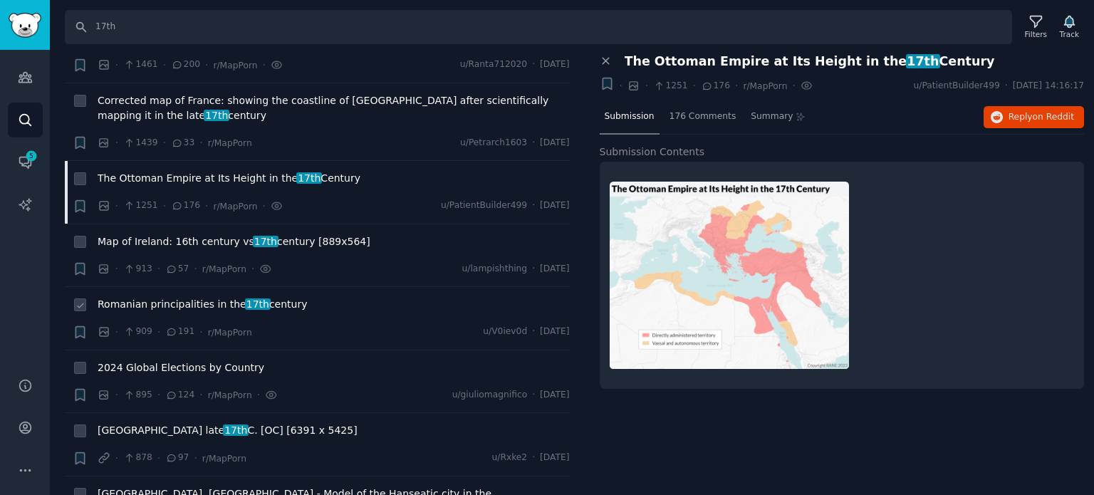
scroll to position [926, 0]
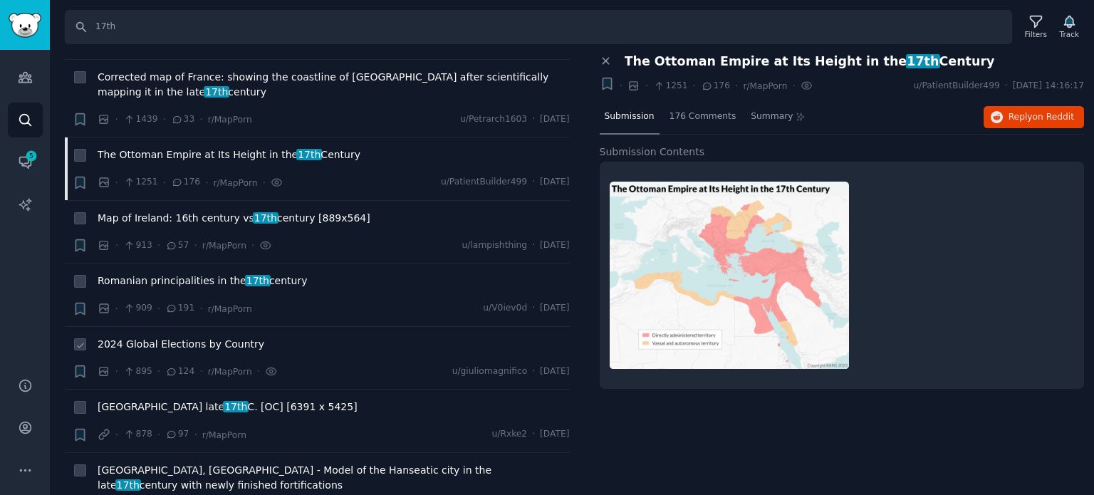
click at [149, 337] on span "2024 Global Elections by Country" at bounding box center [181, 344] width 167 height 15
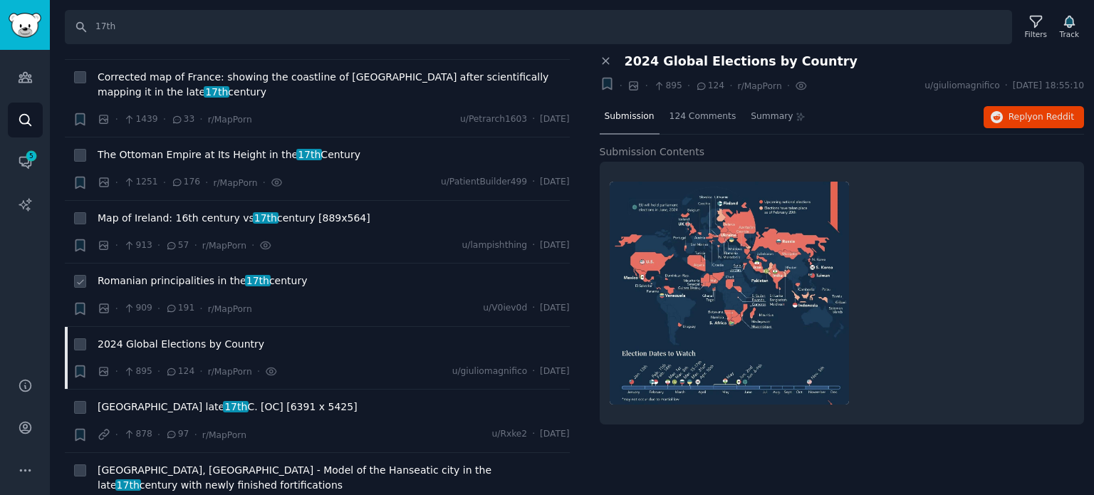
click at [188, 273] on span "Romanian principalities in the 17th century" at bounding box center [203, 280] width 210 height 15
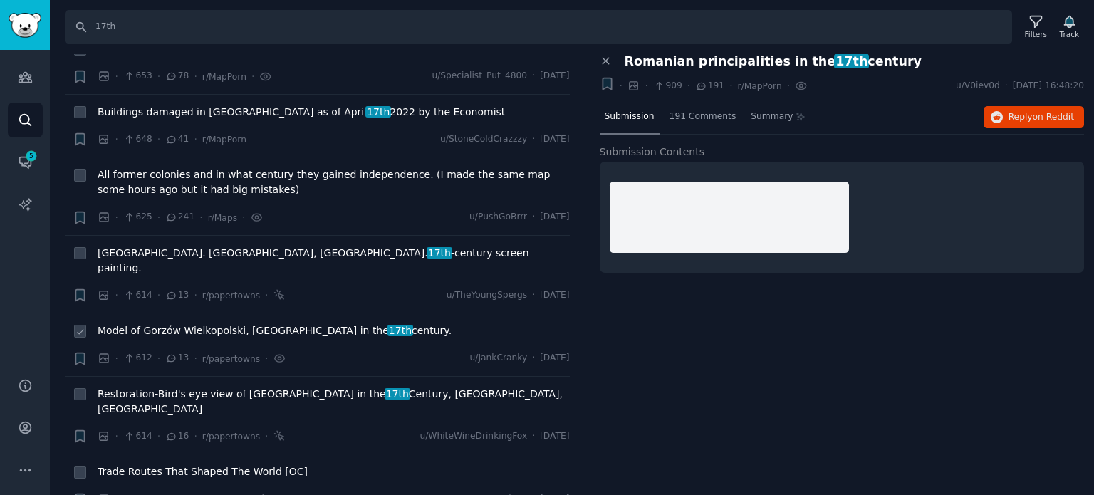
scroll to position [1567, 0]
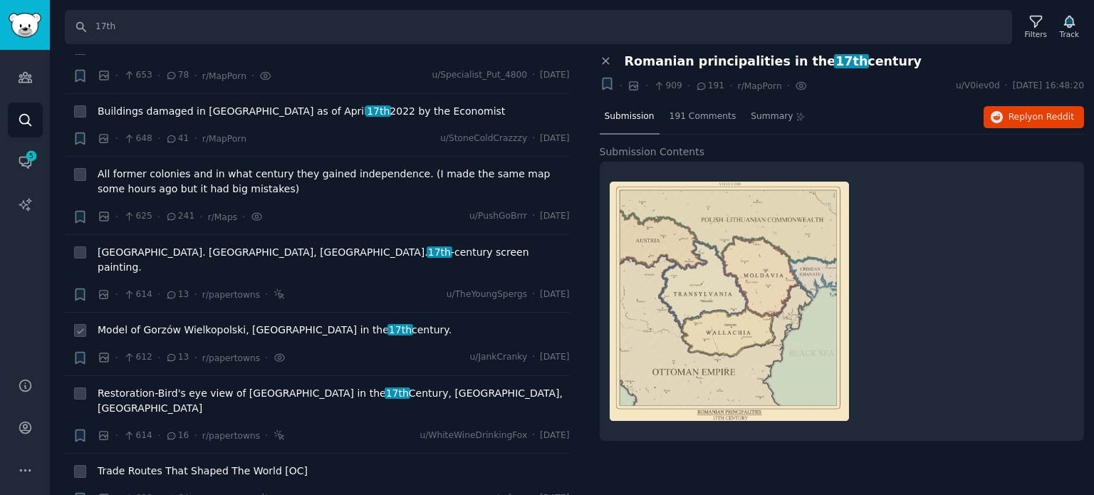
click at [201, 323] on span "Model of [GEOGRAPHIC_DATA], [GEOGRAPHIC_DATA] in the 17th century." at bounding box center [275, 330] width 354 height 15
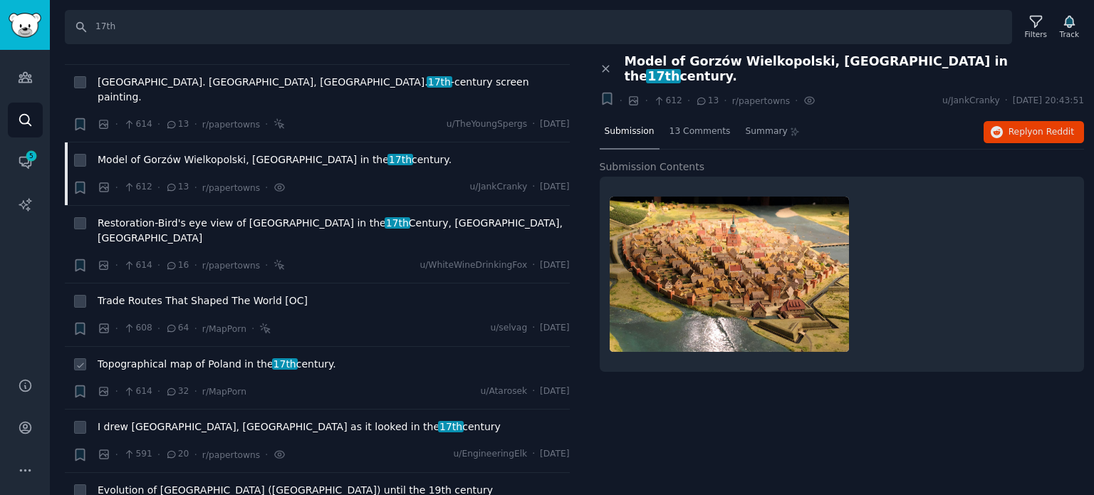
scroll to position [1780, 0]
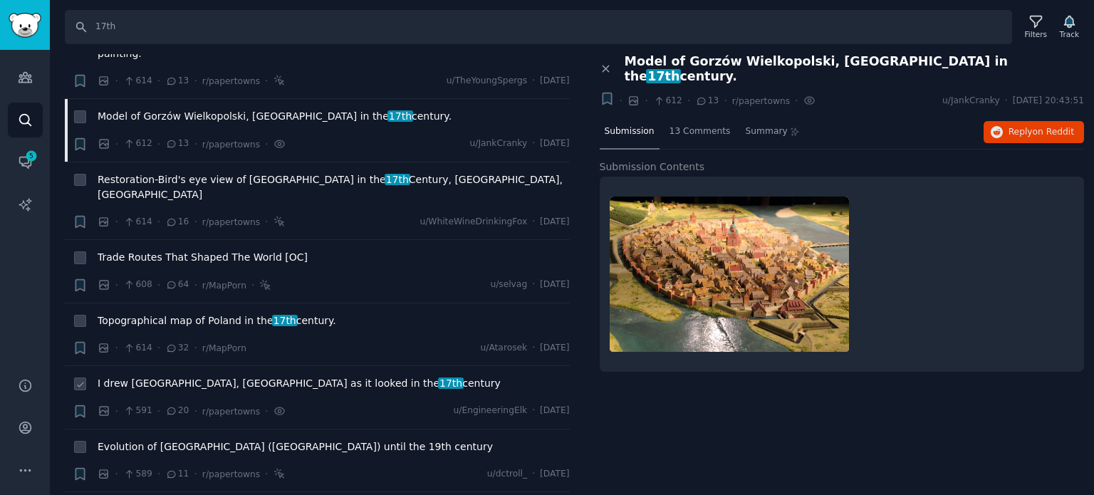
click at [184, 376] on span "I drew [GEOGRAPHIC_DATA], [GEOGRAPHIC_DATA] as it looked in the 17th century" at bounding box center [299, 383] width 403 height 15
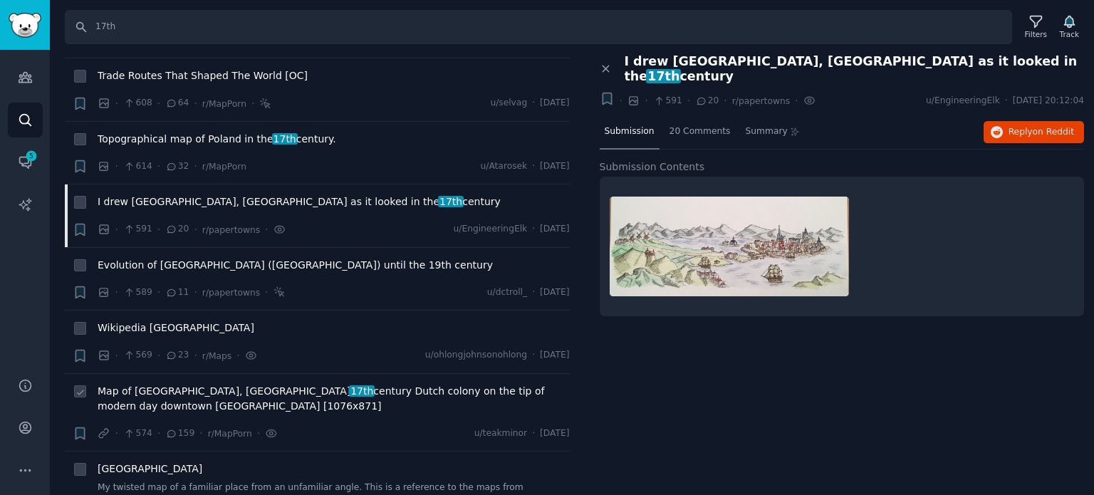
scroll to position [1994, 0]
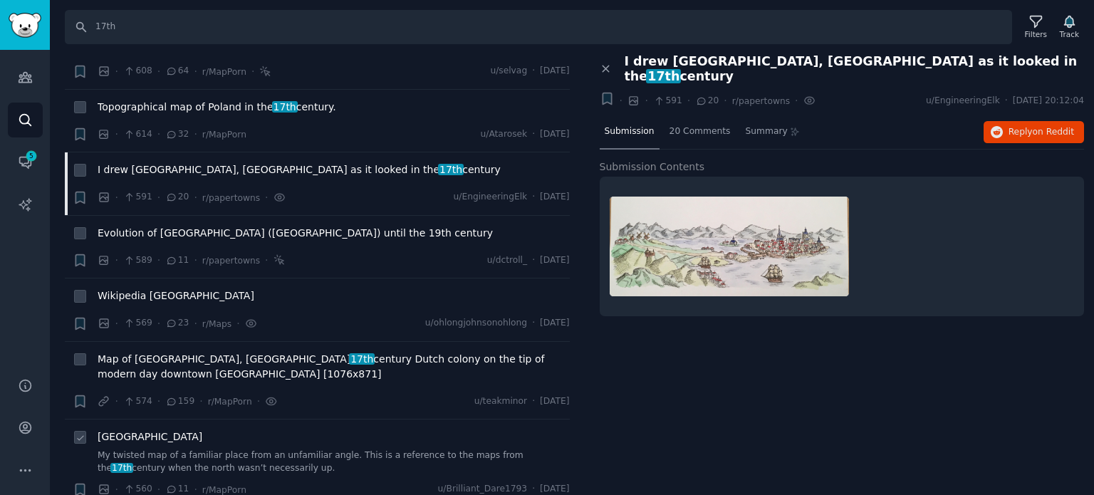
click at [134, 429] on span "[GEOGRAPHIC_DATA]" at bounding box center [150, 436] width 105 height 15
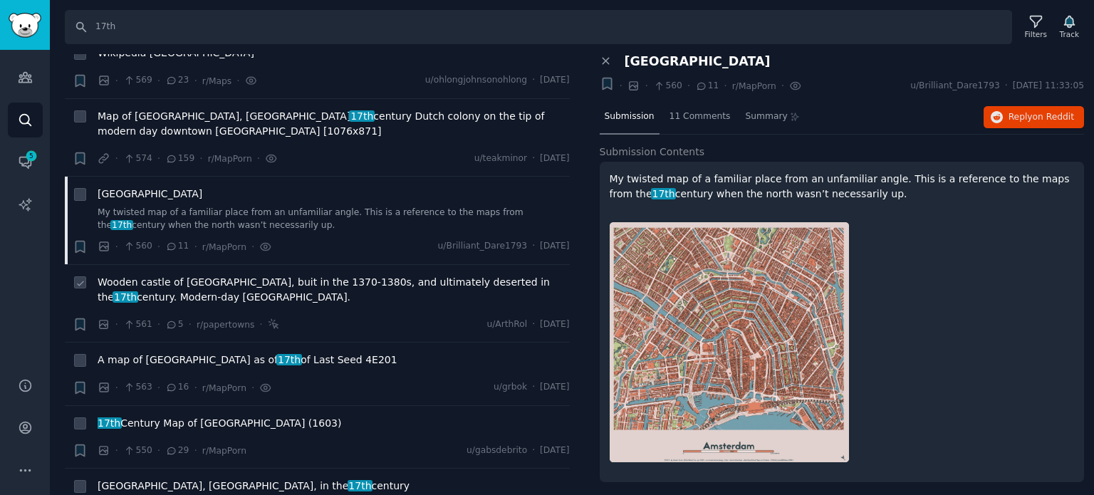
scroll to position [2279, 0]
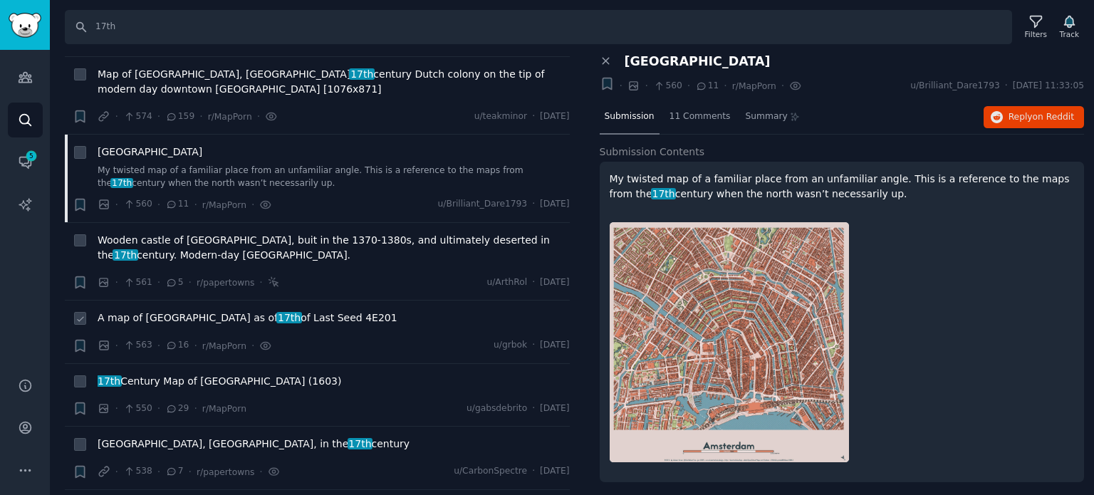
click at [179, 310] on span "A map of [GEOGRAPHIC_DATA] as of 17th of Last Seed 4E201" at bounding box center [248, 317] width 300 height 15
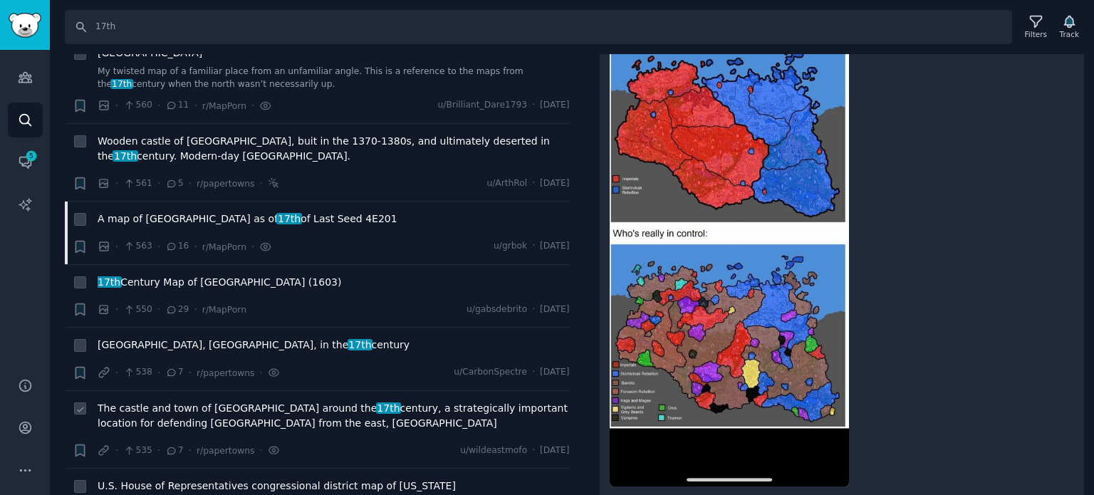
scroll to position [2421, 0]
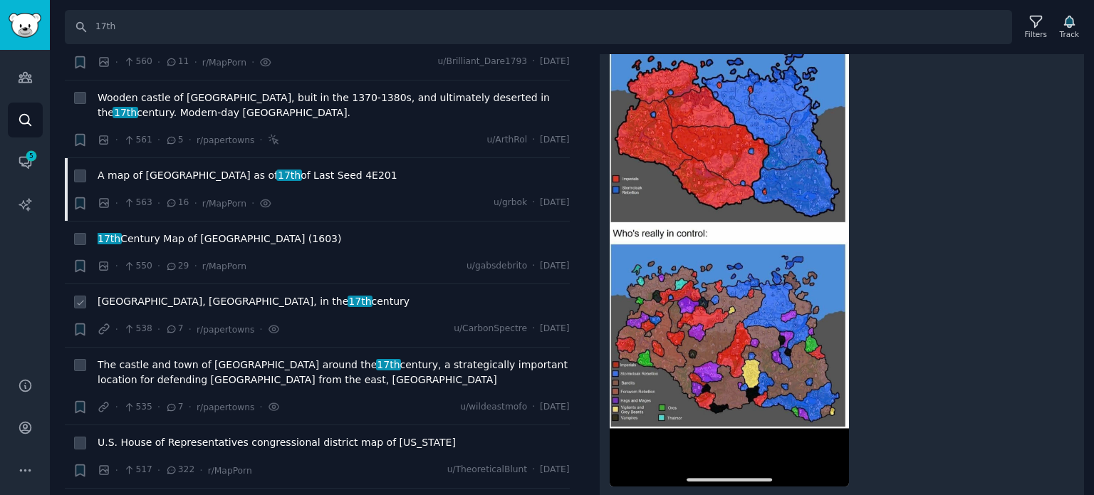
click at [179, 294] on span "[GEOGRAPHIC_DATA], [GEOGRAPHIC_DATA], in the 17th century" at bounding box center [254, 301] width 312 height 15
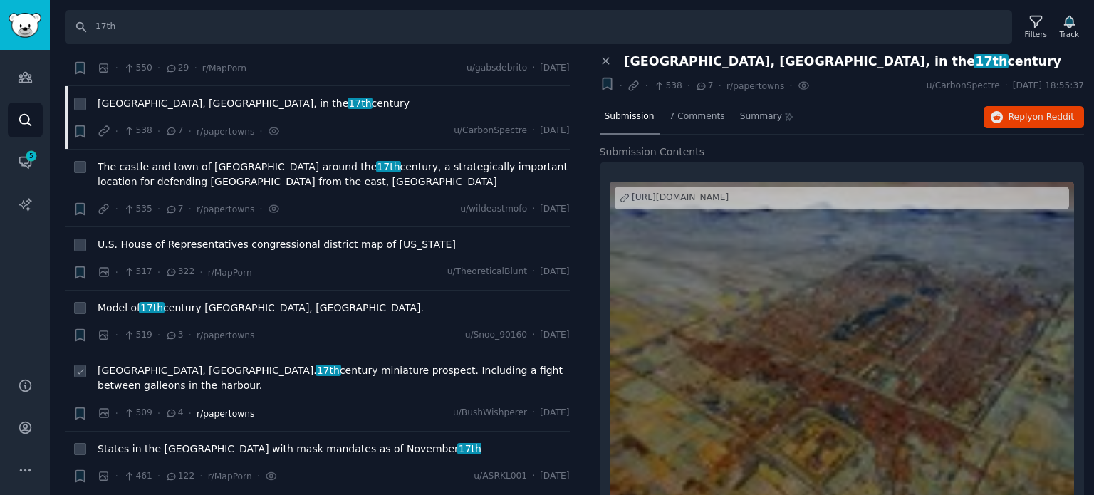
scroll to position [2635, 0]
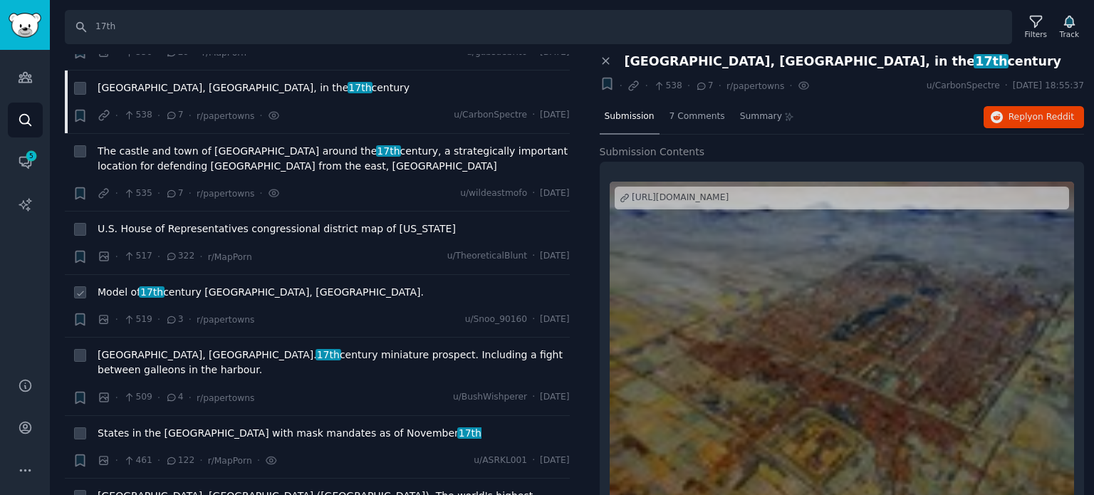
click at [171, 285] on span "Model of 17th century [GEOGRAPHIC_DATA], [GEOGRAPHIC_DATA]." at bounding box center [261, 292] width 326 height 15
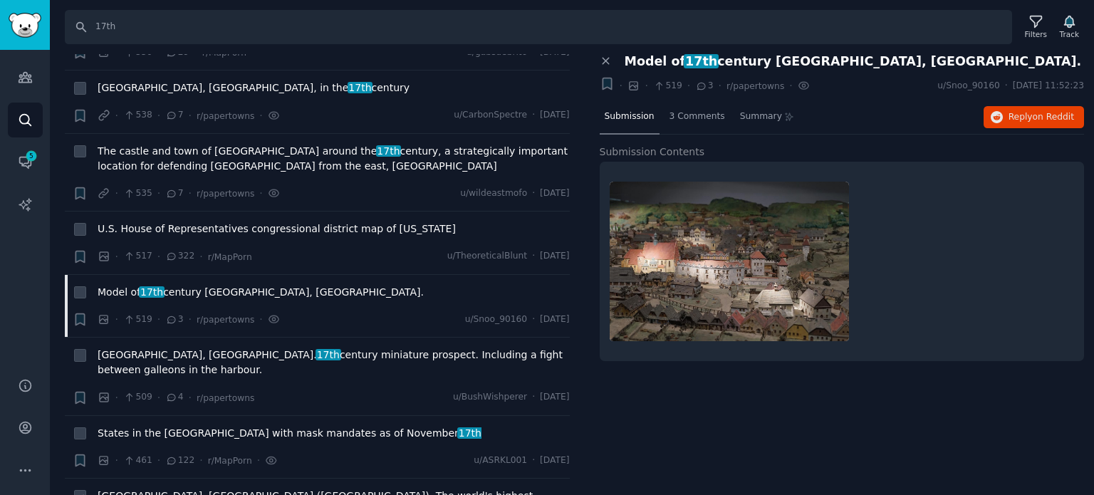
scroll to position [2777, 0]
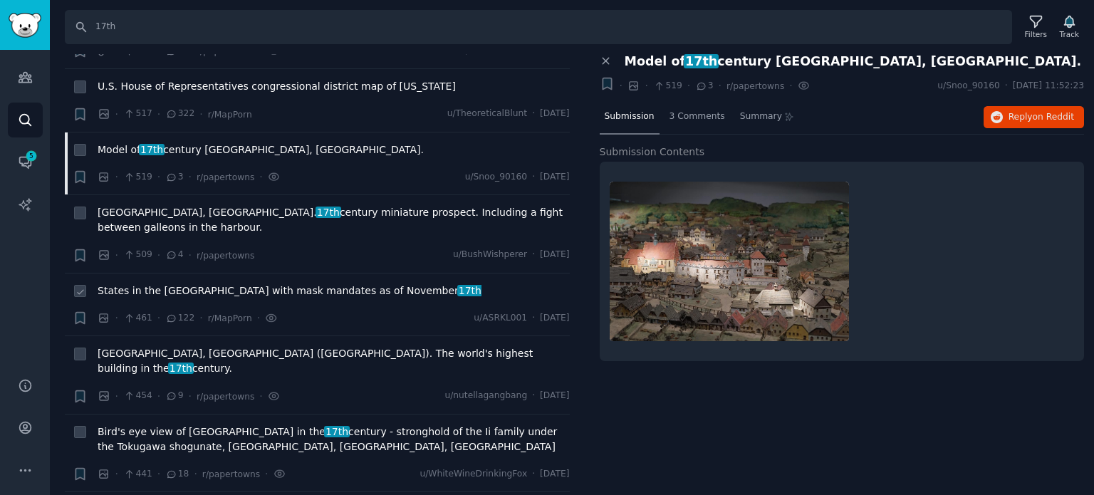
click at [195, 283] on span "States in the [GEOGRAPHIC_DATA] with mask mandates as of [DATE]" at bounding box center [290, 290] width 384 height 15
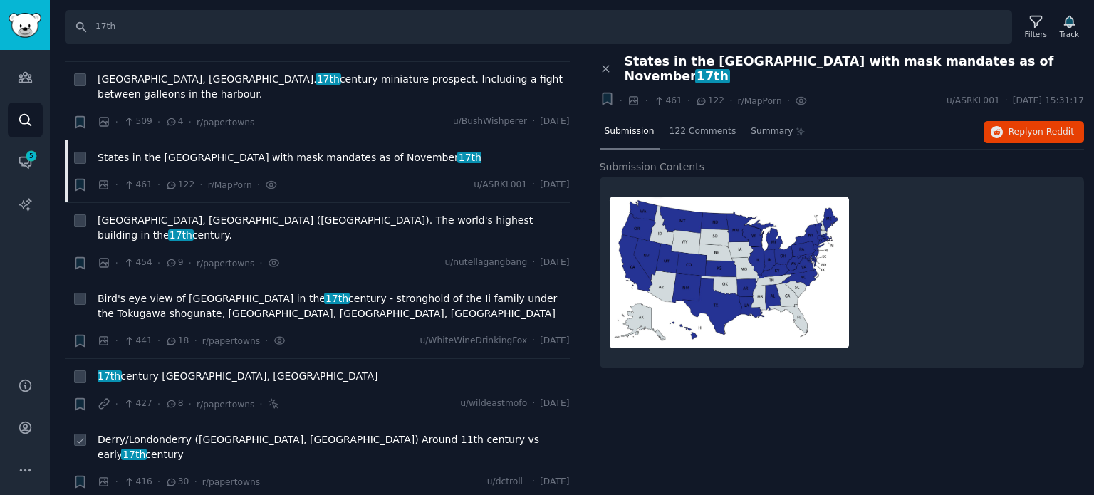
scroll to position [2991, 0]
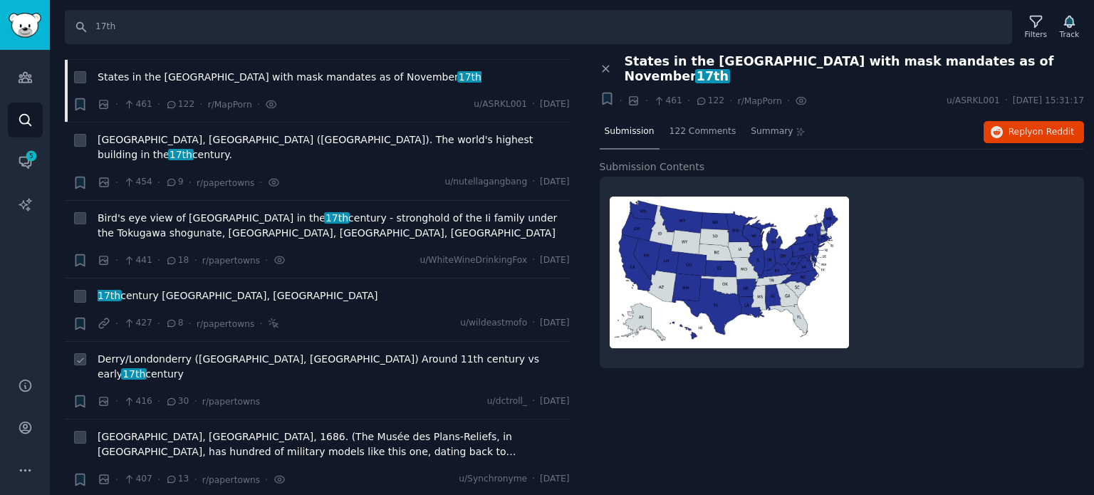
click at [199, 352] on span "Derry/Londonderry ([GEOGRAPHIC_DATA], [GEOGRAPHIC_DATA]) Around 11th century vs…" at bounding box center [334, 367] width 472 height 30
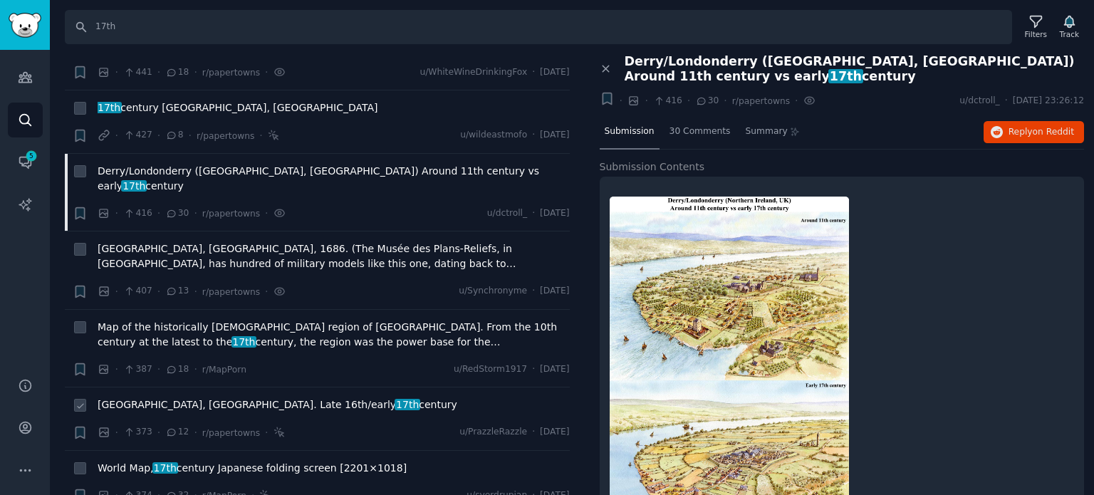
scroll to position [3205, 0]
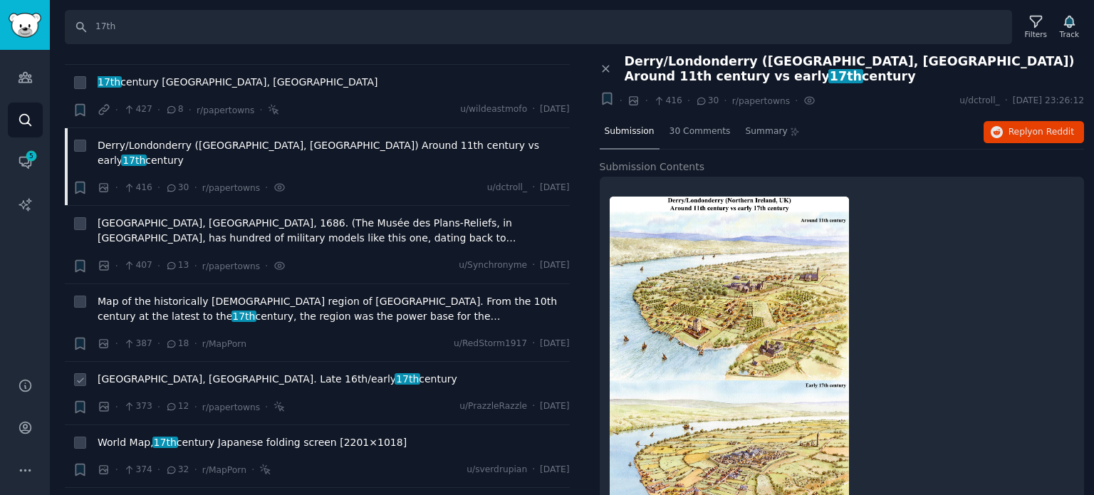
click at [225, 372] on span "[GEOGRAPHIC_DATA], [GEOGRAPHIC_DATA]. Late 16th/early 17th century" at bounding box center [278, 379] width 360 height 15
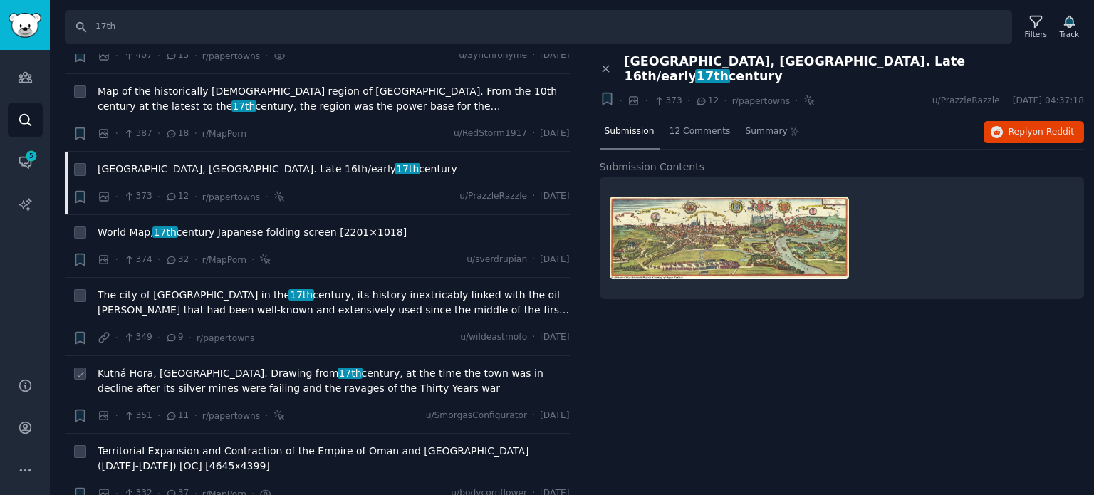
scroll to position [3418, 0]
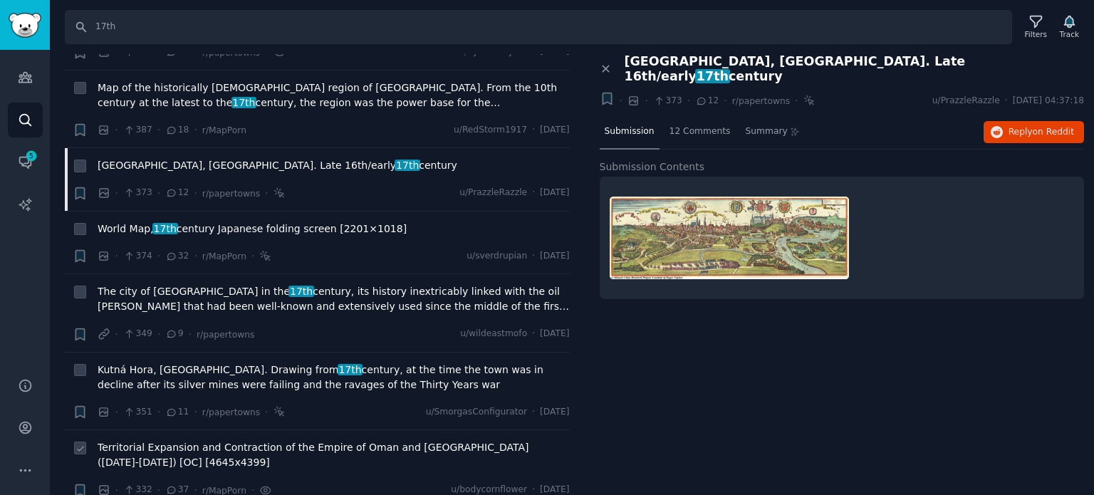
click at [179, 440] on span "Territorial Expansion and Contraction of the Empire of Oman and [GEOGRAPHIC_DAT…" at bounding box center [334, 455] width 472 height 30
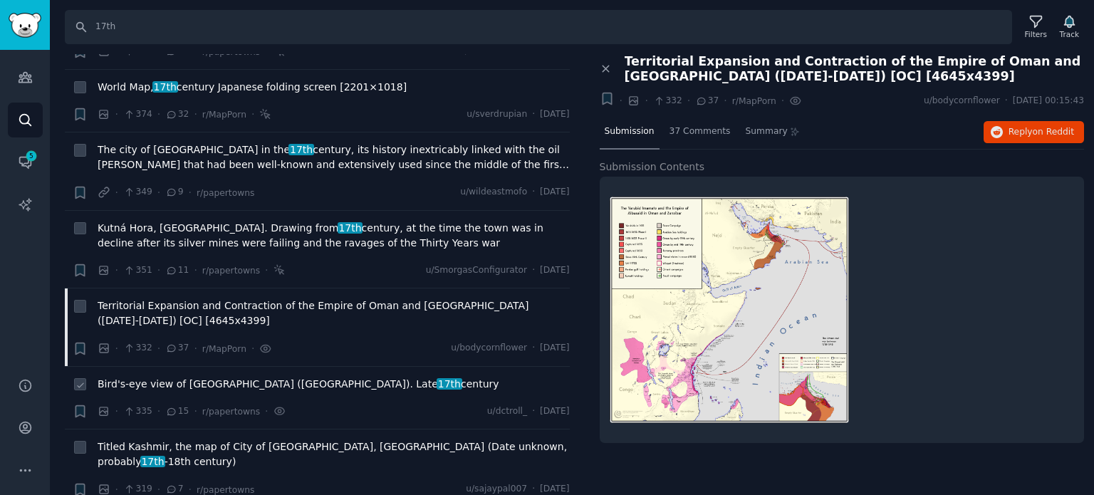
scroll to position [3561, 0]
click at [162, 376] on span "Bird's-eye view of [GEOGRAPHIC_DATA] ([GEOGRAPHIC_DATA]). Late 17th century" at bounding box center [299, 383] width 402 height 15
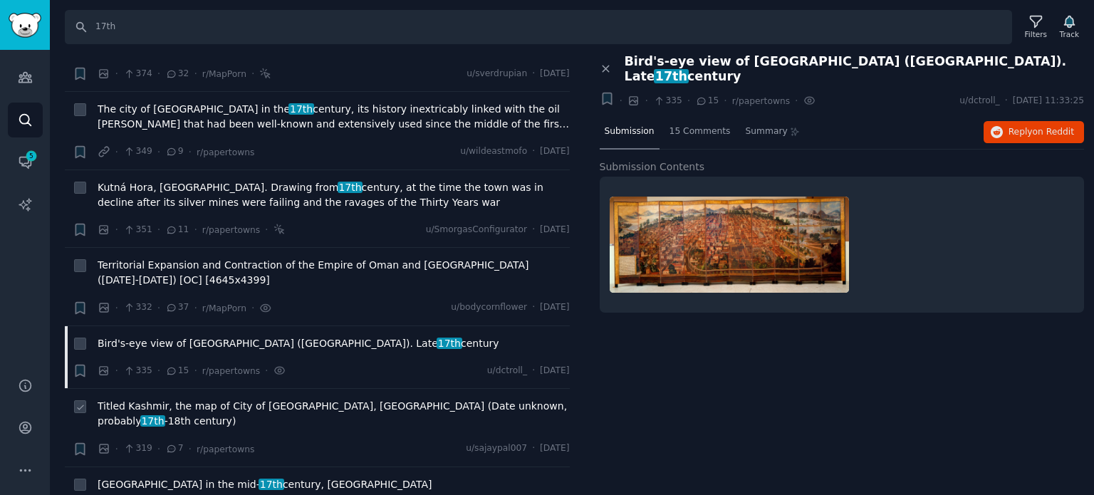
scroll to position [3632, 0]
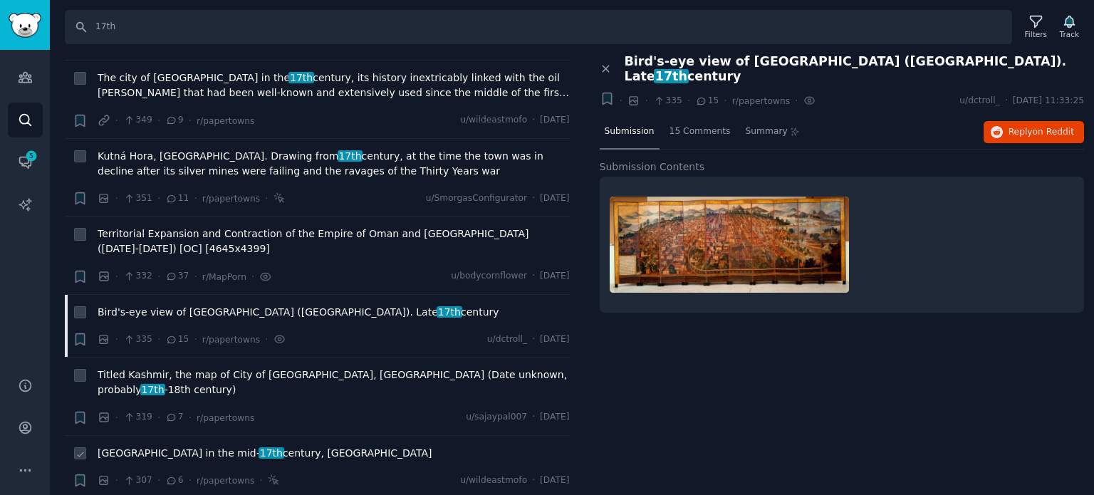
click at [189, 446] on span "[GEOGRAPHIC_DATA] in the mid- 17th century, [GEOGRAPHIC_DATA]" at bounding box center [265, 453] width 335 height 15
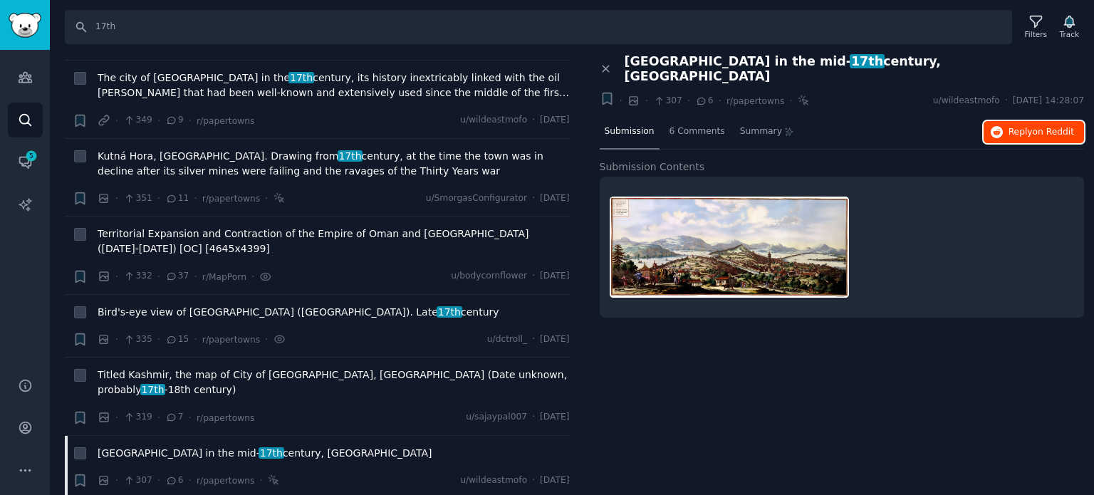
click at [1011, 126] on span "Reply on Reddit" at bounding box center [1041, 132] width 66 height 13
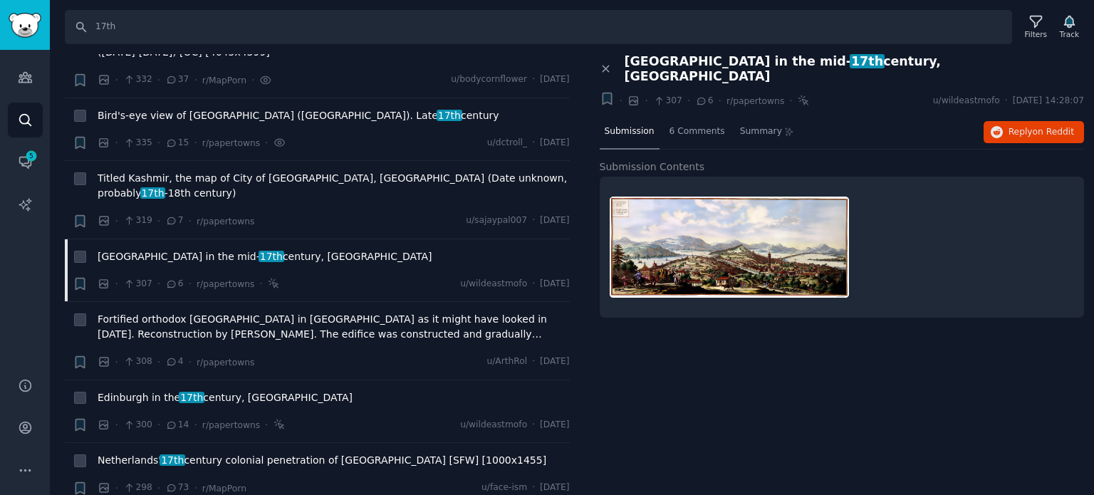
scroll to position [3845, 0]
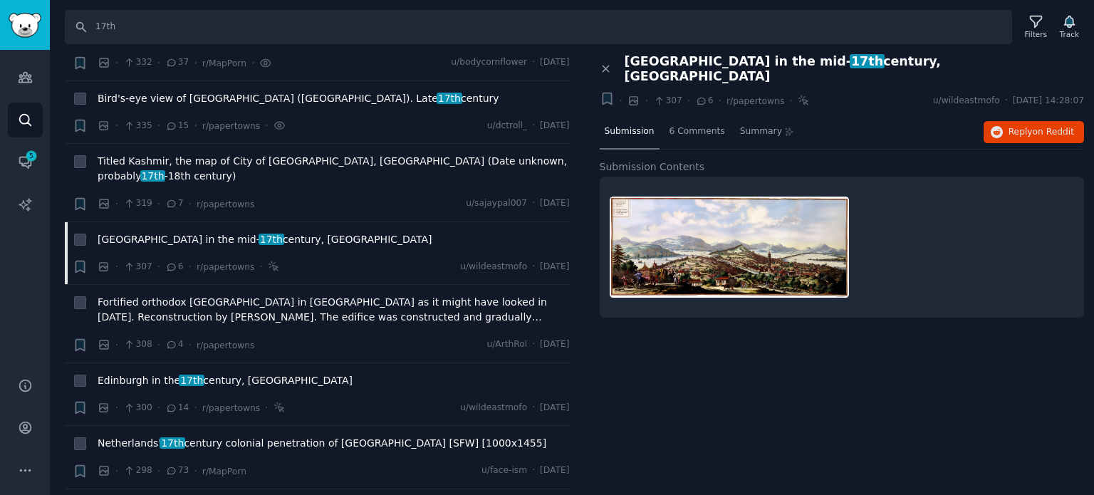
click at [676, 364] on div "Close panel [GEOGRAPHIC_DATA] in the mid- 17th century, [GEOGRAPHIC_DATA] + · ·…" at bounding box center [842, 275] width 505 height 442
click at [179, 375] on span "17th" at bounding box center [192, 380] width 26 height 11
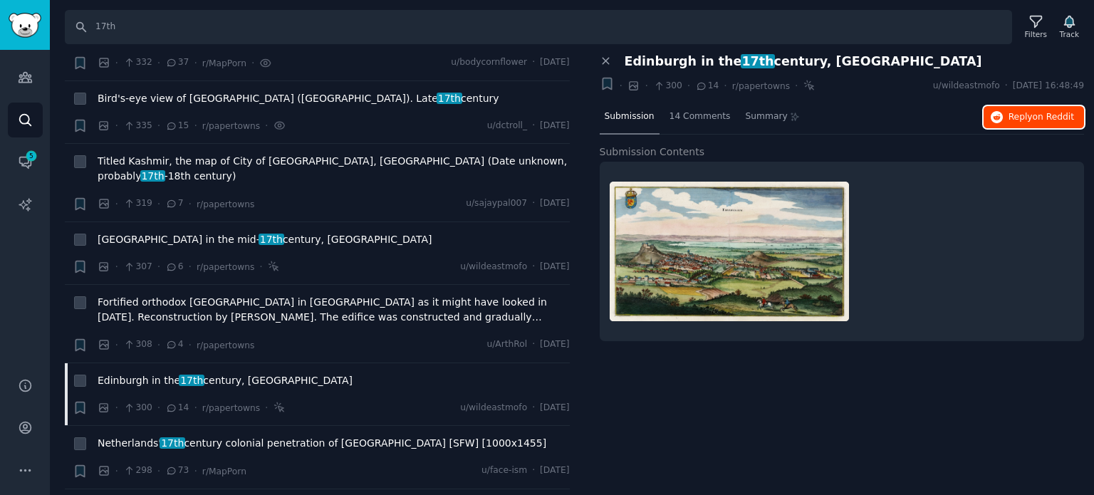
click at [1020, 116] on span "Reply on Reddit" at bounding box center [1041, 117] width 66 height 13
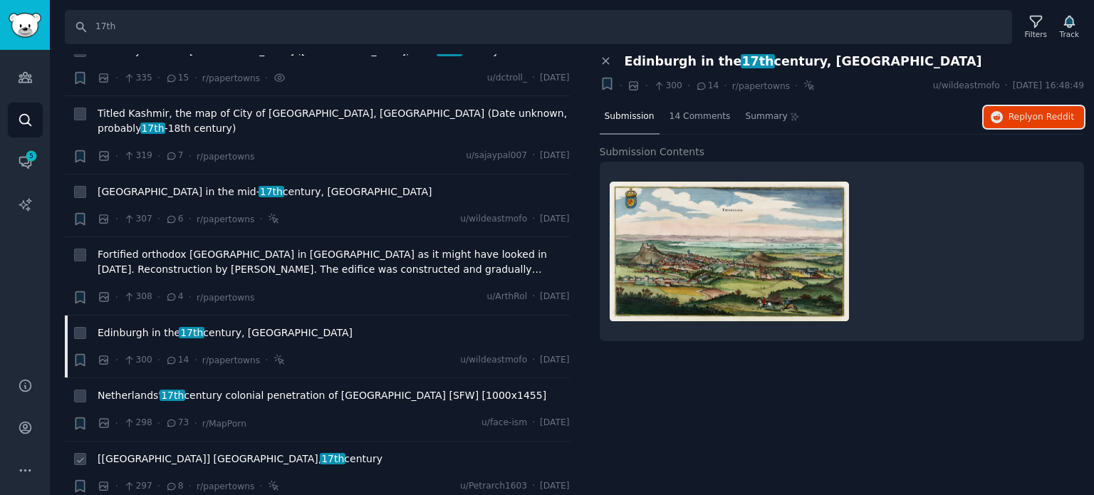
scroll to position [3917, 0]
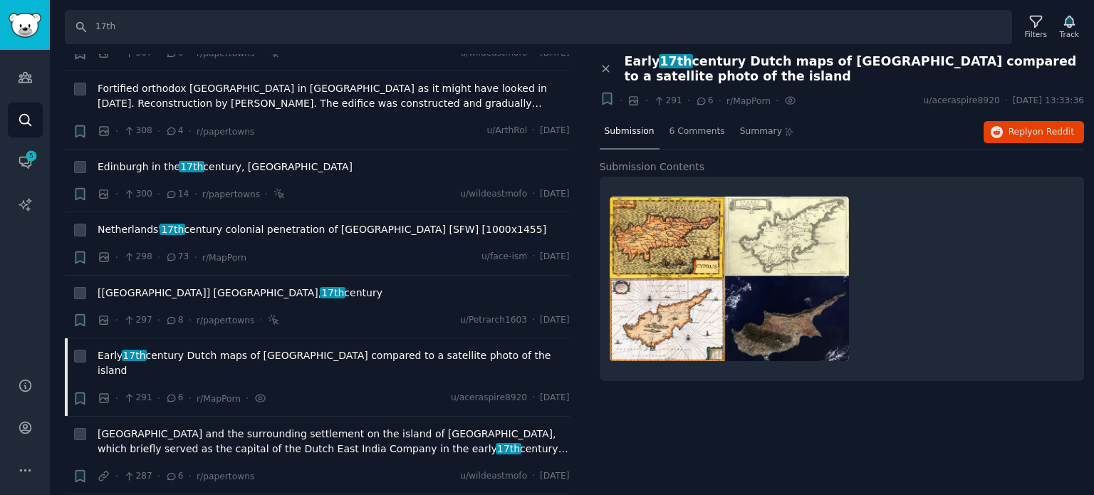
scroll to position [4201, 0]
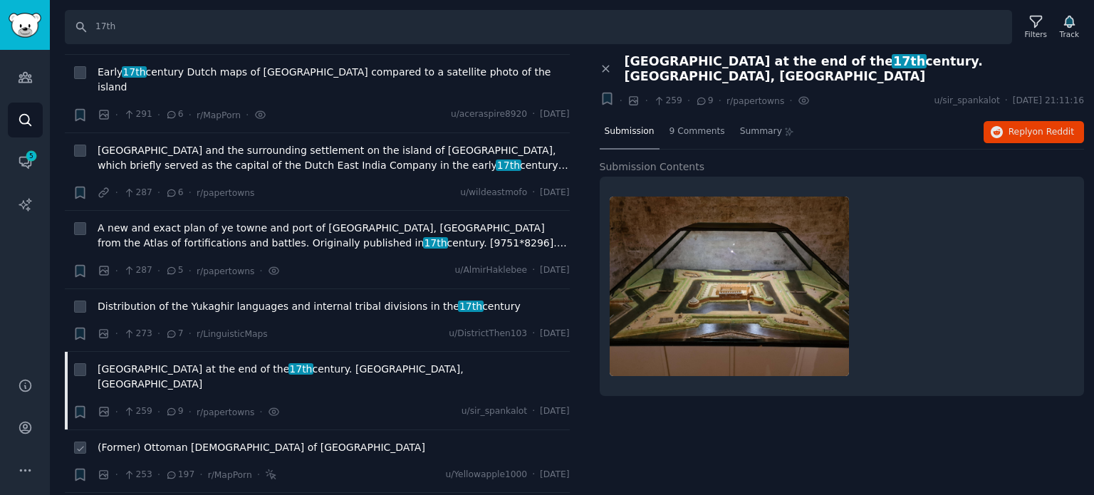
scroll to position [4344, 0]
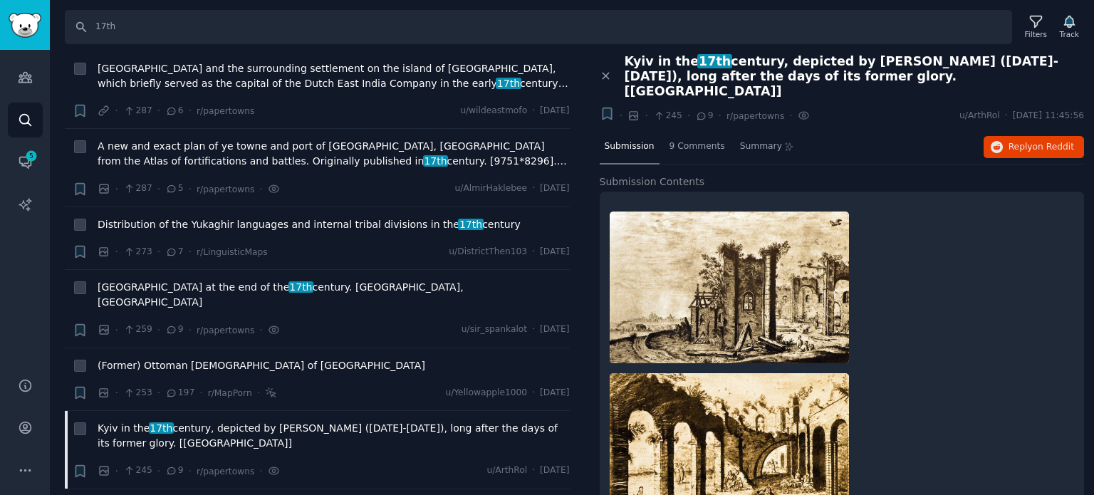
scroll to position [4486, 0]
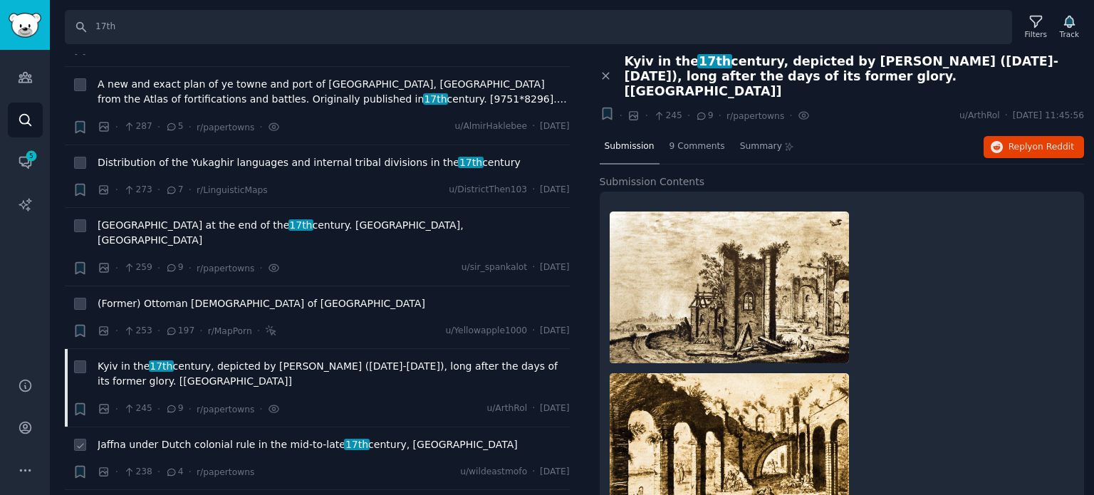
click at [274, 437] on span "Jaffna under Dutch colonial rule in the mid-to-late 17th century, [GEOGRAPHIC_D…" at bounding box center [308, 444] width 420 height 15
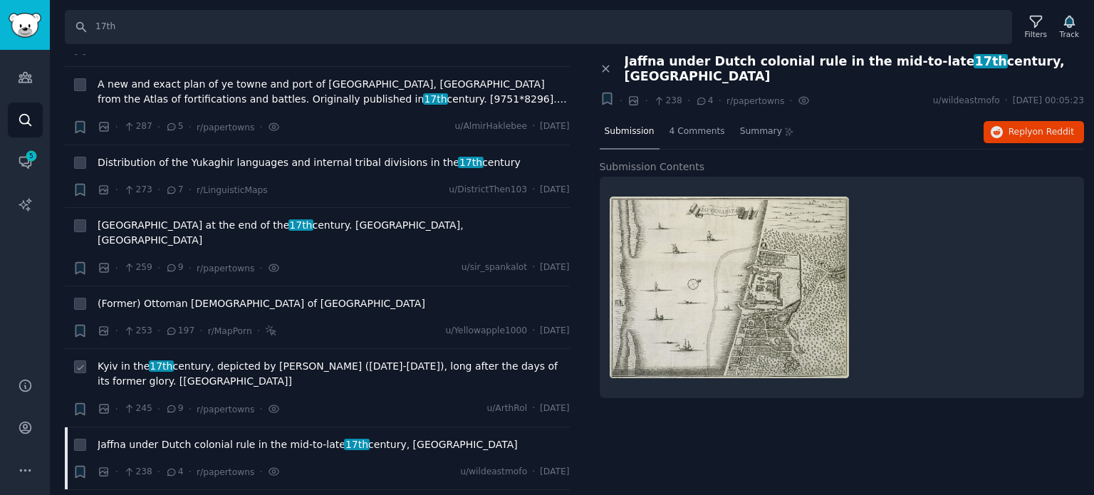
click at [299, 359] on span "Kyiv in the 17th century, depicted by [PERSON_NAME] ([DATE]-[DATE]), long after…" at bounding box center [334, 374] width 472 height 30
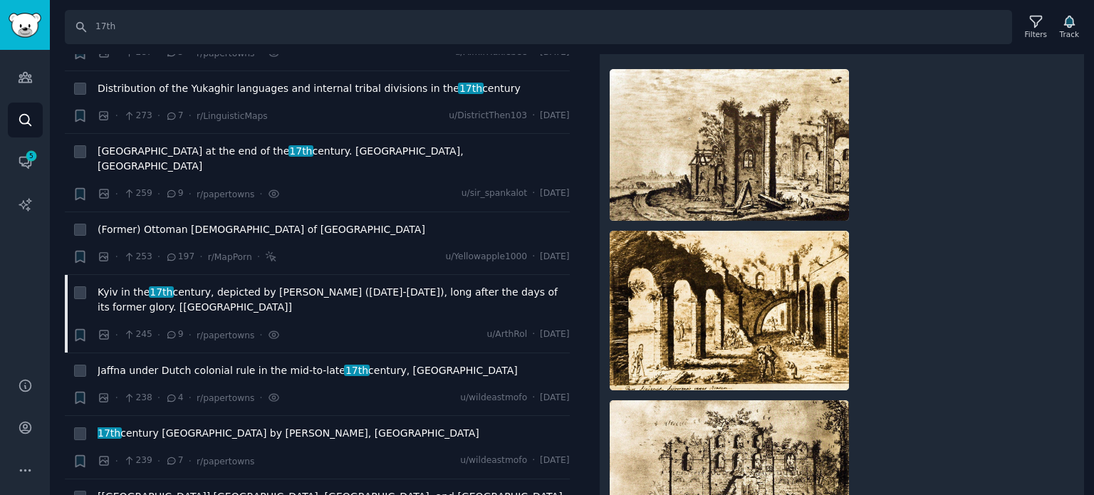
scroll to position [4700, 0]
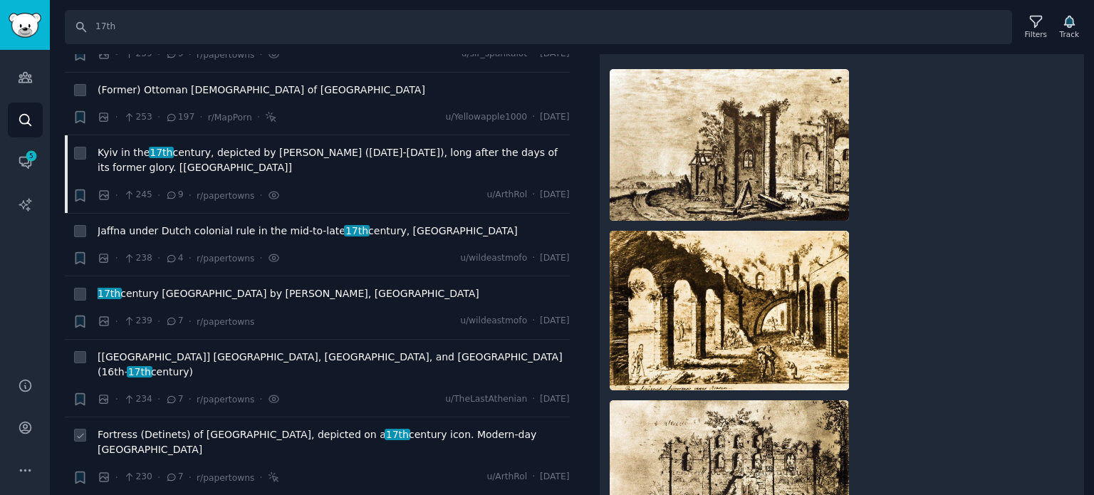
click at [176, 427] on span "Fortress (Detinets) of [GEOGRAPHIC_DATA], depicted on a 17th century icon. Mode…" at bounding box center [334, 442] width 472 height 30
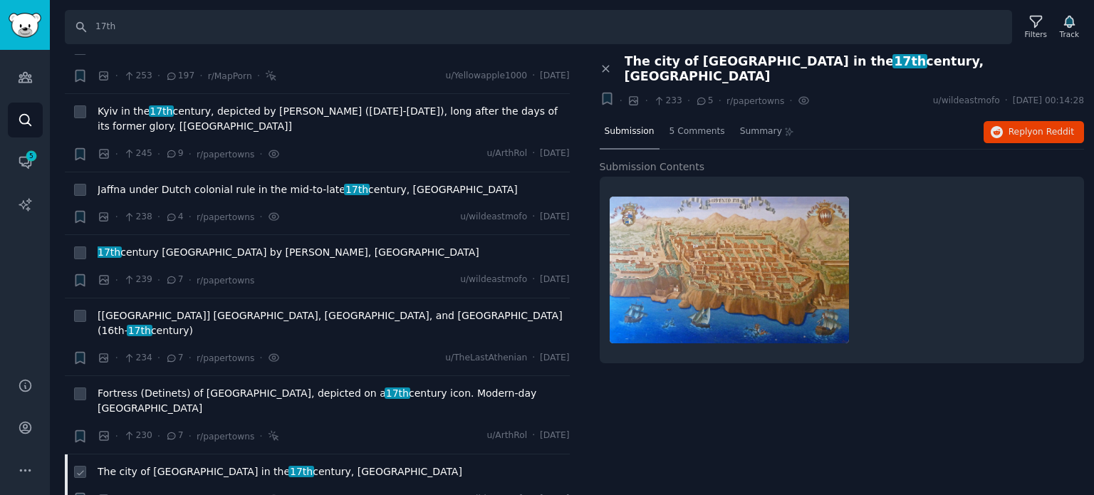
scroll to position [4771, 0]
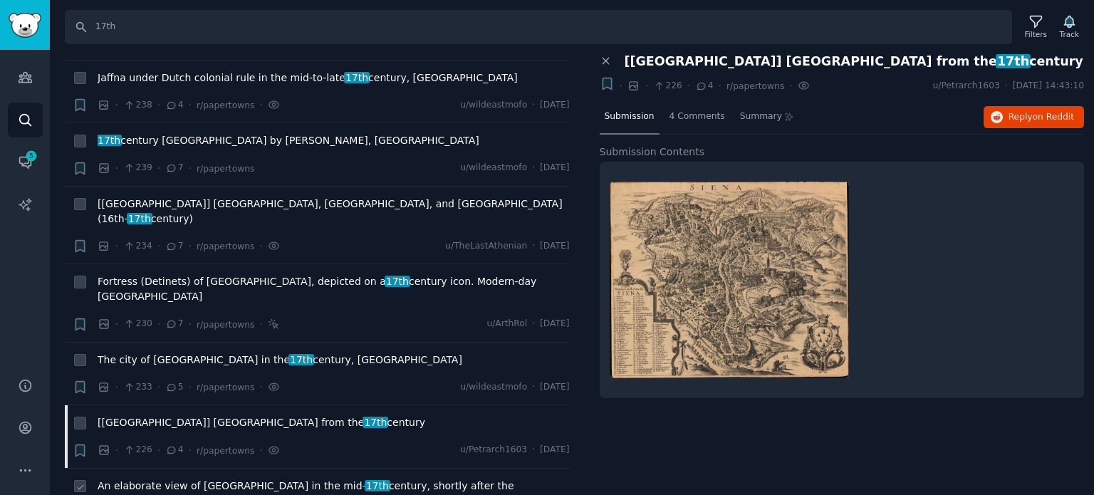
scroll to position [4985, 0]
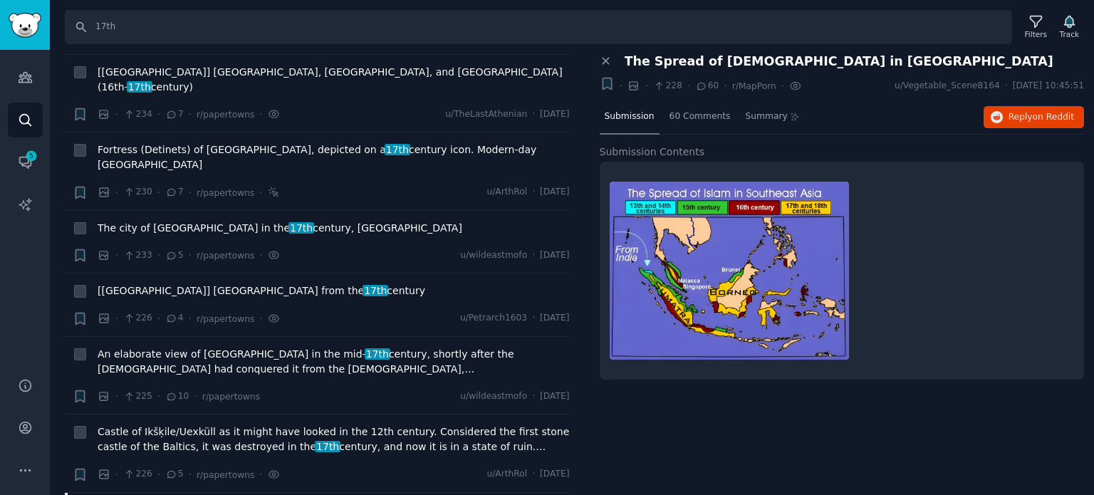
scroll to position [5127, 0]
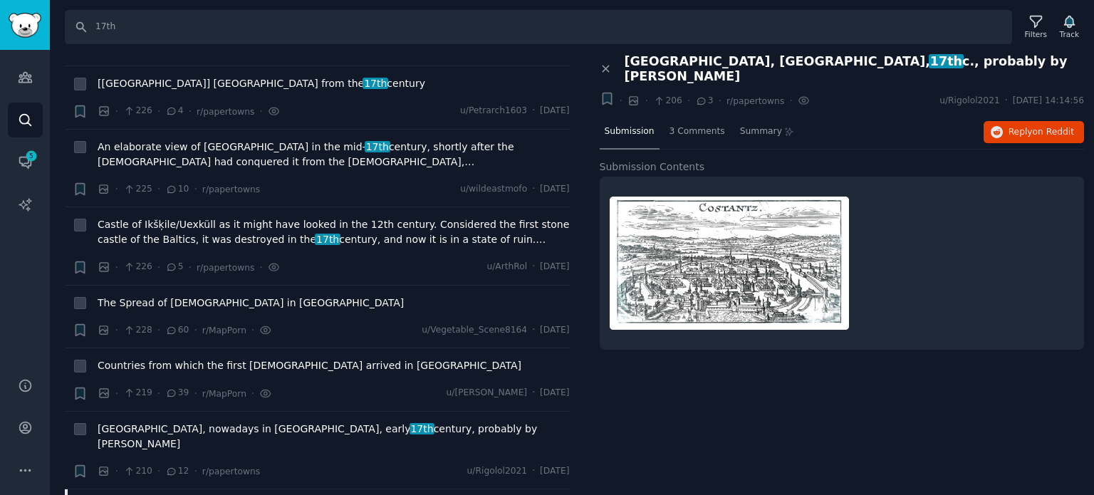
scroll to position [5341, 0]
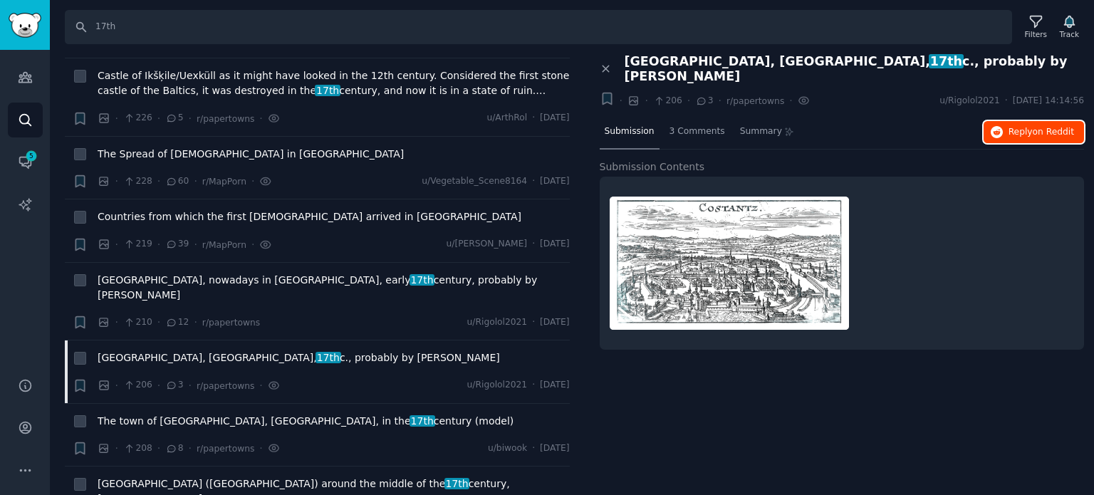
click at [1030, 126] on span "Reply on Reddit" at bounding box center [1041, 132] width 66 height 13
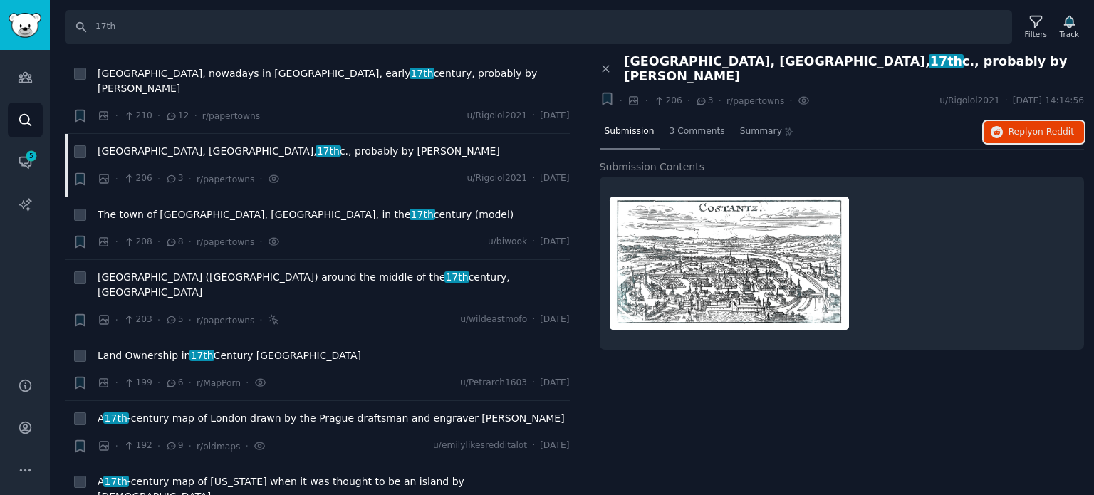
scroll to position [5554, 0]
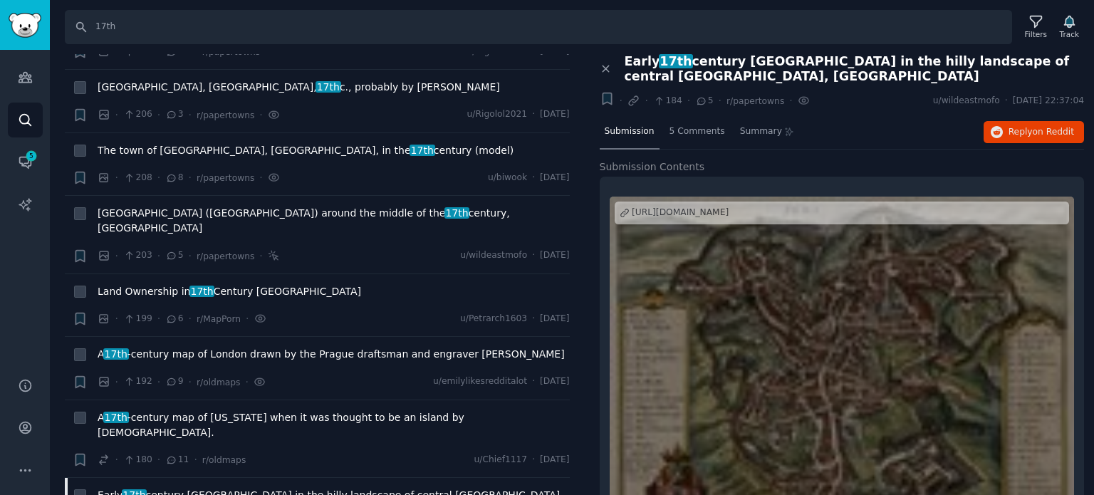
scroll to position [5697, 0]
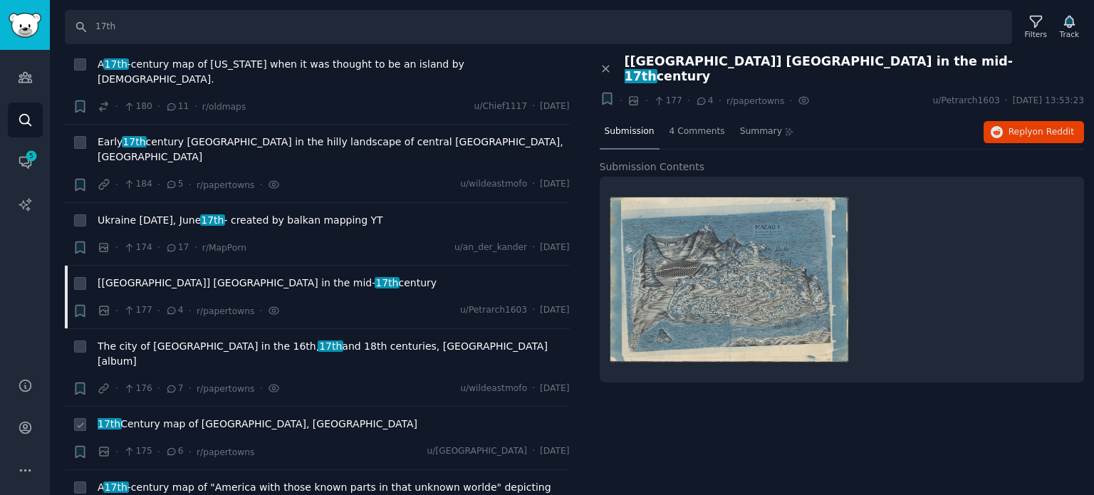
scroll to position [5982, 0]
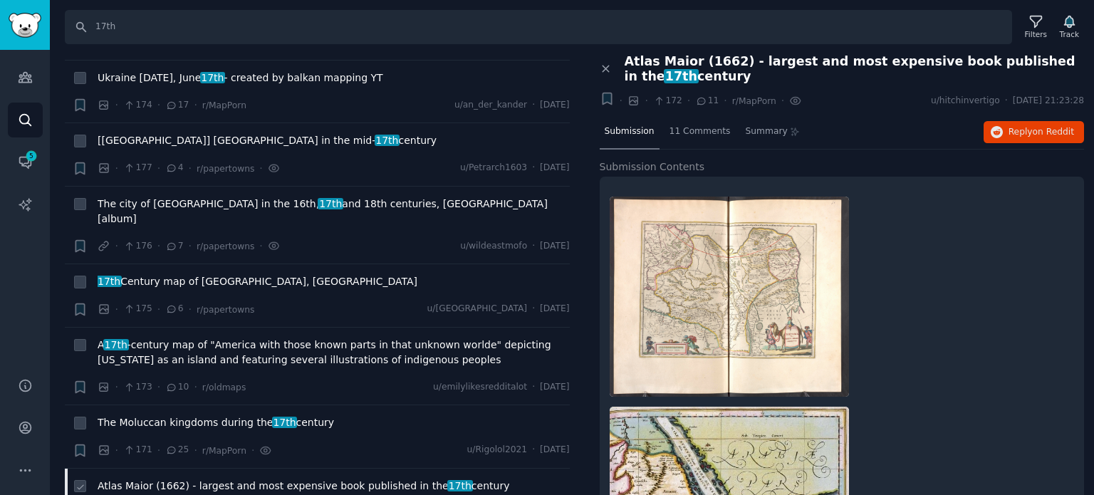
scroll to position [6124, 0]
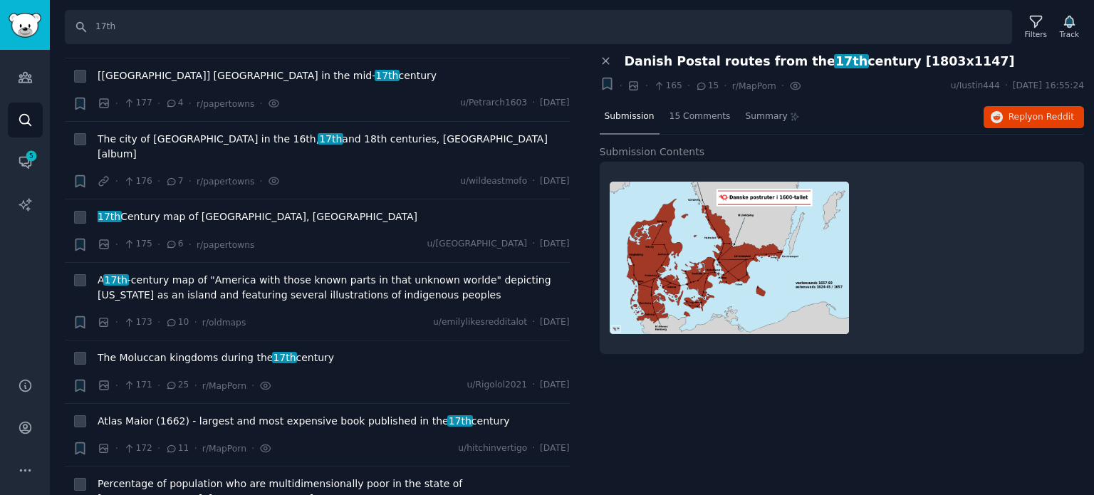
scroll to position [6267, 0]
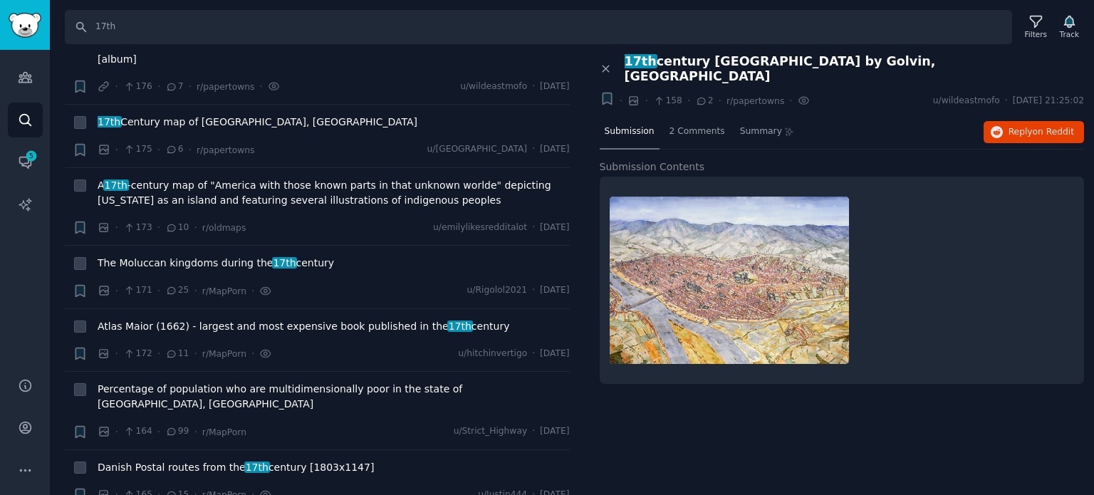
scroll to position [6480, 0]
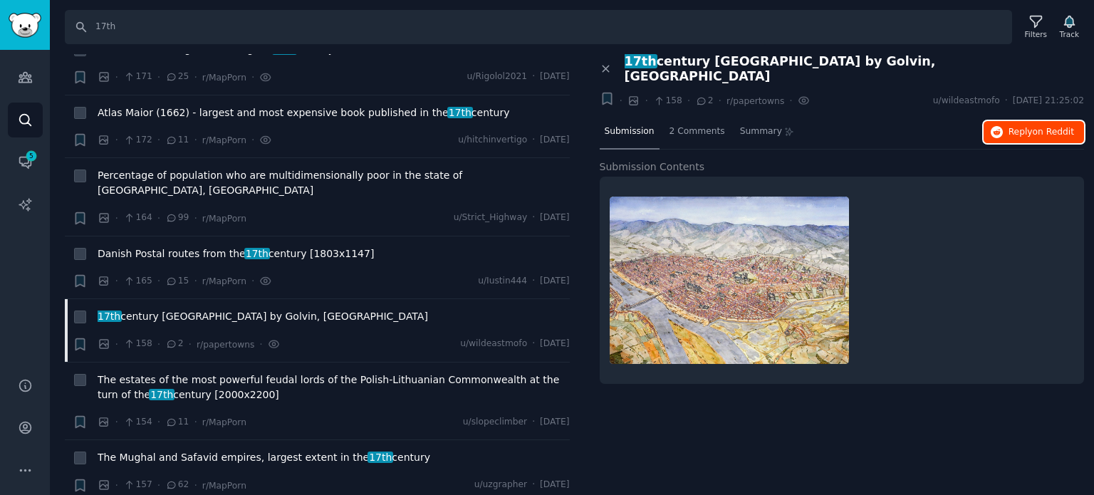
click at [999, 121] on button "Reply on Reddit" at bounding box center [1033, 132] width 100 height 23
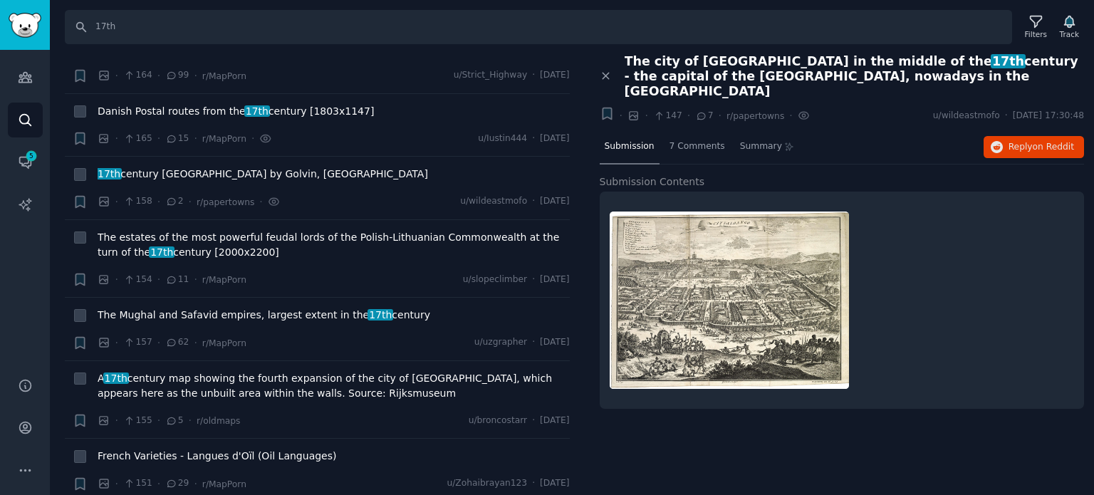
scroll to position [6694, 0]
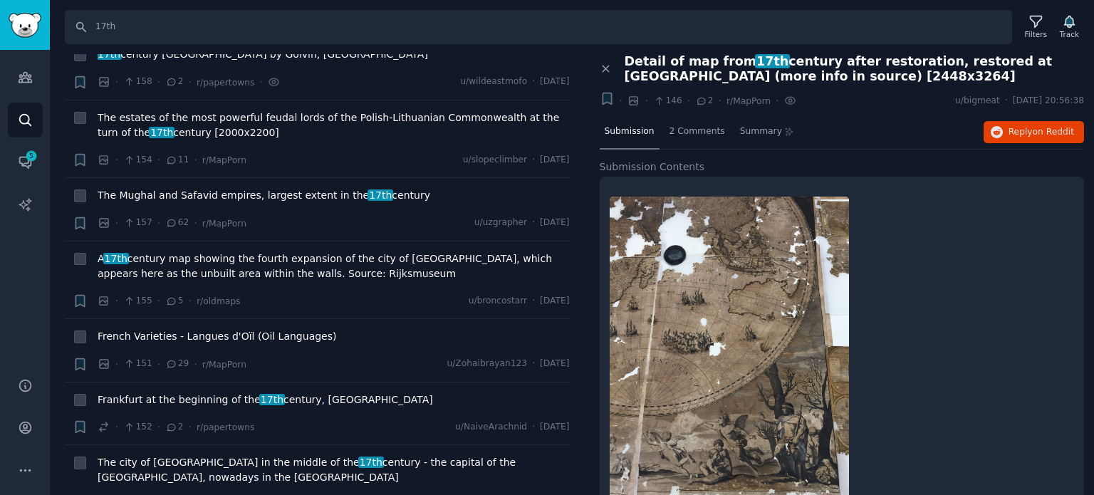
scroll to position [6765, 0]
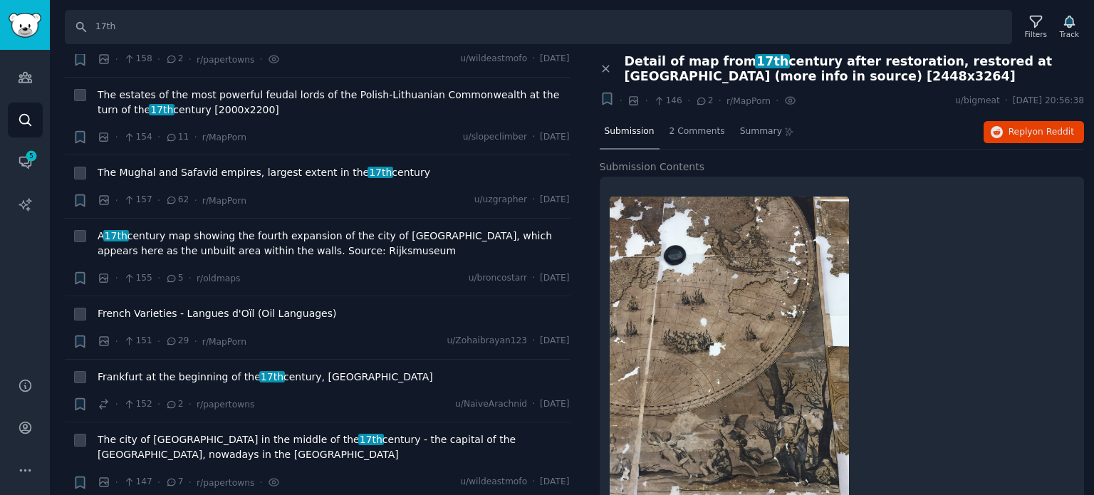
drag, startPoint x: 225, startPoint y: 353, endPoint x: 224, endPoint y: 338, distance: 15.0
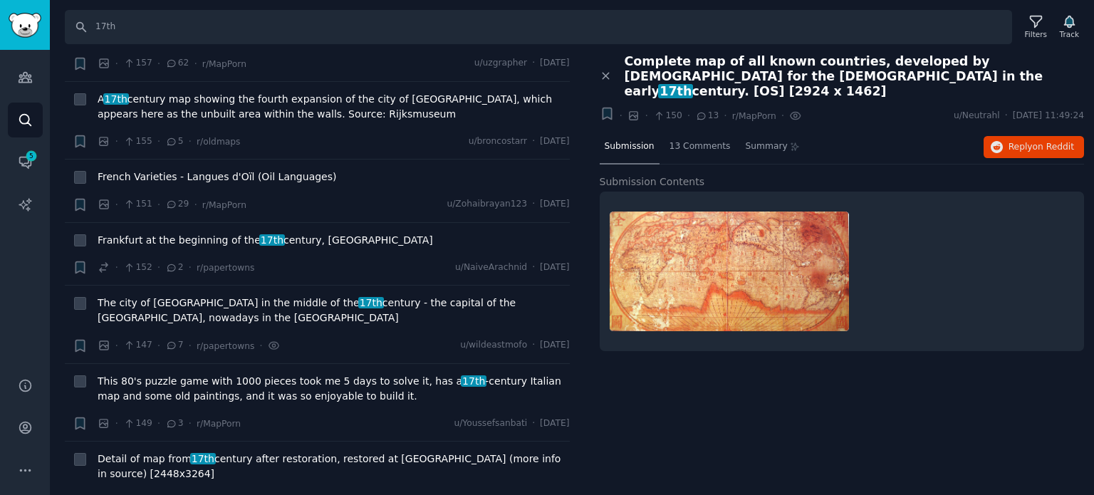
scroll to position [6907, 0]
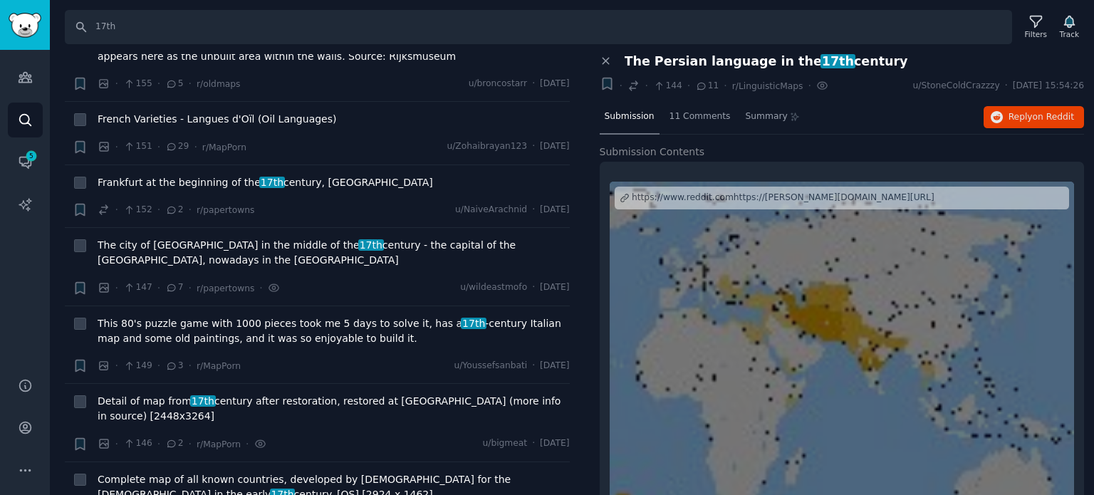
scroll to position [6979, 0]
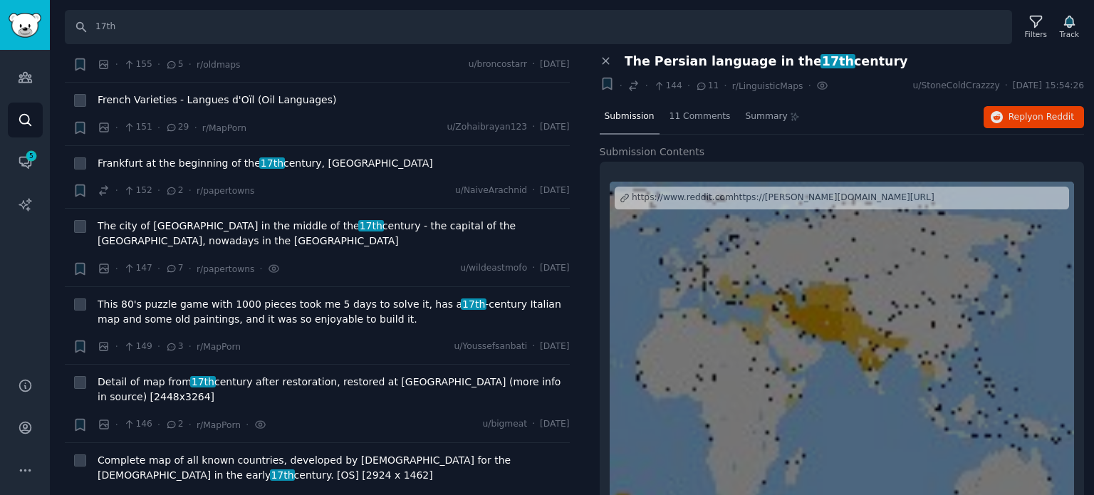
click at [1008, 100] on div "Submission 11 Comments Summary Reply on Reddit" at bounding box center [842, 117] width 485 height 34
click at [1006, 113] on button "Reply on Reddit" at bounding box center [1033, 117] width 100 height 23
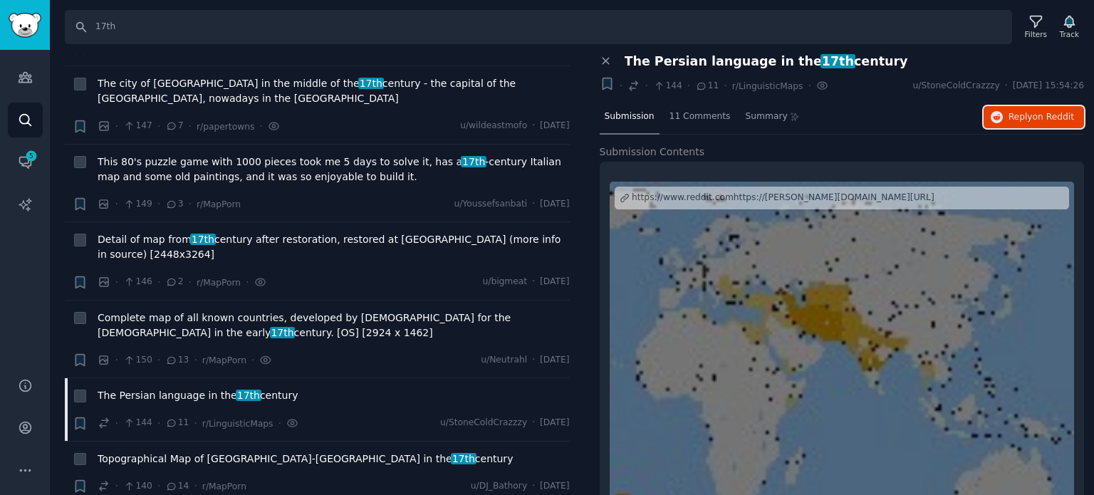
scroll to position [7192, 0]
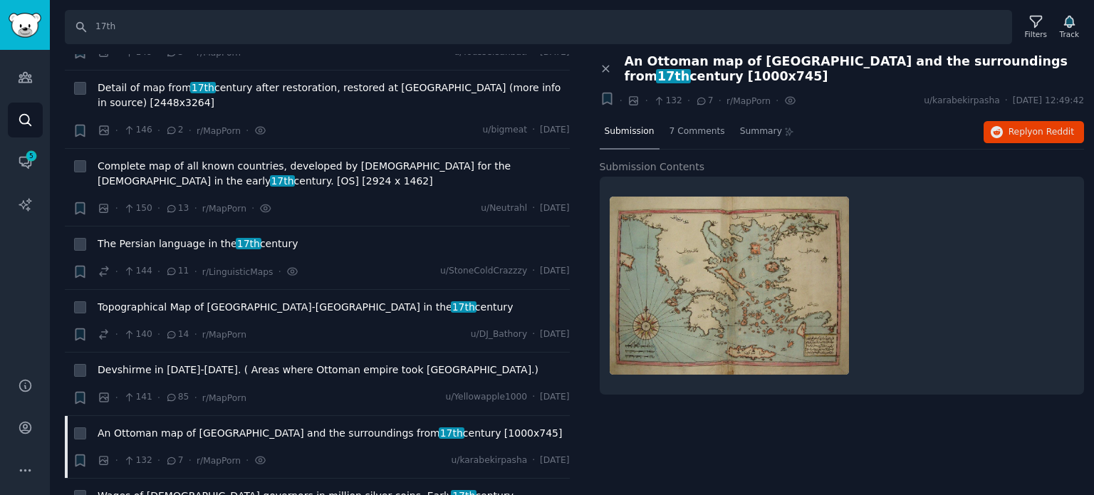
scroll to position [7335, 0]
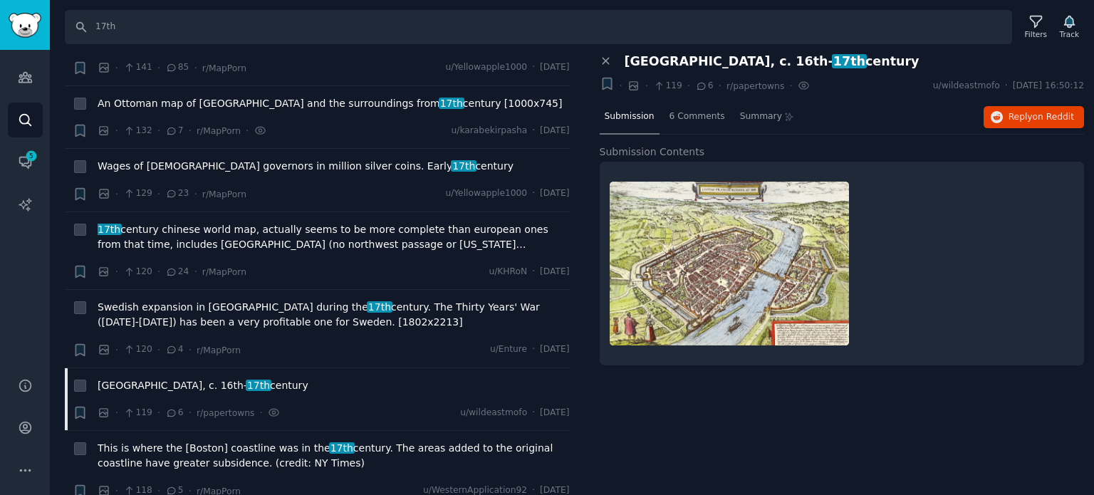
scroll to position [7620, 0]
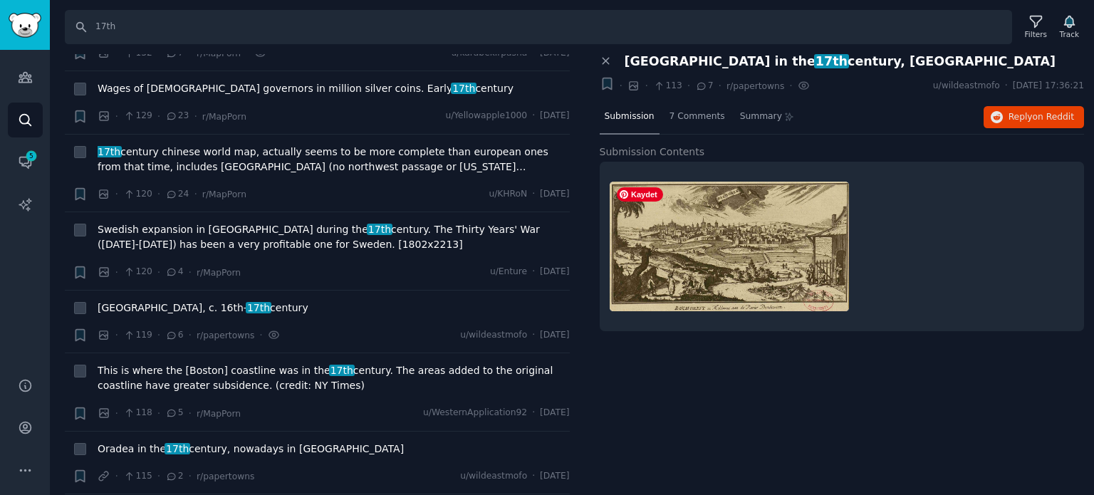
scroll to position [7762, 0]
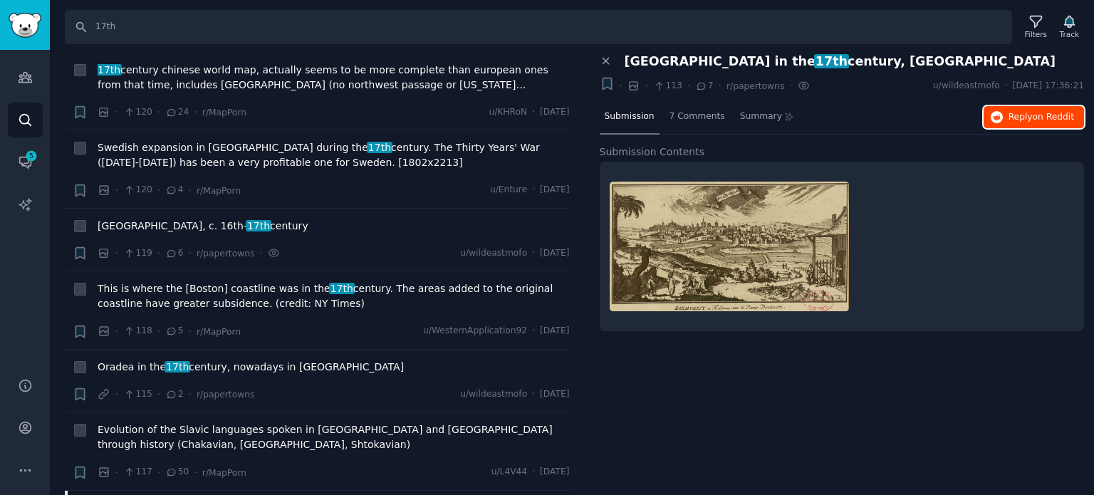
click at [1023, 111] on span "Reply on Reddit" at bounding box center [1041, 117] width 66 height 13
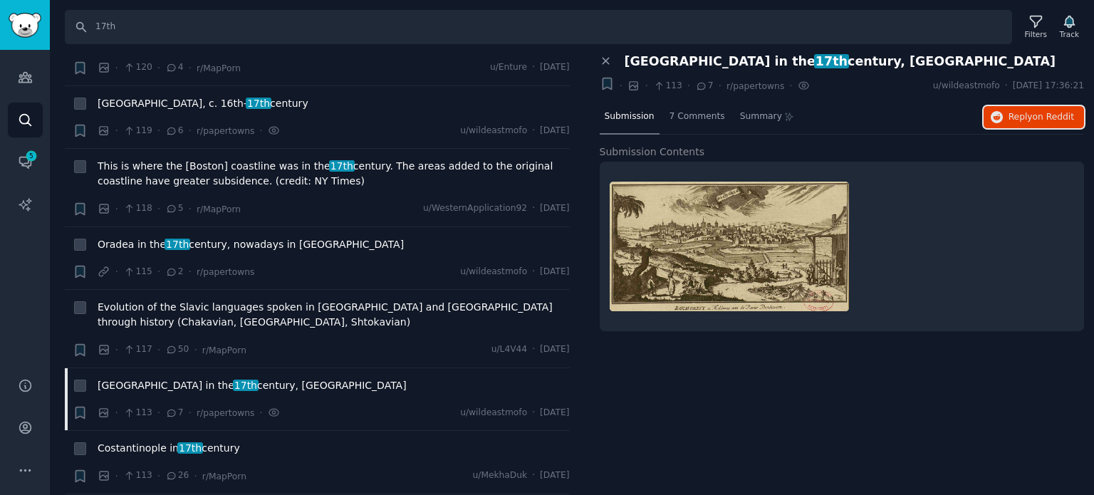
scroll to position [7904, 0]
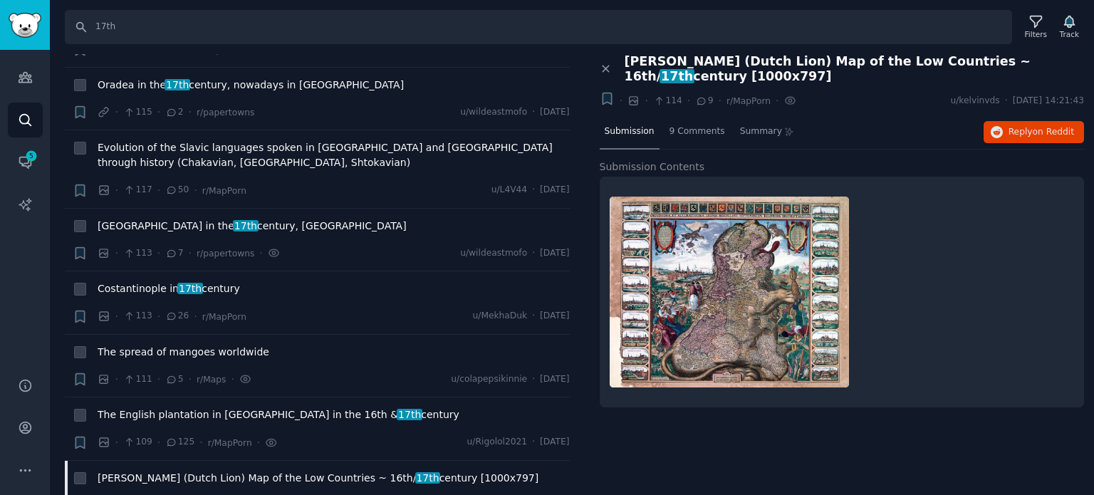
scroll to position [8047, 0]
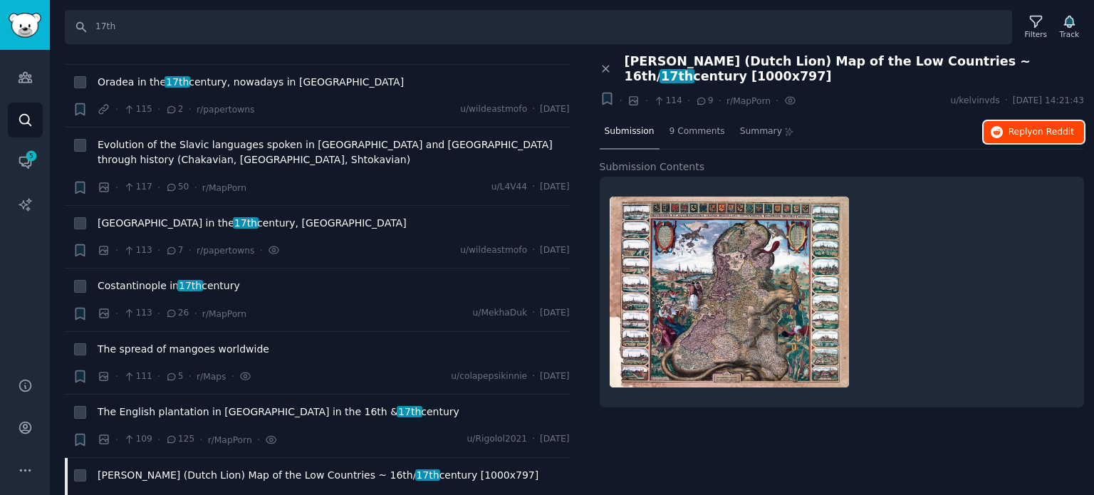
click at [1003, 133] on icon "button" at bounding box center [997, 132] width 13 height 13
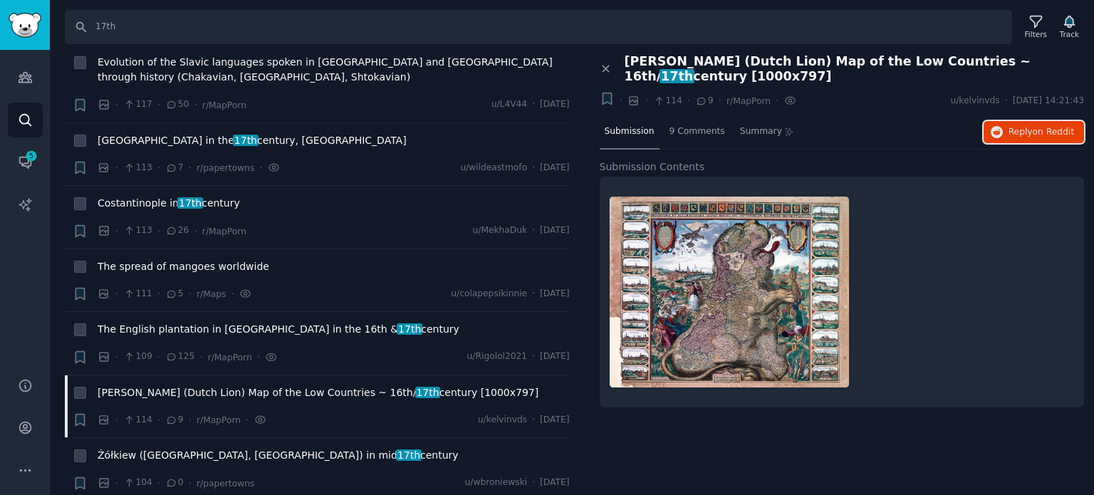
scroll to position [8189, 0]
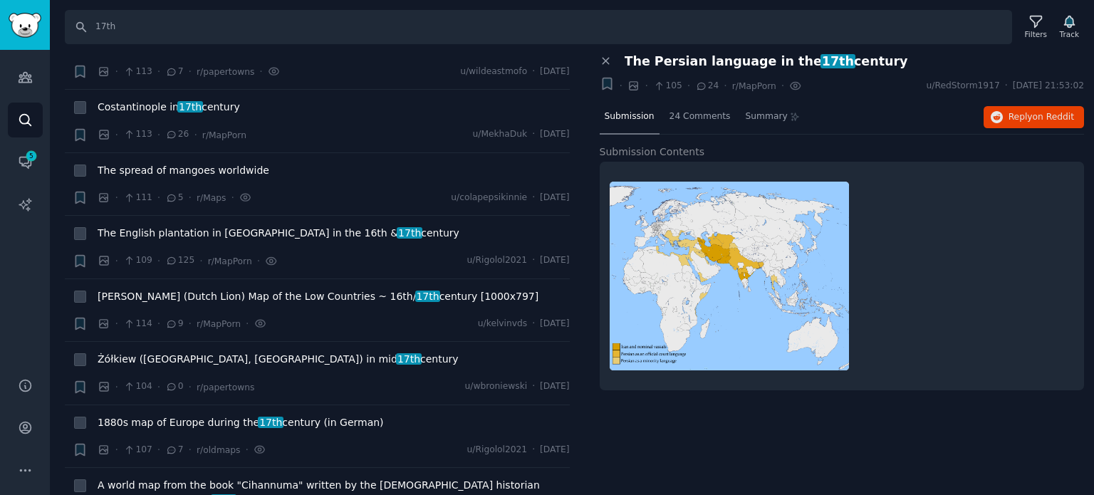
scroll to position [8260, 0]
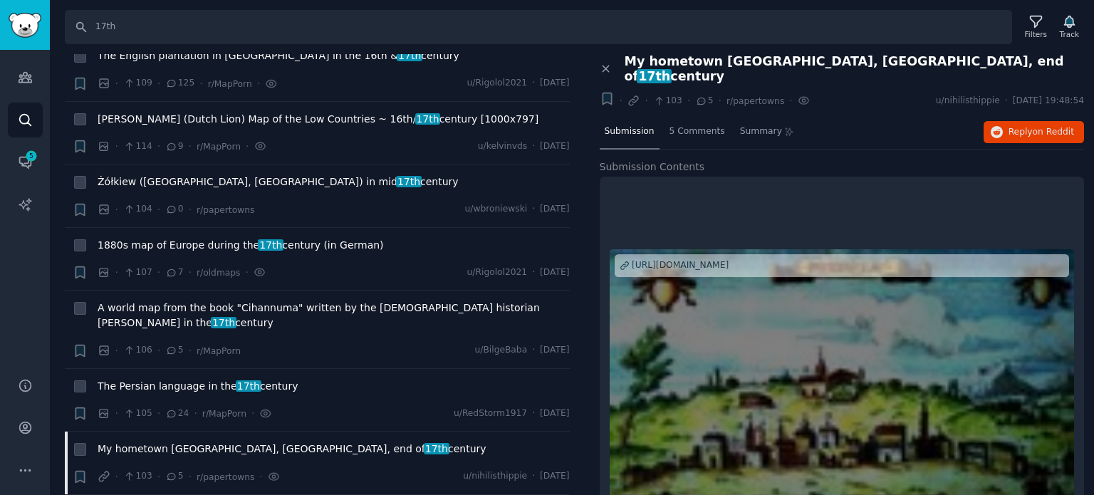
scroll to position [36, 0]
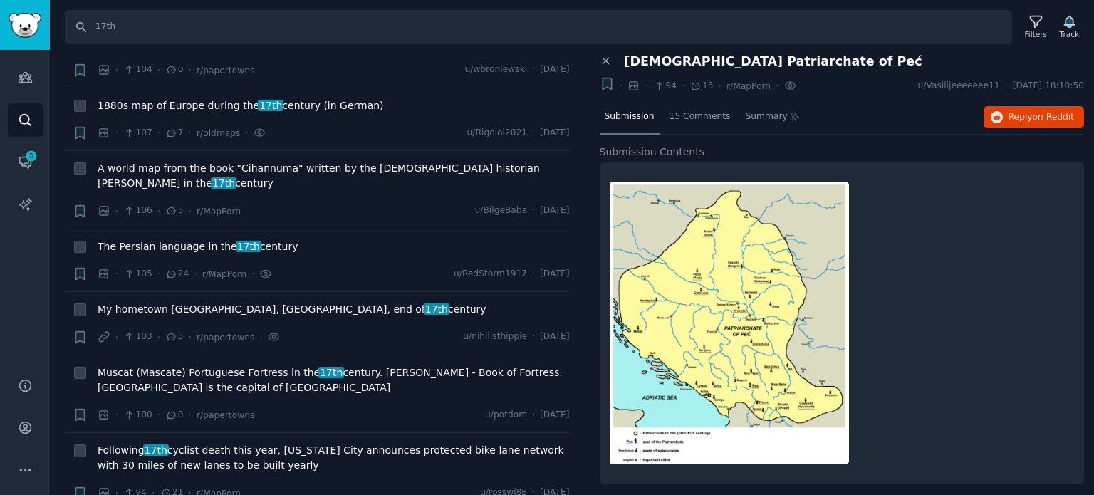
scroll to position [8545, 0]
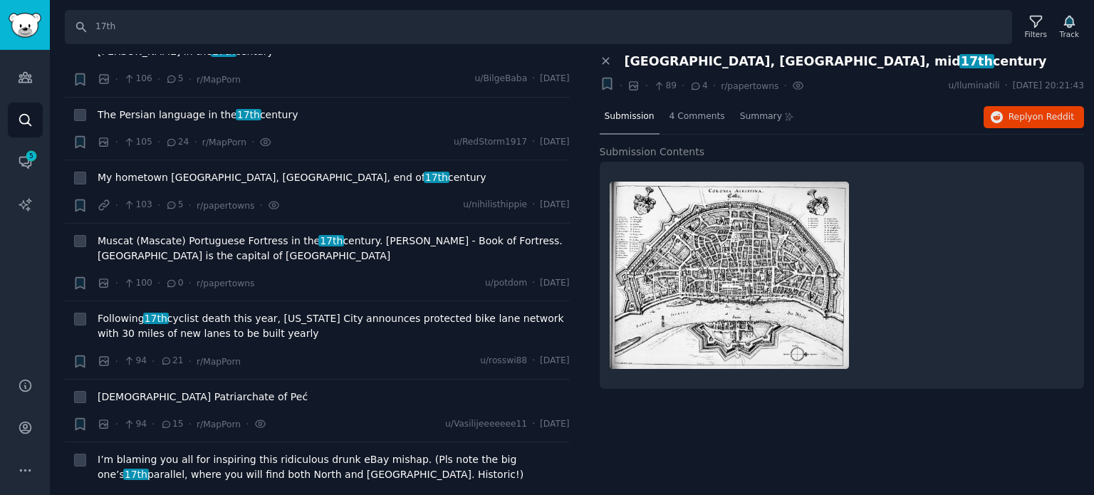
scroll to position [8688, 0]
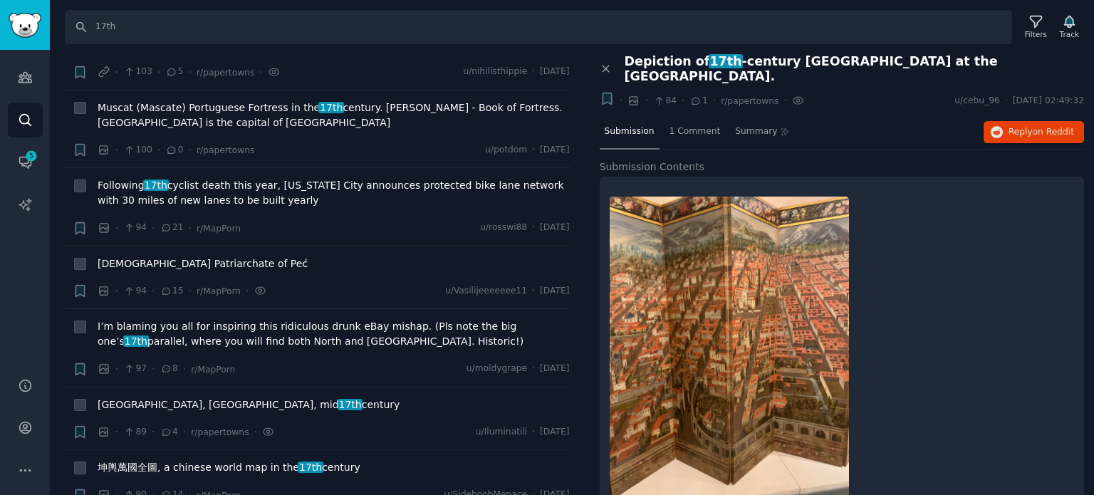
scroll to position [8830, 0]
